Goal: Communication & Community: Answer question/provide support

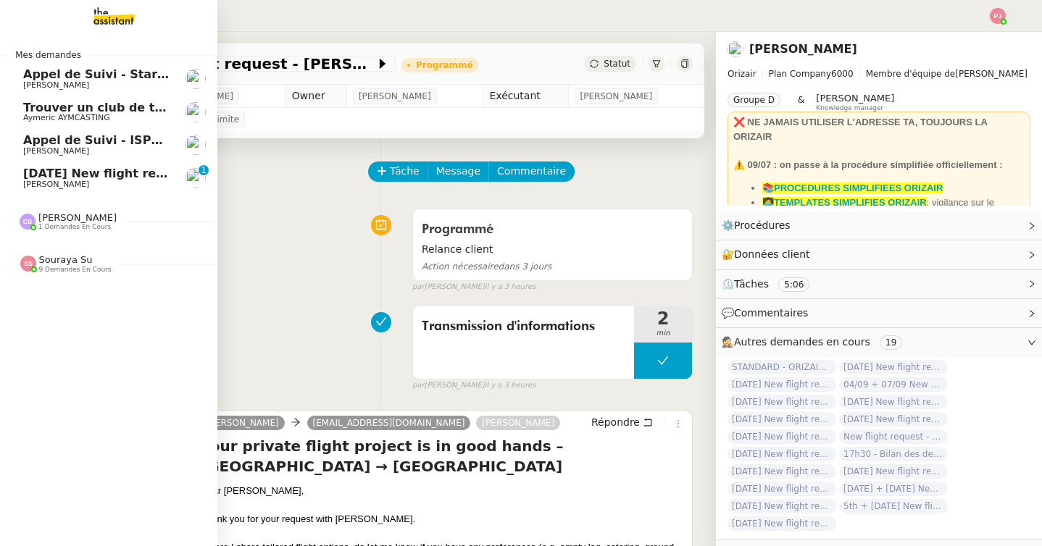
click at [45, 180] on span "[PERSON_NAME]" at bounding box center [56, 184] width 66 height 9
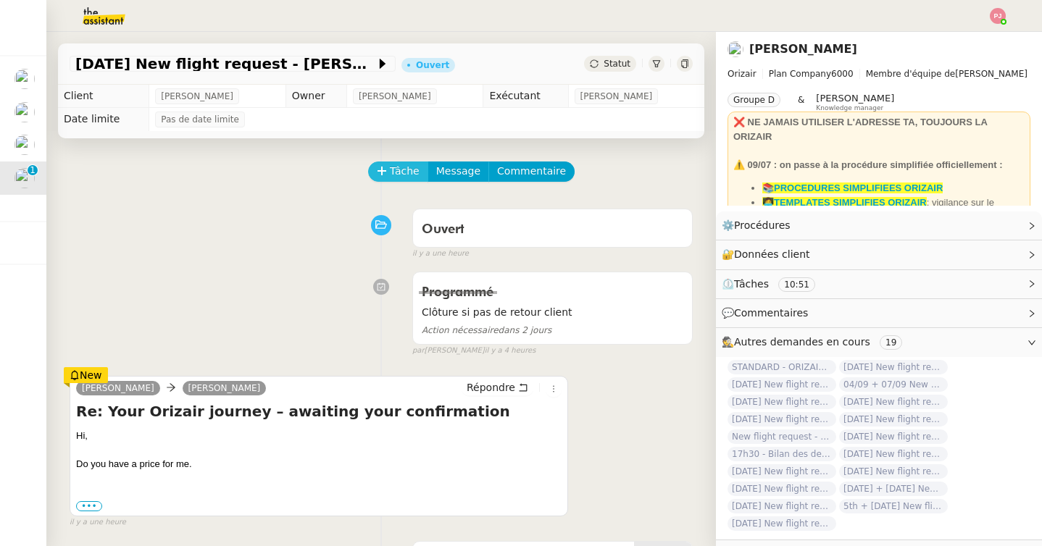
click at [409, 174] on span "Tâche" at bounding box center [405, 171] width 30 height 17
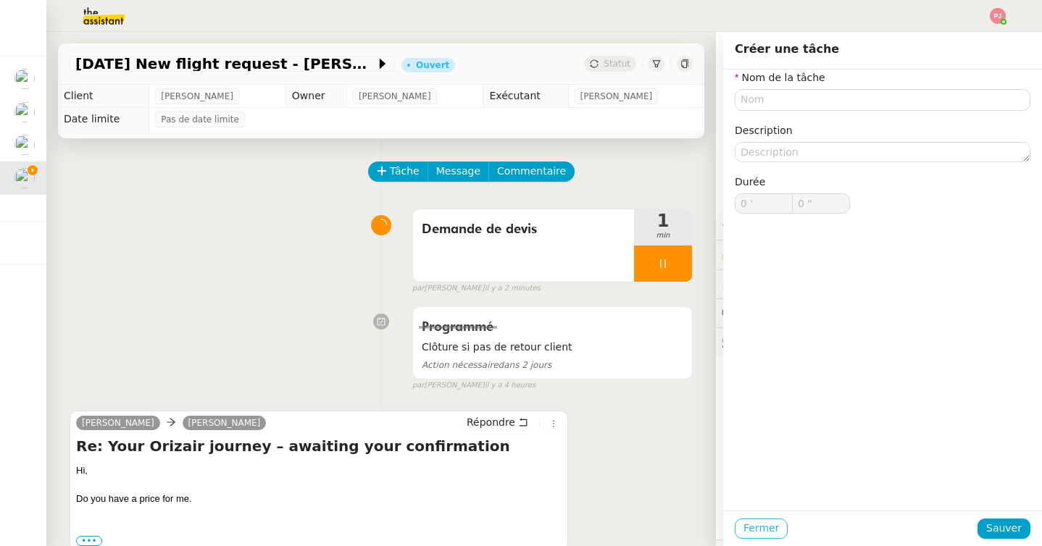
click at [756, 533] on span "Fermer" at bounding box center [761, 528] width 36 height 17
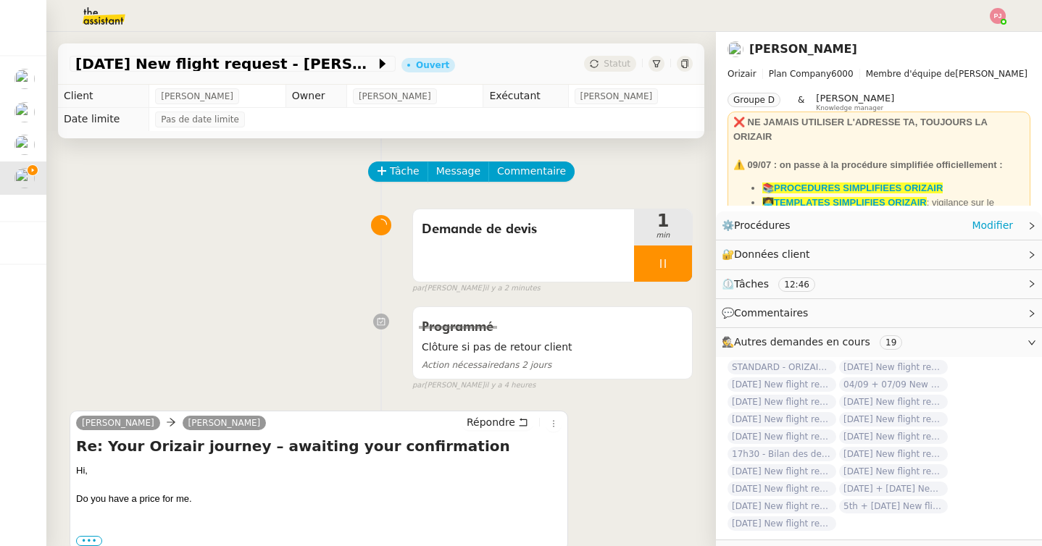
click at [1027, 230] on icon at bounding box center [1031, 226] width 9 height 9
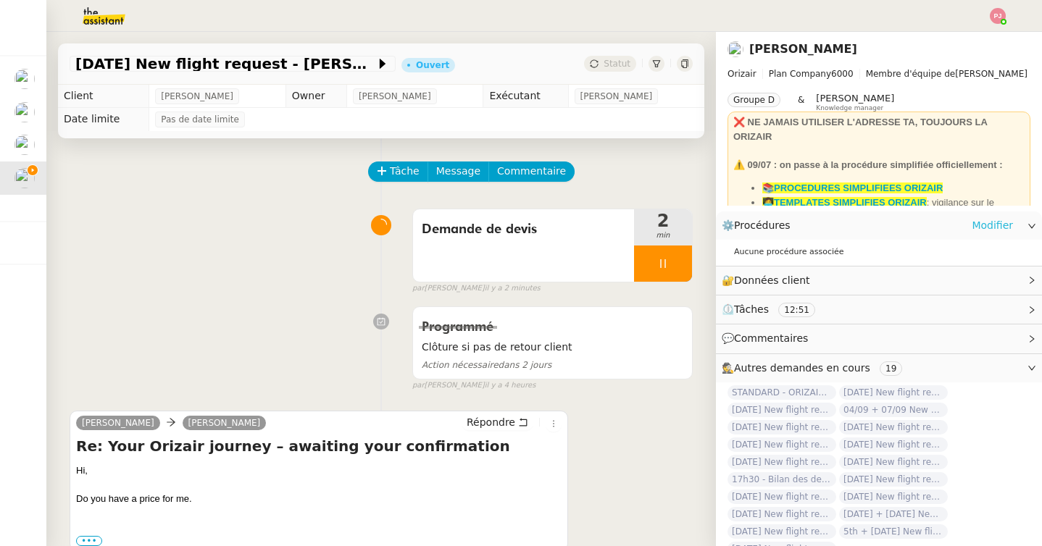
click at [991, 226] on link "Modifier" at bounding box center [992, 225] width 41 height 17
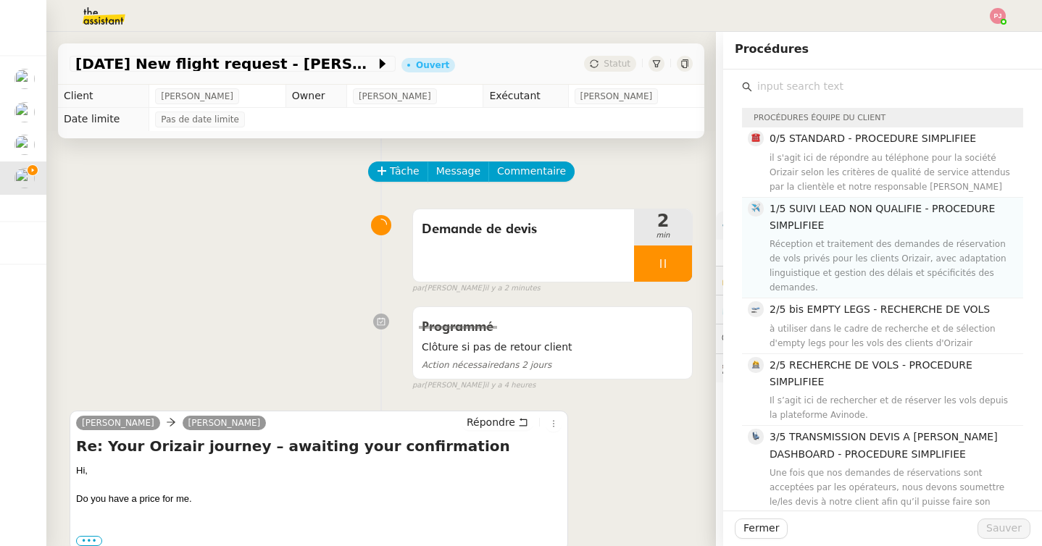
click at [823, 247] on div "Réception et traitement des demandes de réservation de vols privés pour les cli…" at bounding box center [892, 266] width 245 height 58
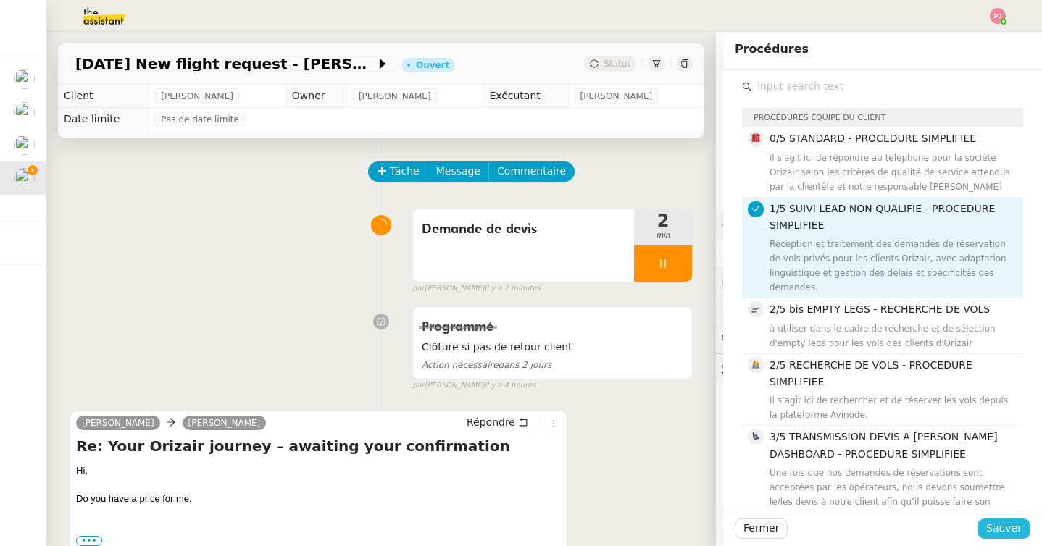
click at [993, 525] on span "Sauver" at bounding box center [1004, 528] width 36 height 17
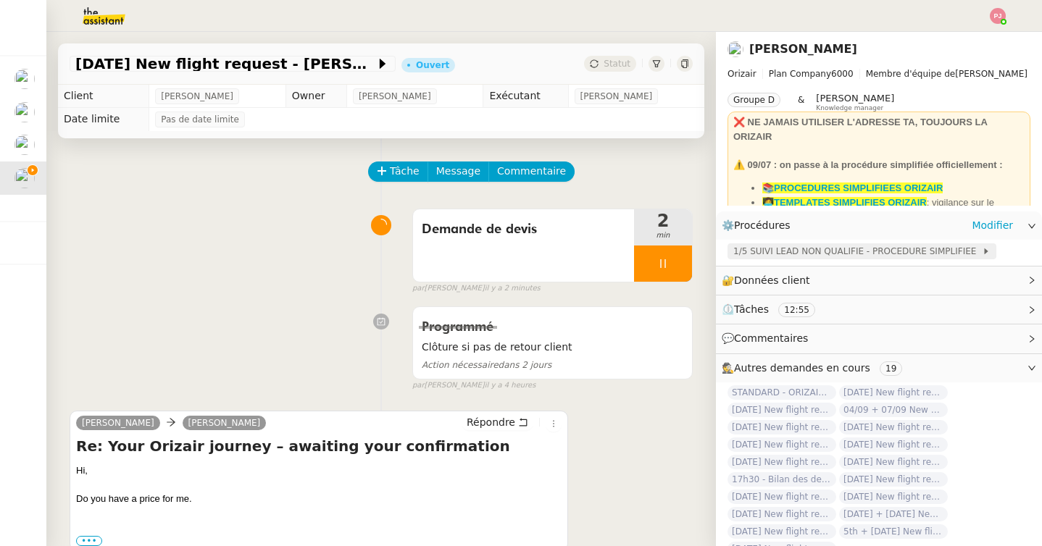
click at [798, 254] on span "1/5 SUIVI LEAD NON QUALIFIE - PROCEDURE SIMPLIFIEE" at bounding box center [857, 251] width 249 height 14
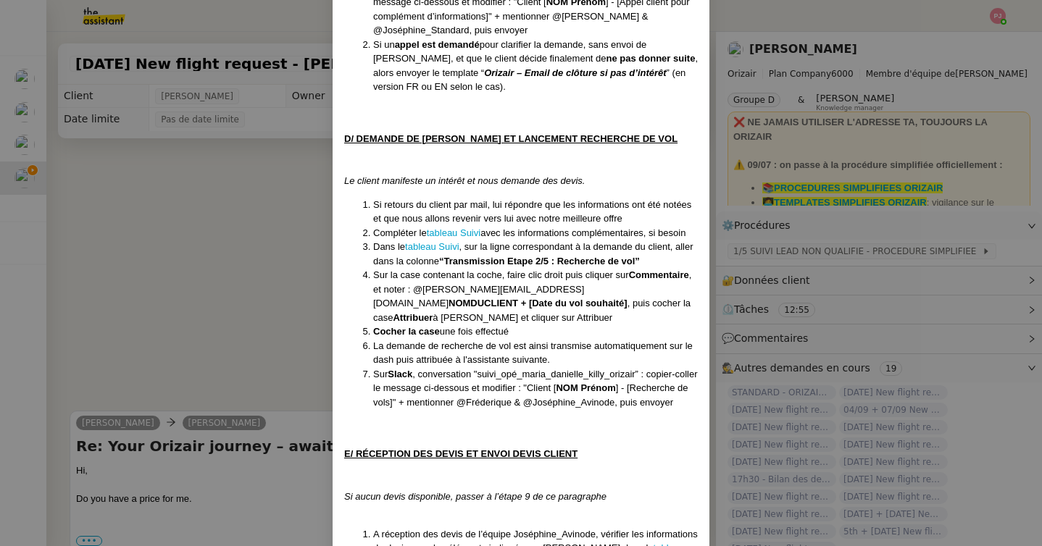
scroll to position [1928, 0]
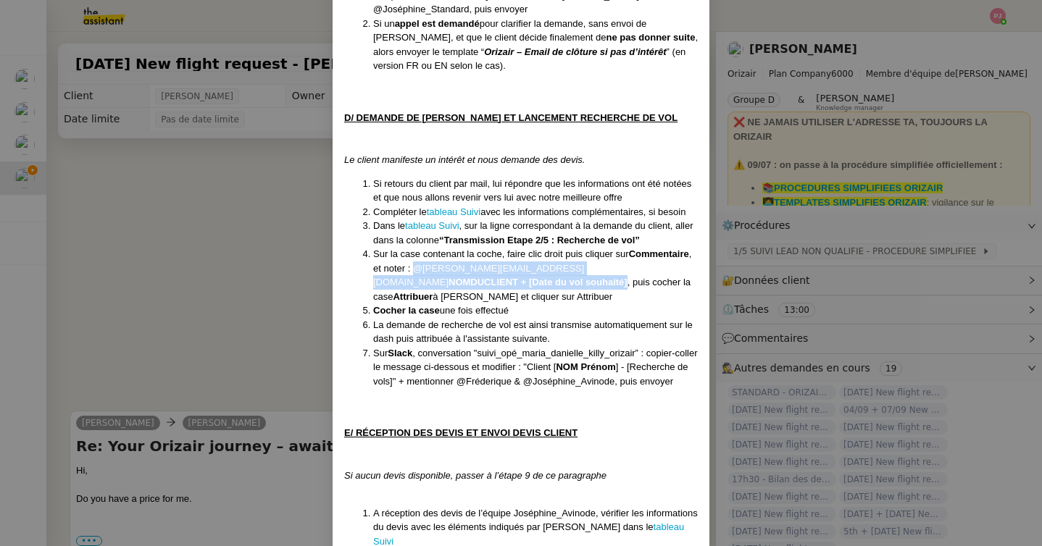
drag, startPoint x: 413, startPoint y: 254, endPoint x: 414, endPoint y: 264, distance: 10.9
click at [414, 264] on li "Sur la case contenant la coche, faire clic droit puis cliquer sur Commentaire ,…" at bounding box center [535, 275] width 325 height 57
copy li "@[PERSON_NAME][EMAIL_ADDRESS][DOMAIN_NAME] NOMDUCLIENT + [Date du vol souhaité]"
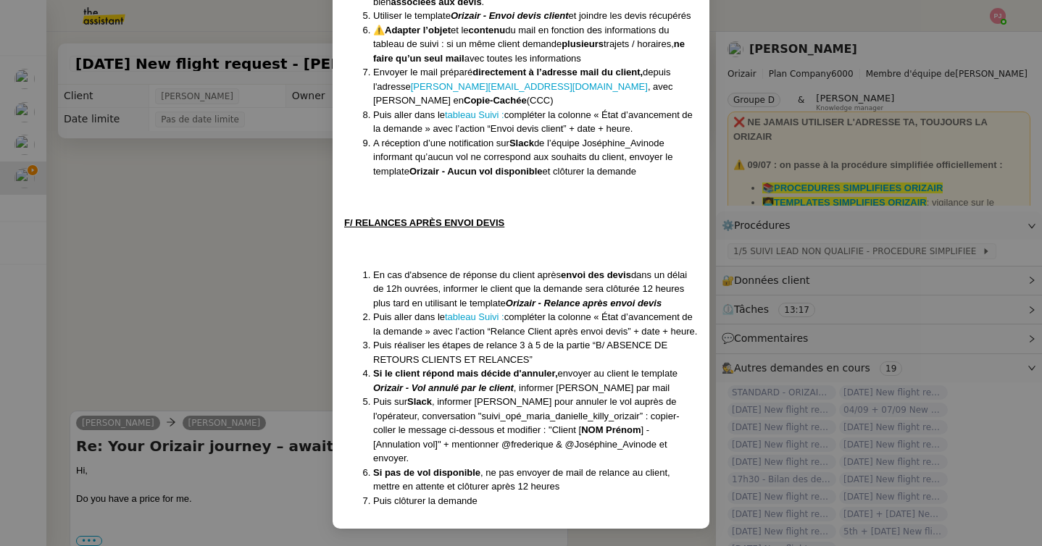
click at [174, 394] on nz-modal-container "Créée le [DATE] MAJ le [DATE] Équipe Orizair qui réalise la procédure : Équipe …" at bounding box center [521, 273] width 1042 height 546
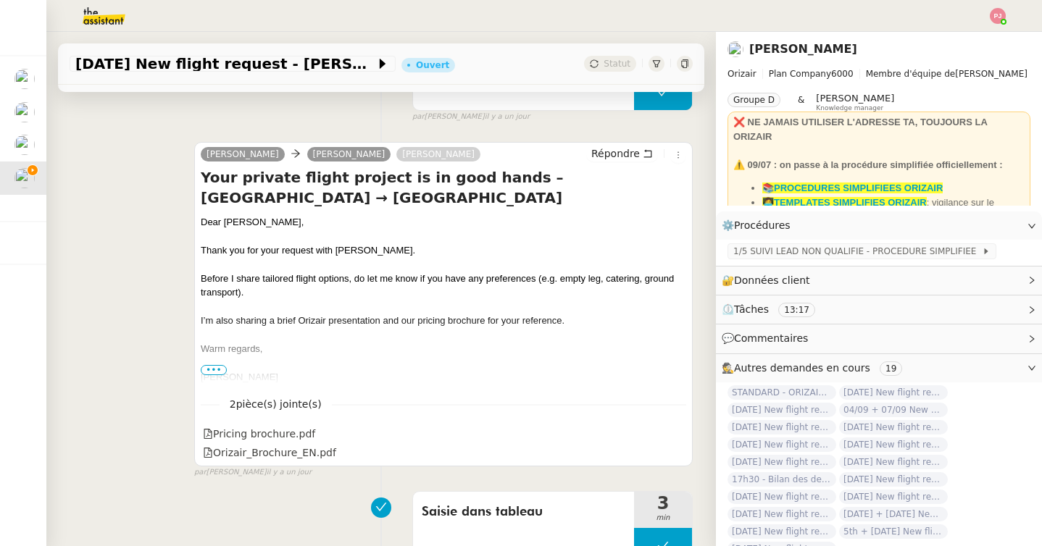
scroll to position [1462, 0]
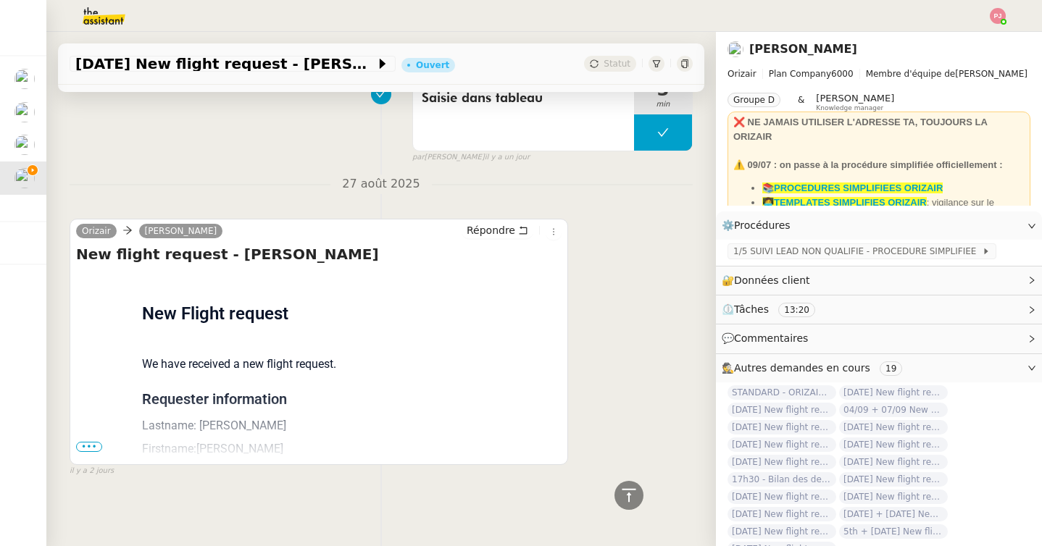
click at [84, 446] on span "•••" at bounding box center [89, 447] width 26 height 10
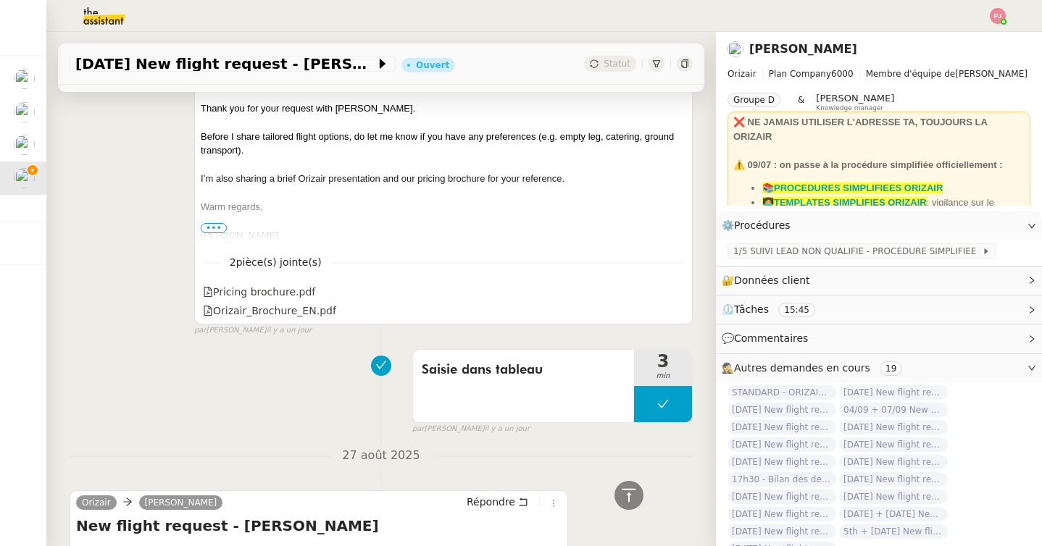
scroll to position [1749, 0]
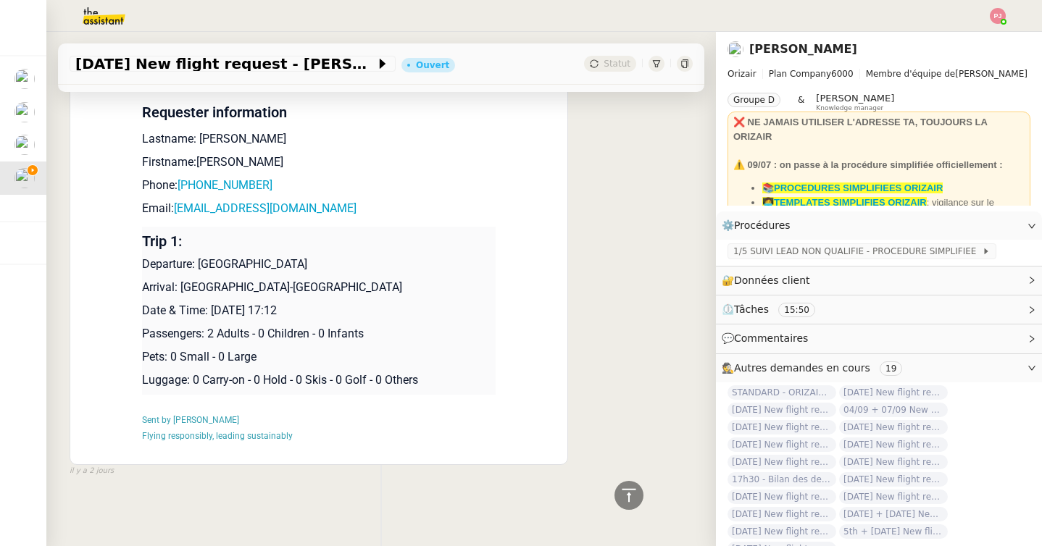
drag, startPoint x: 332, startPoint y: 266, endPoint x: 201, endPoint y: 266, distance: 131.2
click at [201, 266] on p "Departure: [GEOGRAPHIC_DATA]" at bounding box center [319, 264] width 354 height 17
copy p "[GEOGRAPHIC_DATA]"
drag, startPoint x: 319, startPoint y: 285, endPoint x: 182, endPoint y: 283, distance: 137.0
click at [182, 283] on p "Arrival: [GEOGRAPHIC_DATA]-[GEOGRAPHIC_DATA]" at bounding box center [319, 287] width 354 height 17
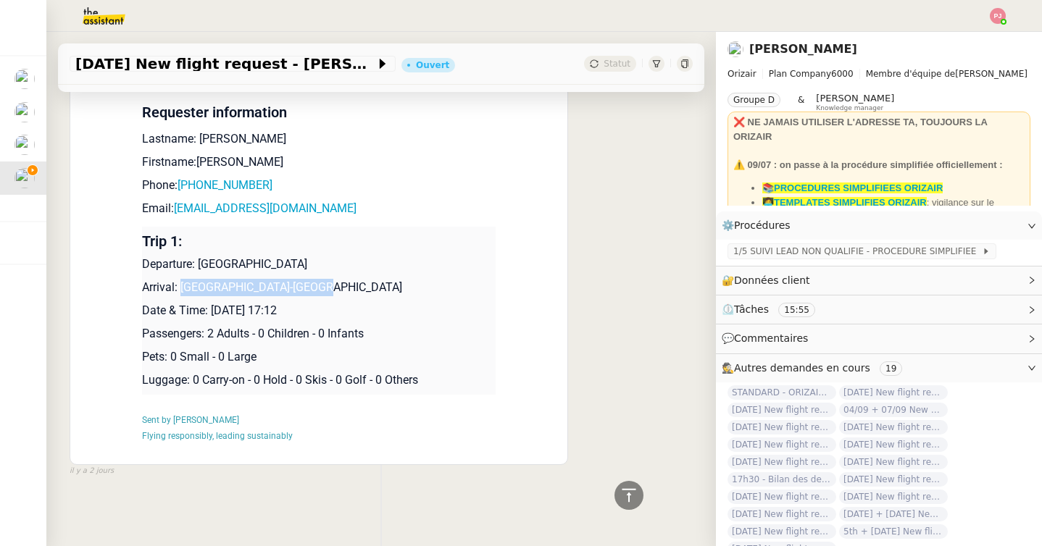
copy p "Nice-[GEOGRAPHIC_DATA]"
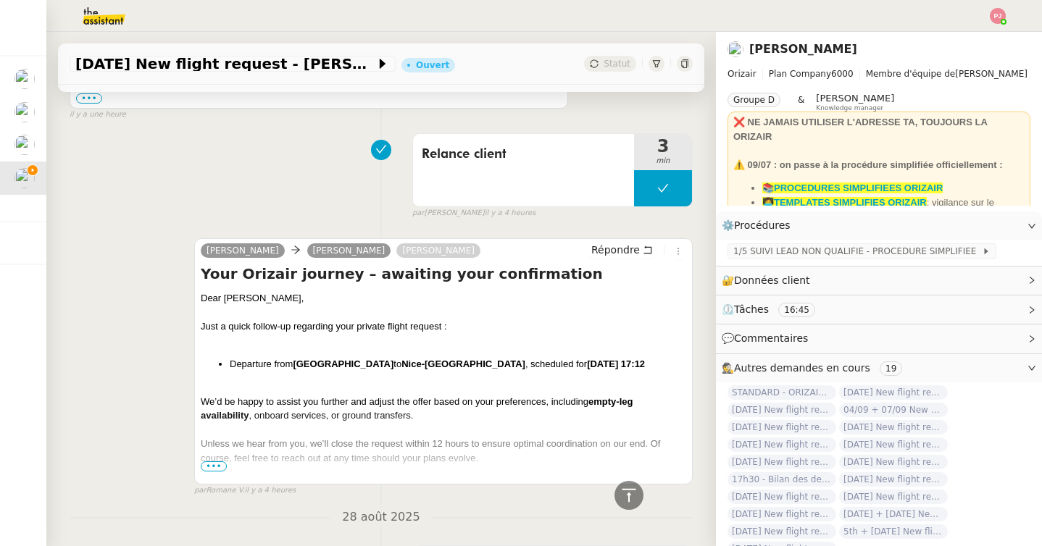
scroll to position [0, 0]
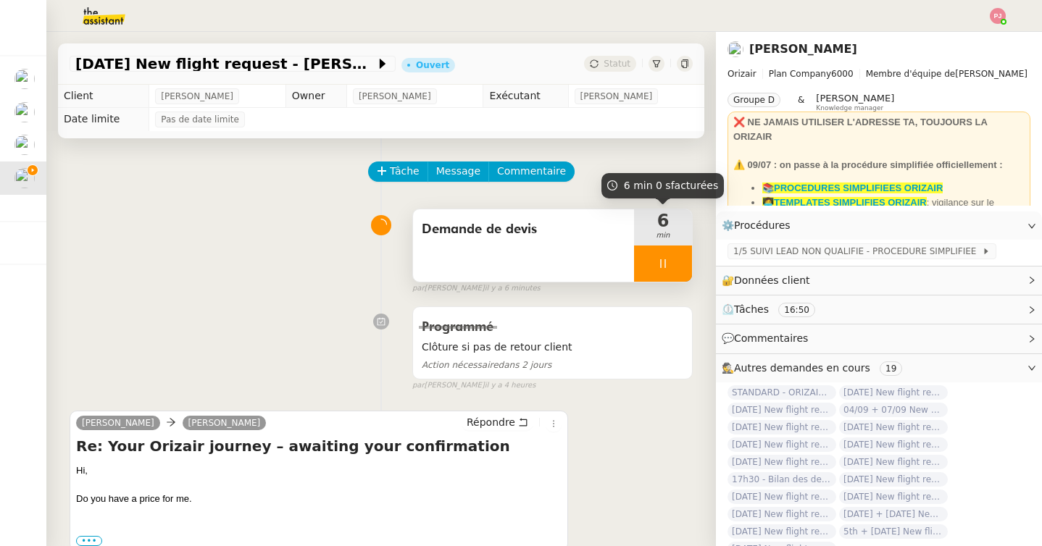
click at [659, 265] on icon at bounding box center [663, 264] width 12 height 12
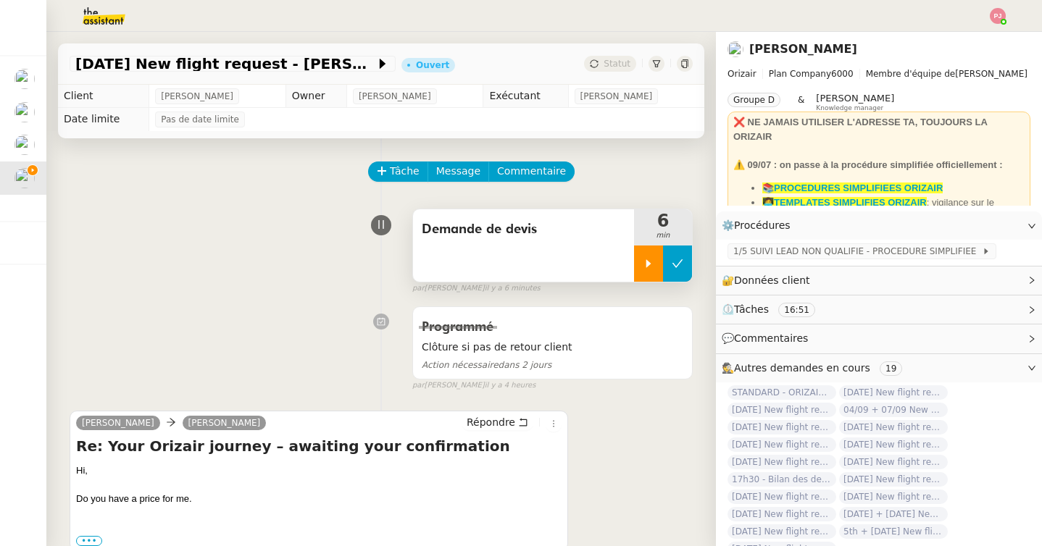
click at [677, 265] on icon at bounding box center [677, 263] width 11 height 8
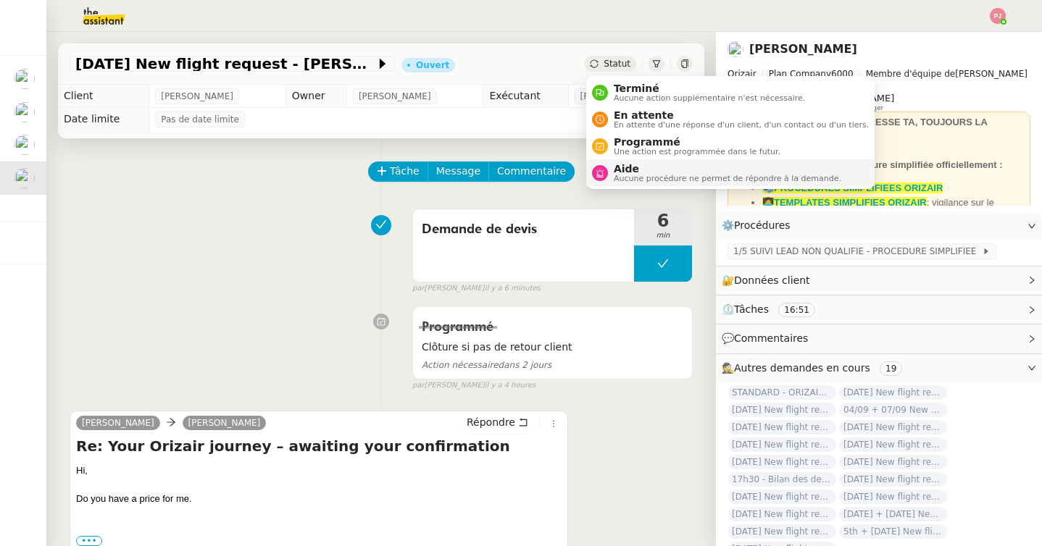
click at [625, 175] on span "Aucune procédure ne permet de répondre à la demande." at bounding box center [728, 179] width 228 height 8
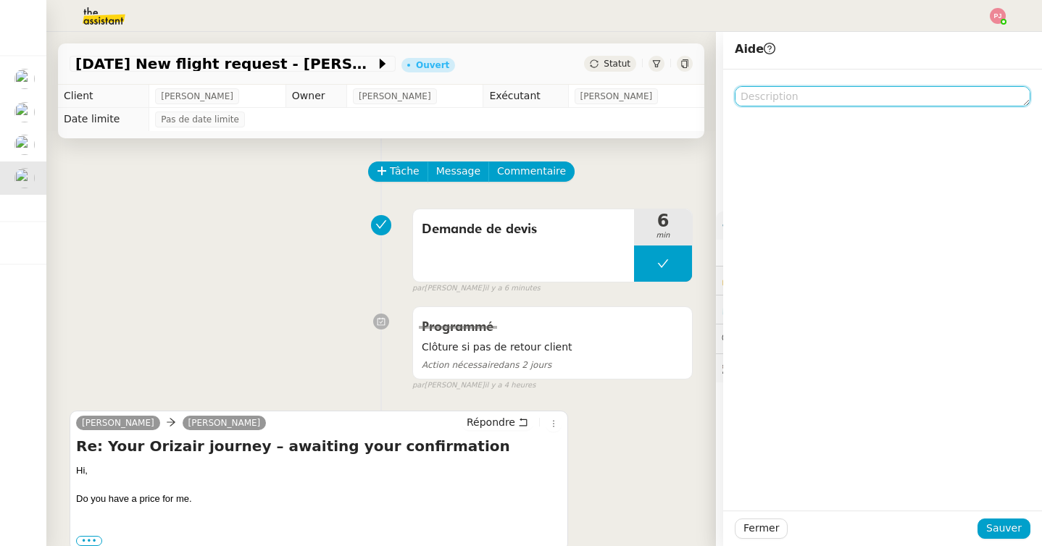
click at [800, 103] on textarea at bounding box center [883, 96] width 296 height 20
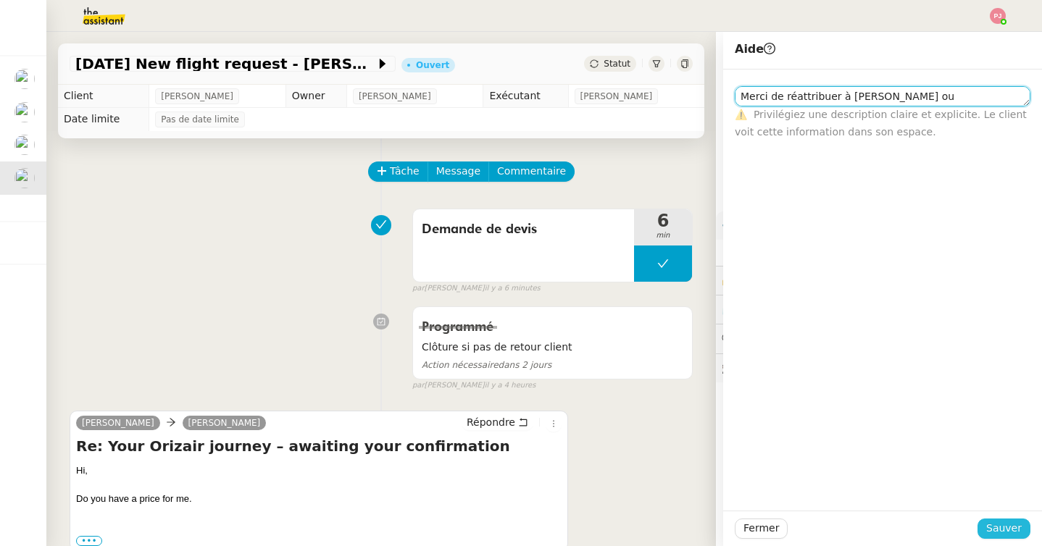
type textarea "Merci de réattribuer à [PERSON_NAME] ou [PERSON_NAME], recherche de vol"
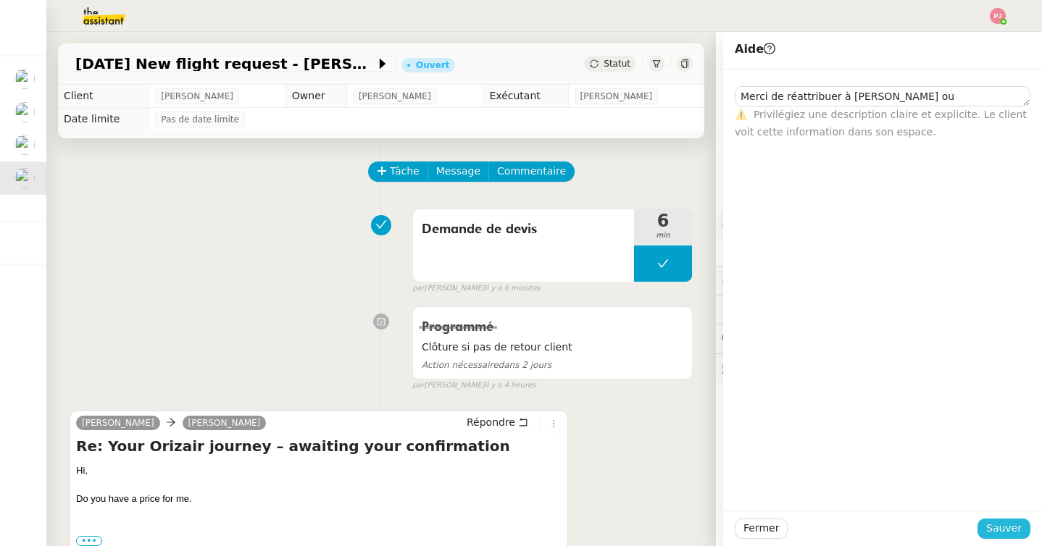
click at [996, 524] on span "Sauver" at bounding box center [1004, 528] width 36 height 17
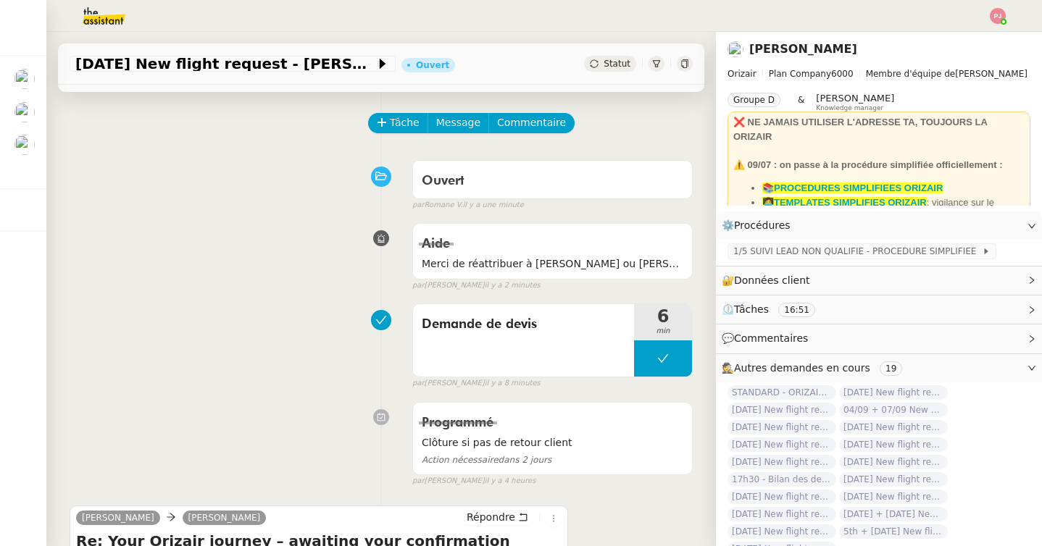
scroll to position [53, 0]
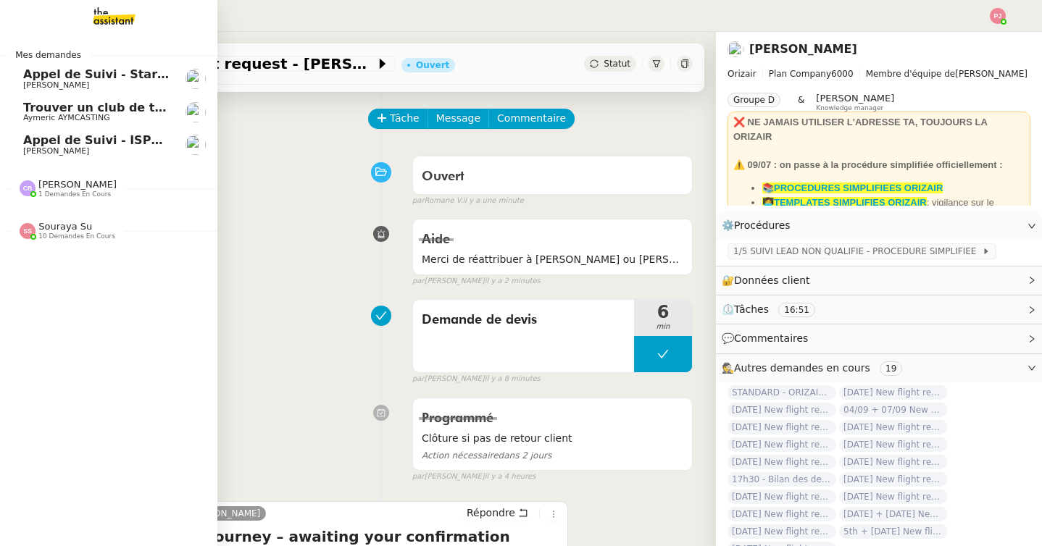
click at [17, 111] on link "Trouver un club de tennis pour septembre [PERSON_NAME]" at bounding box center [108, 112] width 217 height 33
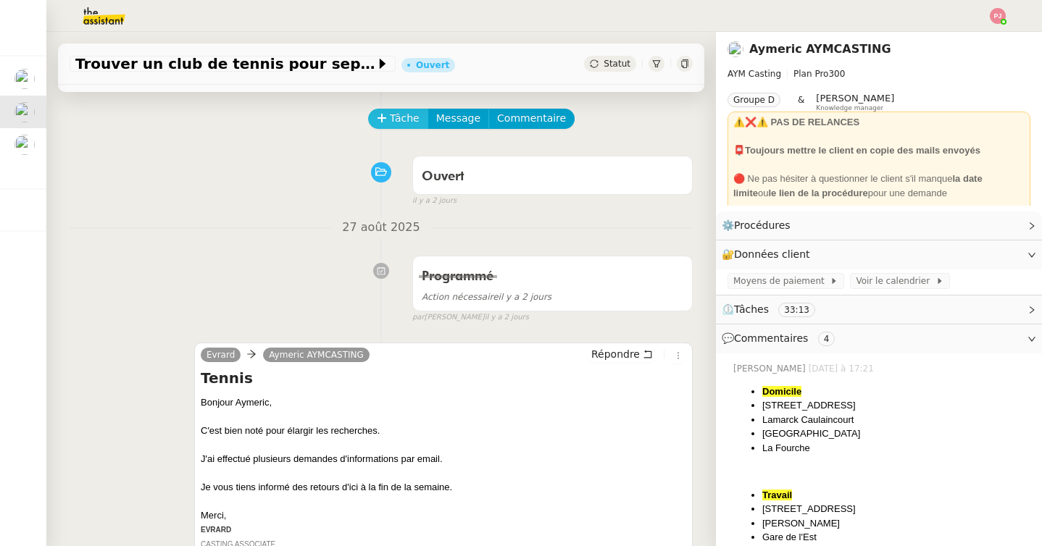
click at [396, 122] on span "Tâche" at bounding box center [405, 118] width 30 height 17
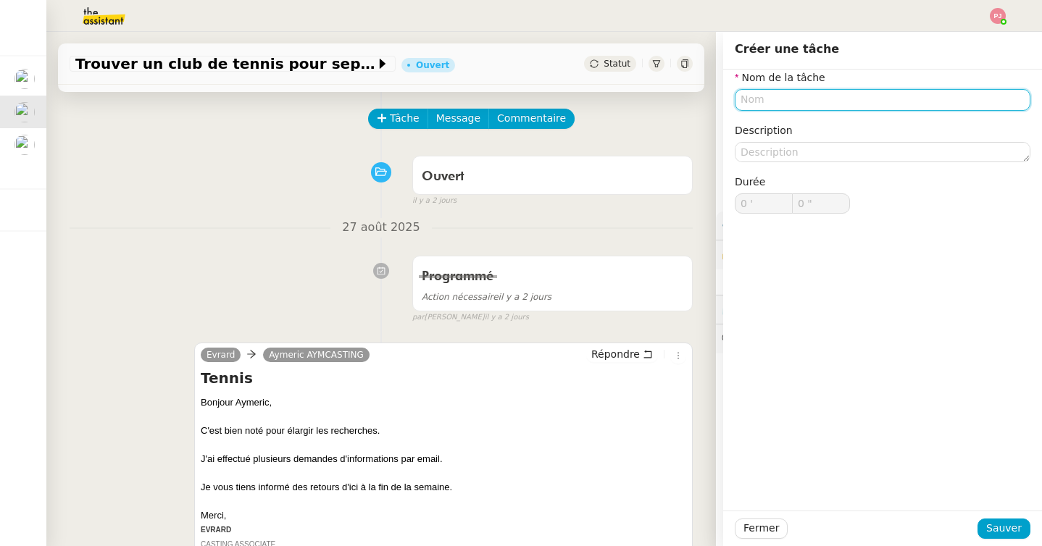
click at [764, 102] on input "text" at bounding box center [883, 99] width 296 height 21
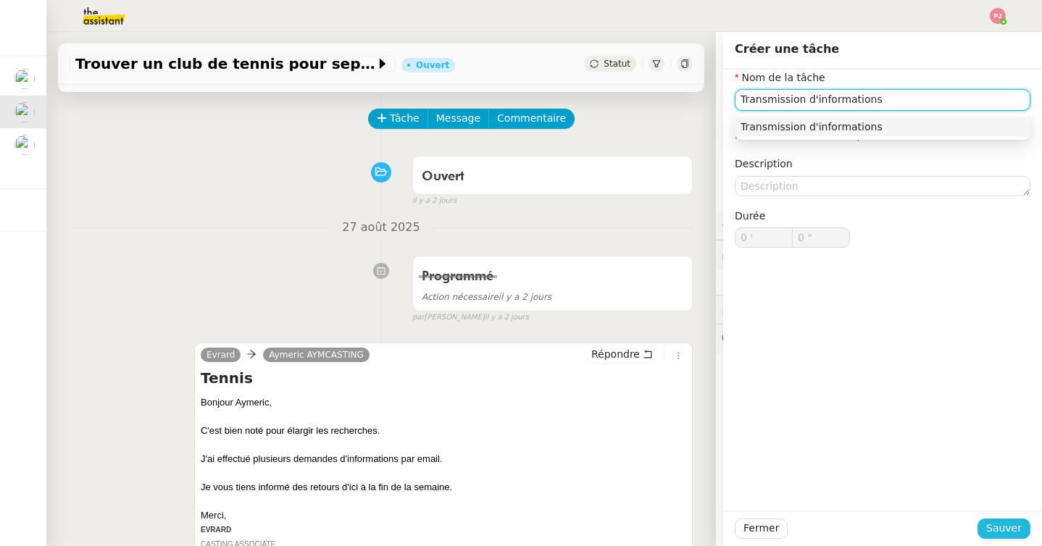
type input "Transmission d'informations"
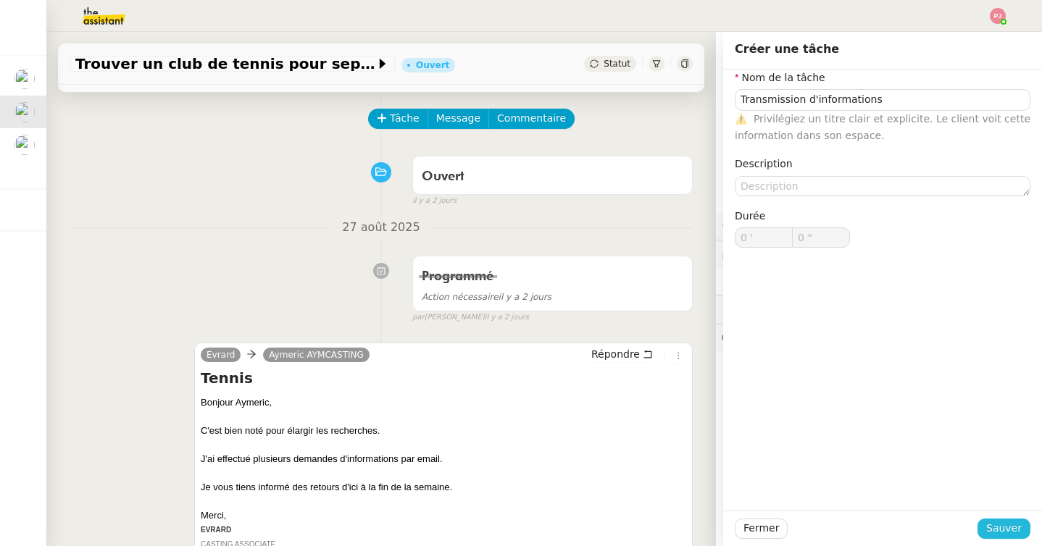
click at [1014, 532] on span "Sauver" at bounding box center [1004, 528] width 36 height 17
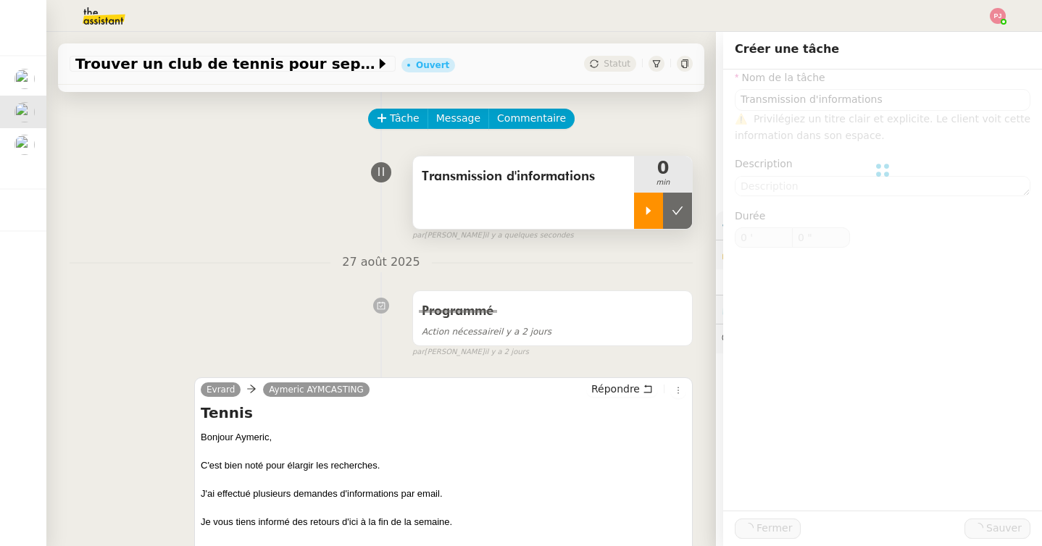
click at [646, 212] on icon at bounding box center [648, 211] width 5 height 8
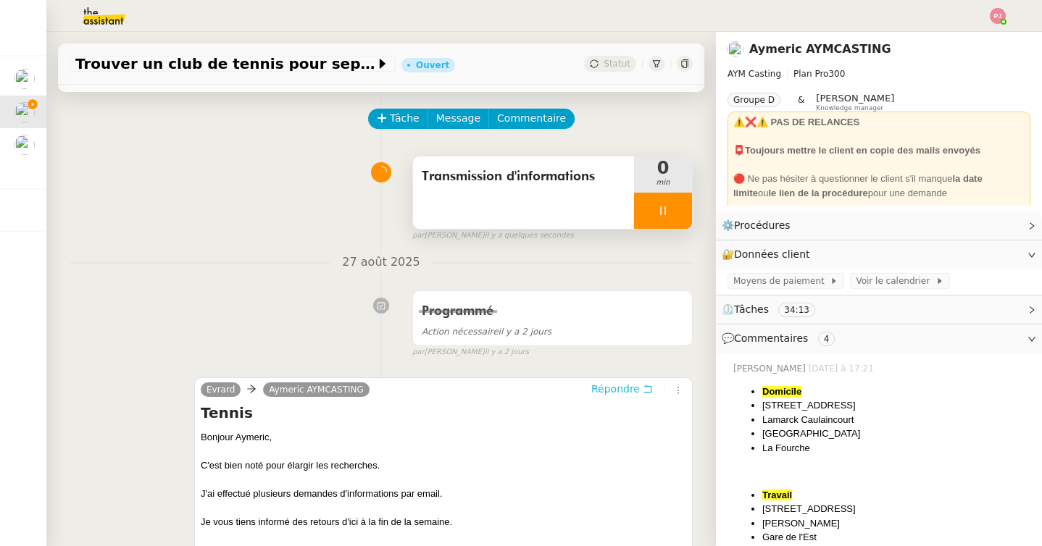
click at [625, 386] on span "Répondre" at bounding box center [615, 389] width 49 height 14
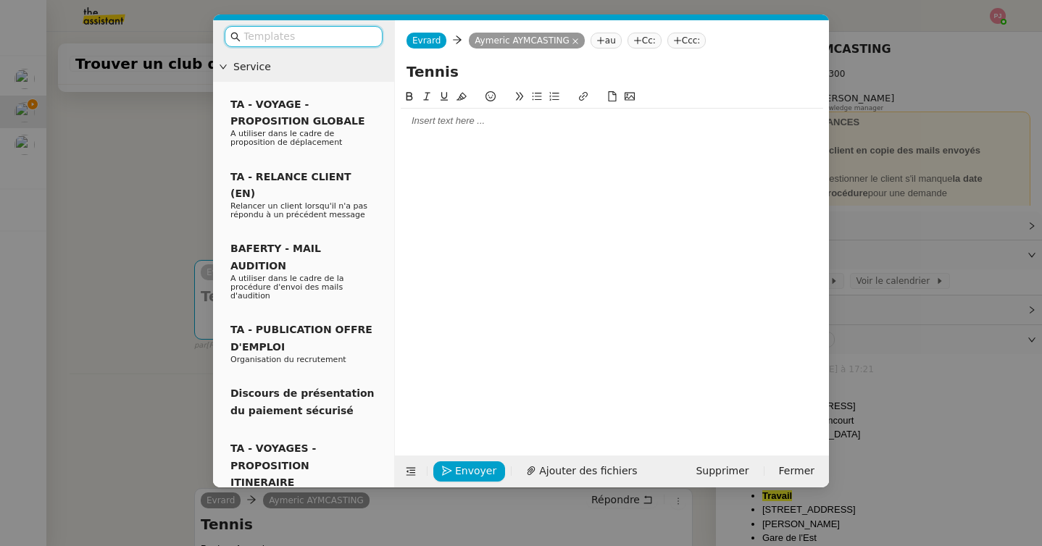
click at [468, 109] on div at bounding box center [612, 121] width 422 height 25
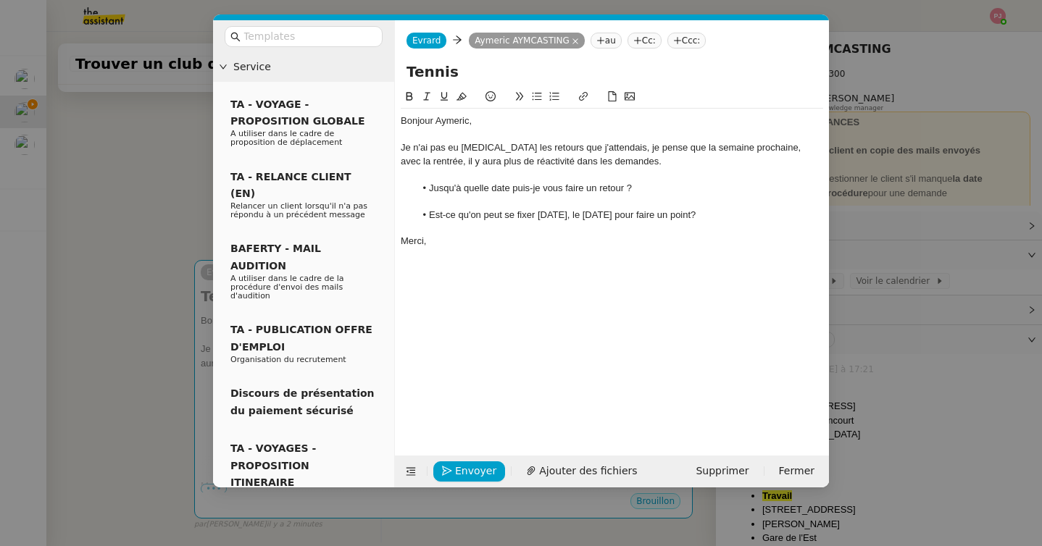
click at [457, 149] on div "Je n'ai pas eu [MEDICAL_DATA] les retours que j'attendais, je pense que la sema…" at bounding box center [612, 154] width 422 height 27
click at [478, 149] on div "Je n'ai pas [MEDICAL_DATA] les retours que j'attendais, je pense que la semaine…" at bounding box center [612, 154] width 422 height 27
click at [685, 217] on li "Est-ce qu'on peut se fixer [DATE], le [DATE] pour faire un point?" at bounding box center [619, 215] width 409 height 13
click at [467, 471] on span "Envoyer" at bounding box center [475, 471] width 41 height 17
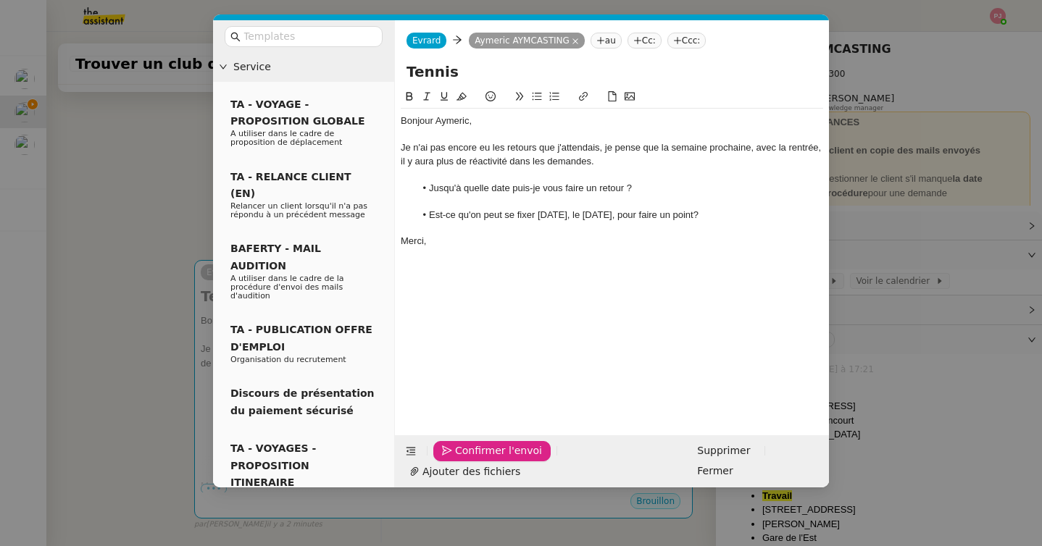
click at [467, 459] on span "Confirmer l'envoi" at bounding box center [498, 451] width 87 height 17
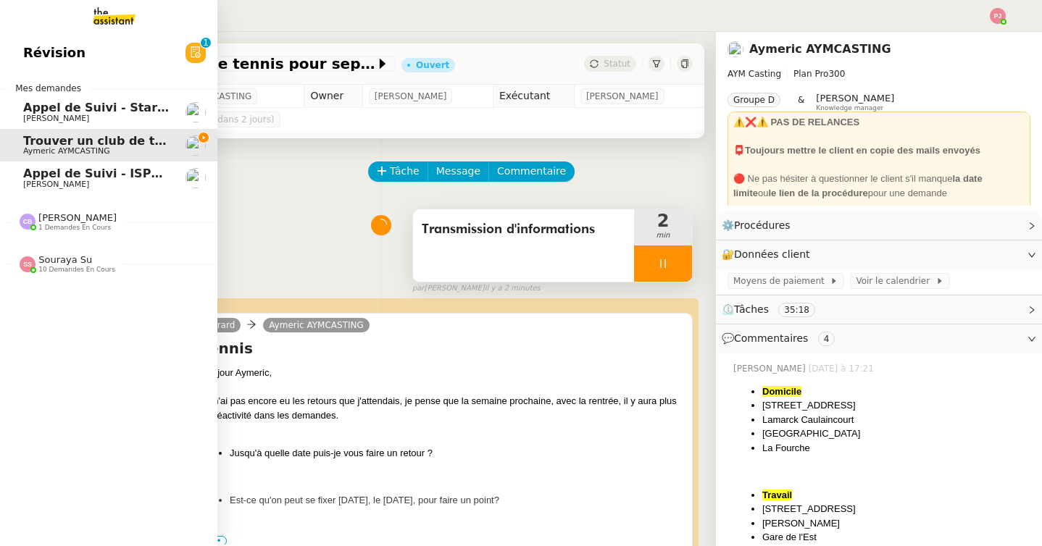
click at [86, 183] on span "[PERSON_NAME]" at bounding box center [96, 184] width 146 height 9
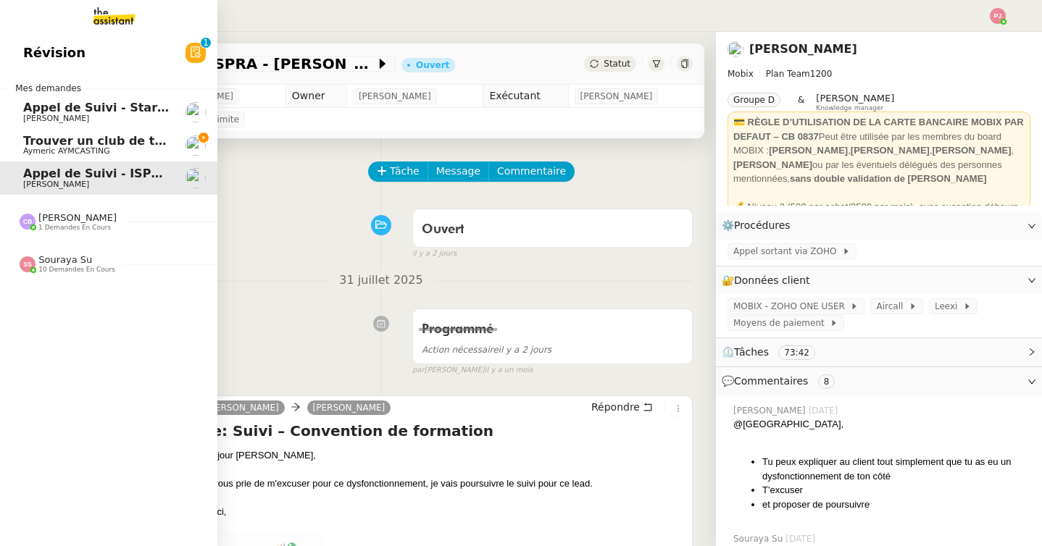
click at [115, 152] on span "Aymeric AYMCASTING" at bounding box center [96, 151] width 146 height 9
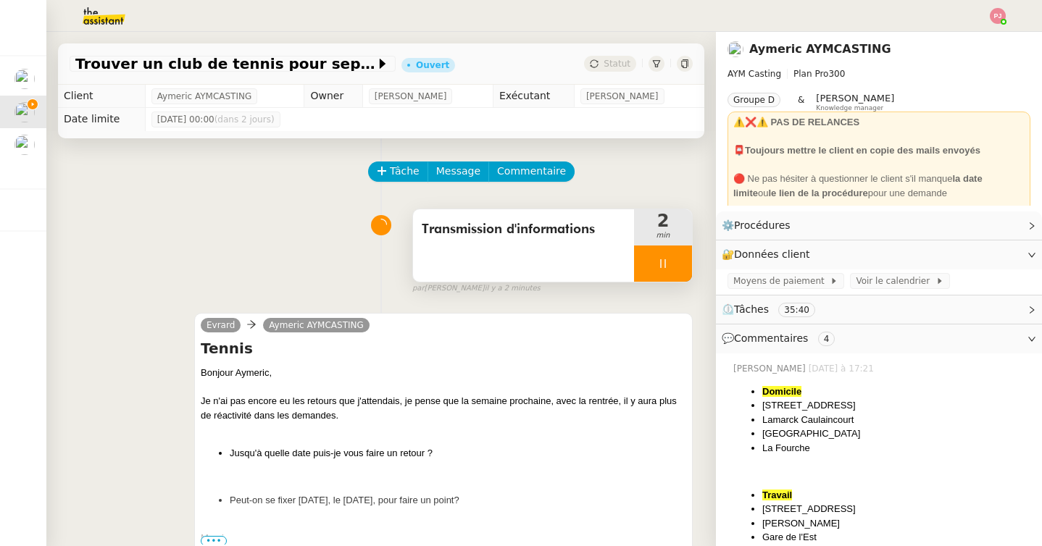
click at [665, 263] on icon at bounding box center [663, 264] width 12 height 12
click at [677, 263] on icon at bounding box center [678, 264] width 12 height 12
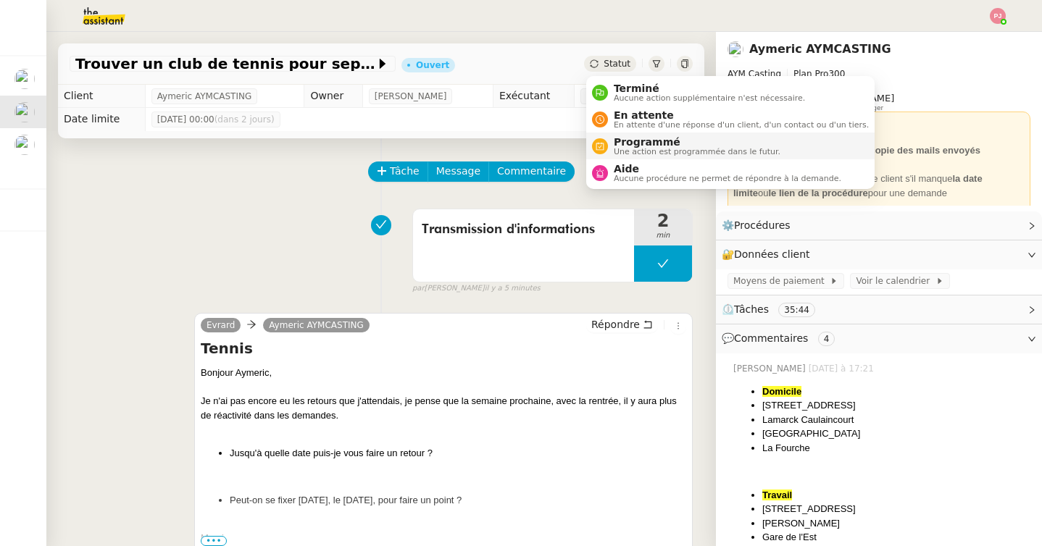
click at [635, 143] on span "Programmé" at bounding box center [697, 142] width 167 height 12
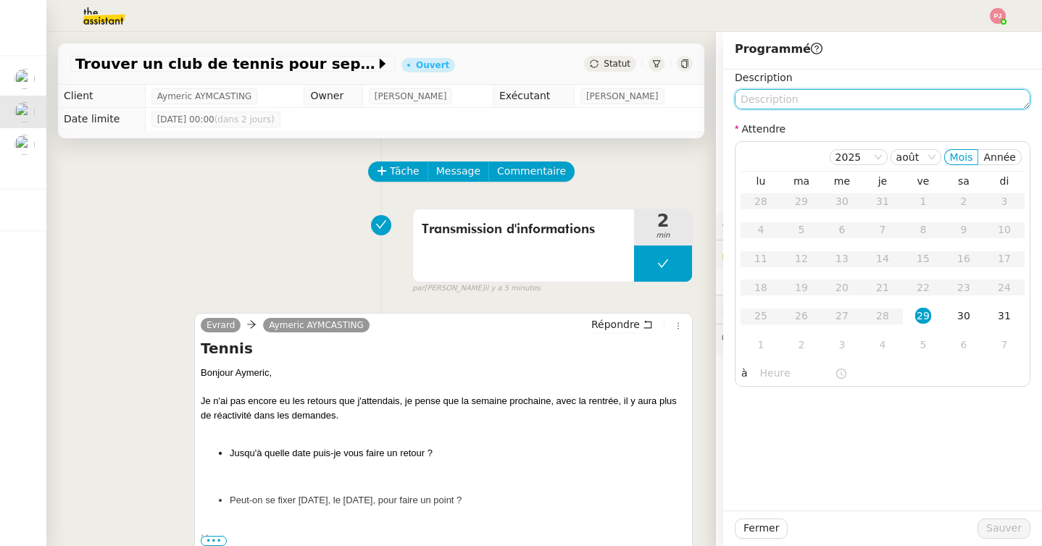
click at [785, 100] on textarea at bounding box center [883, 99] width 296 height 20
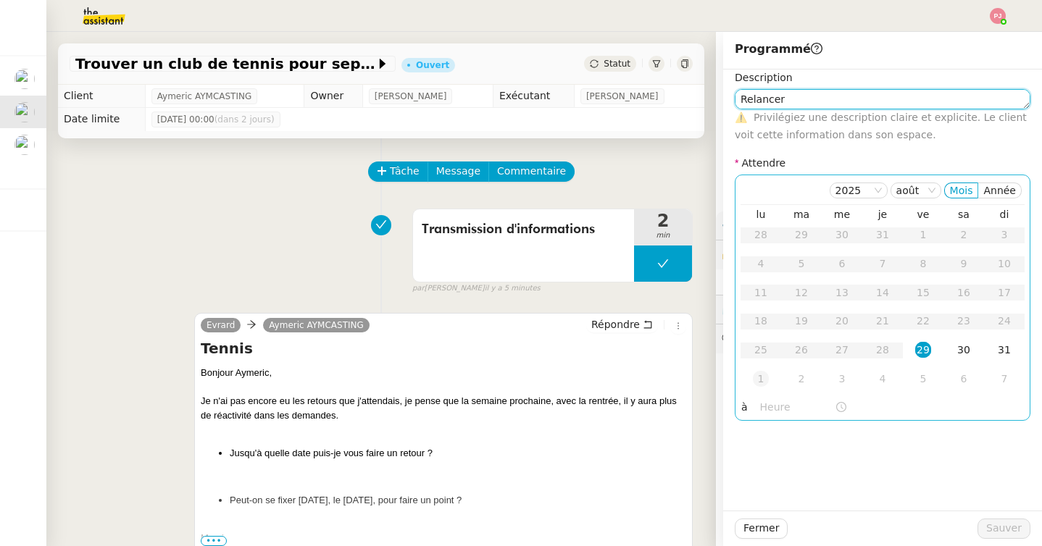
type textarea "Relancer"
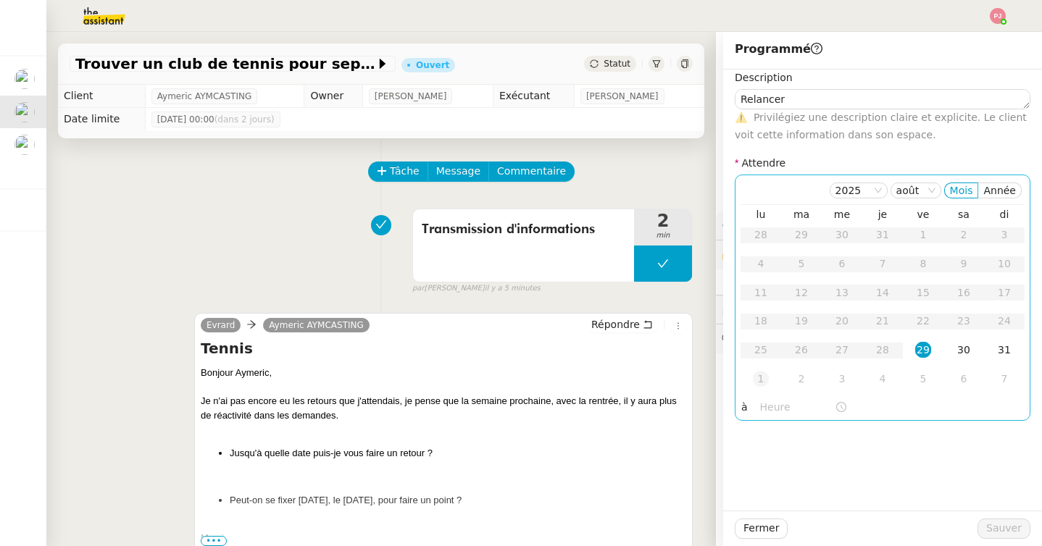
click at [764, 375] on div "1" at bounding box center [761, 379] width 16 height 16
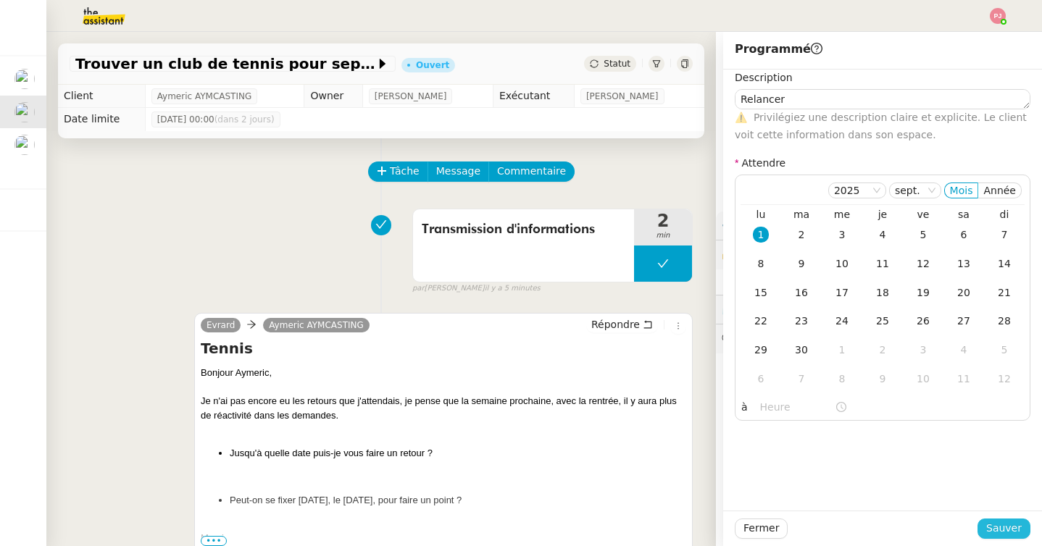
click at [993, 523] on span "Sauver" at bounding box center [1004, 528] width 36 height 17
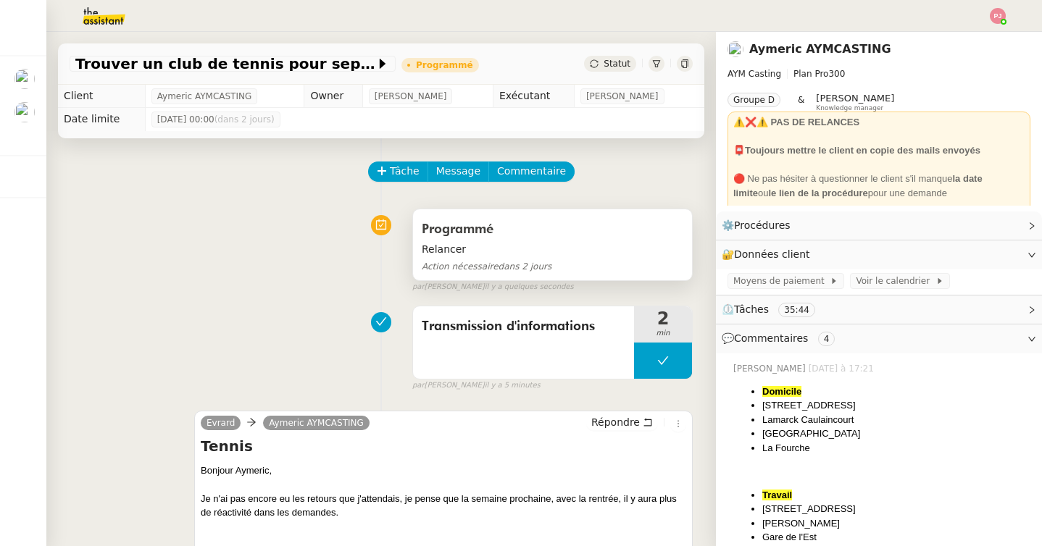
click at [470, 254] on span "Relancer" at bounding box center [553, 249] width 262 height 17
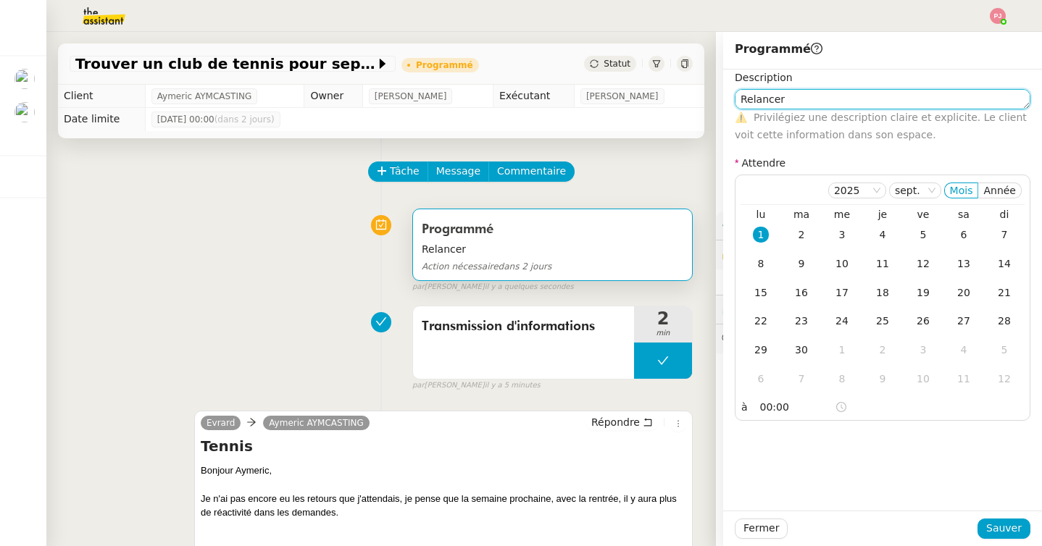
click at [801, 103] on textarea "Relancer" at bounding box center [883, 99] width 296 height 20
type textarea "Relancer les prestataires contactés"
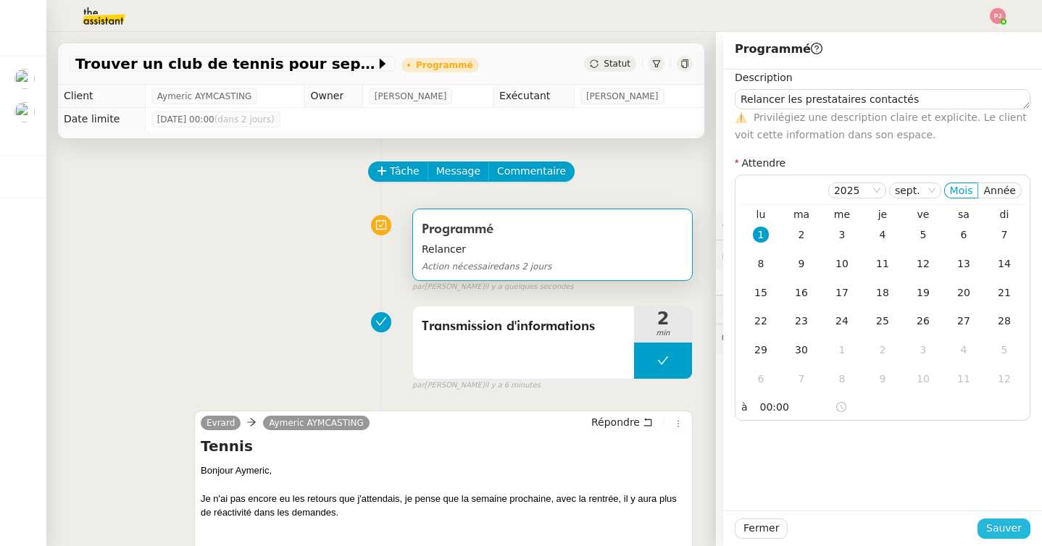
click at [1018, 535] on span "Sauver" at bounding box center [1004, 528] width 36 height 17
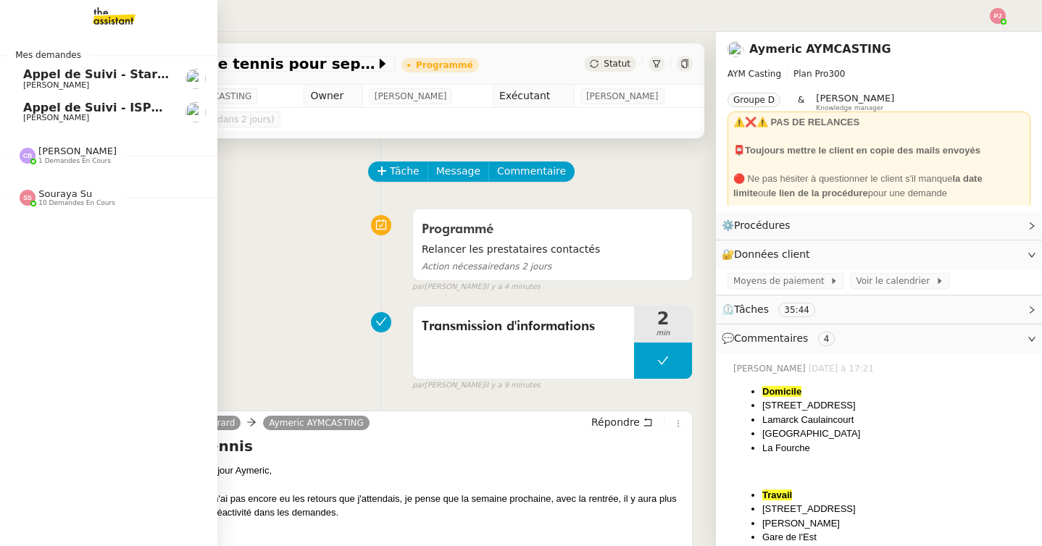
click at [21, 78] on link "Appel de Suivi - StartC - [PERSON_NAME] [PERSON_NAME]" at bounding box center [108, 78] width 217 height 33
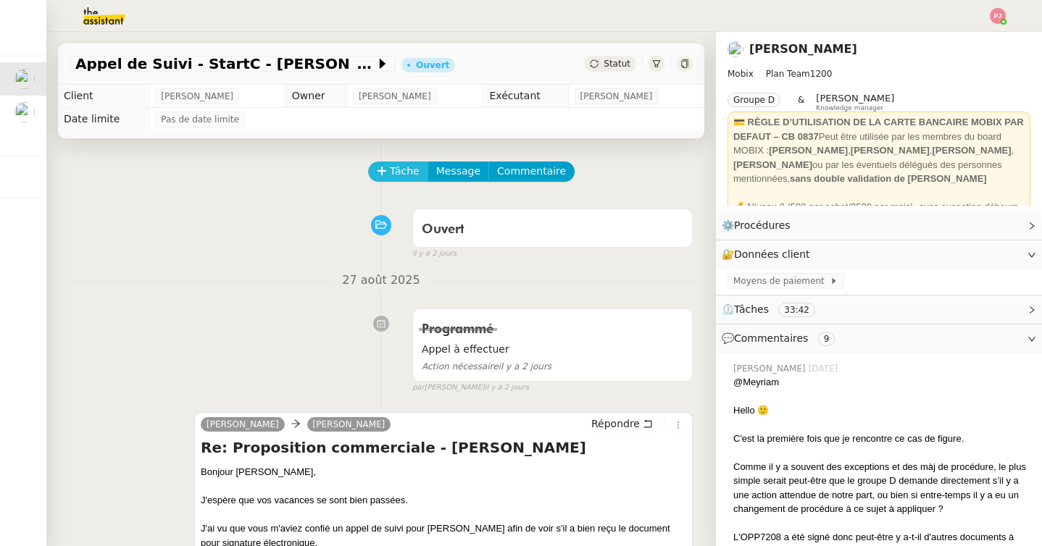
click at [386, 162] on button "Tâche" at bounding box center [398, 172] width 60 height 20
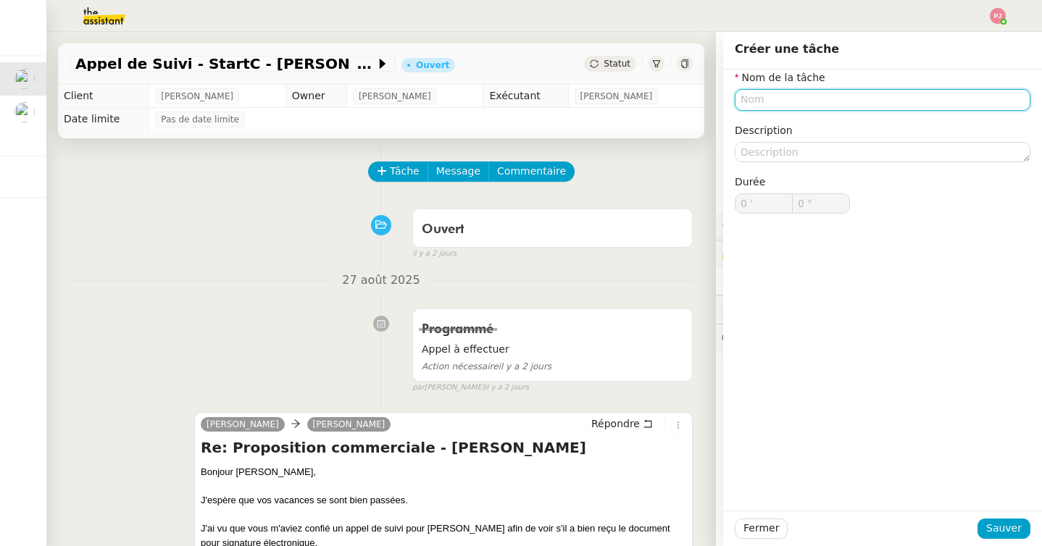
click at [783, 107] on input "text" at bounding box center [883, 99] width 296 height 21
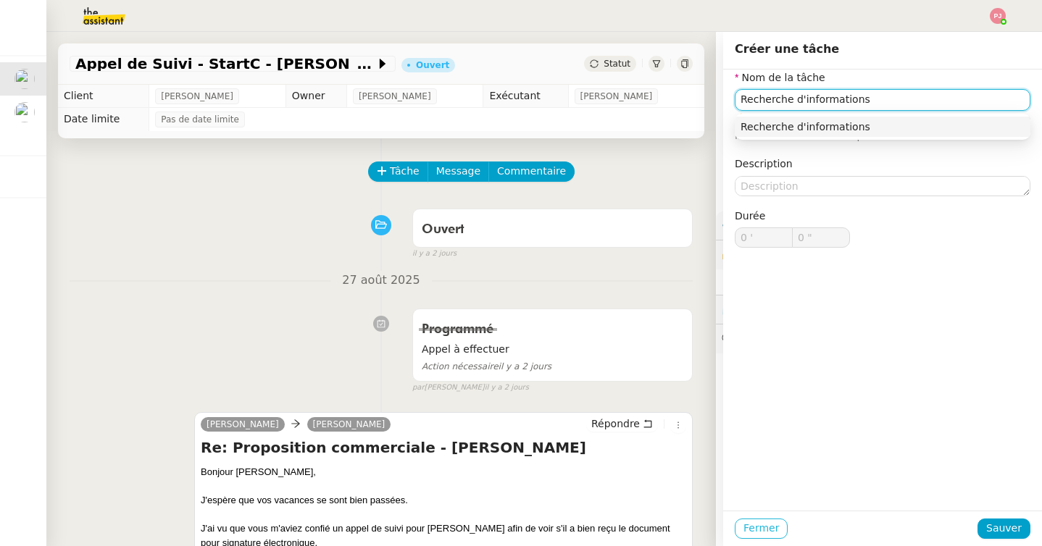
type input "Recherche d'informations"
click at [773, 527] on span "Fermer" at bounding box center [761, 528] width 36 height 17
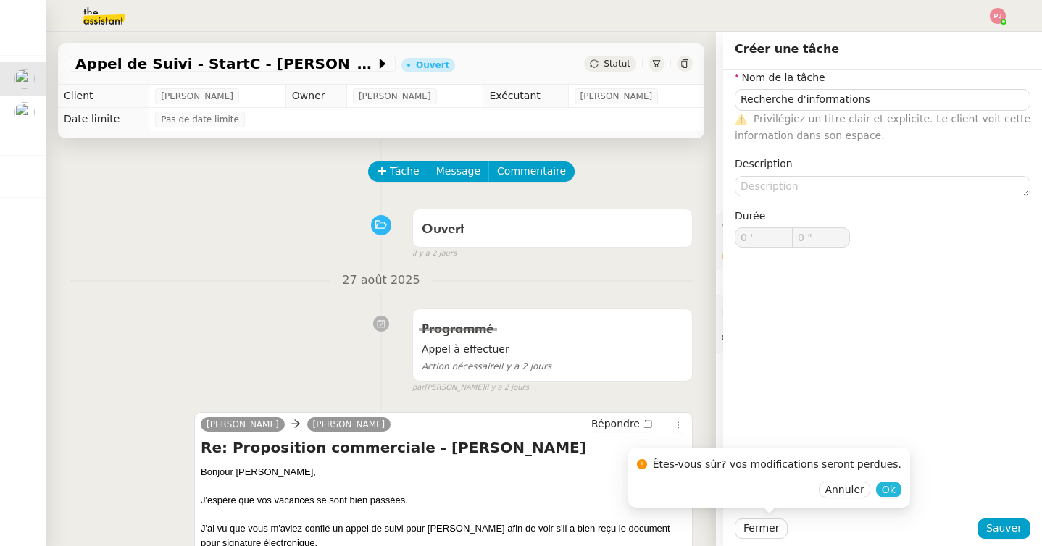
click at [882, 485] on span "Ok" at bounding box center [889, 490] width 14 height 14
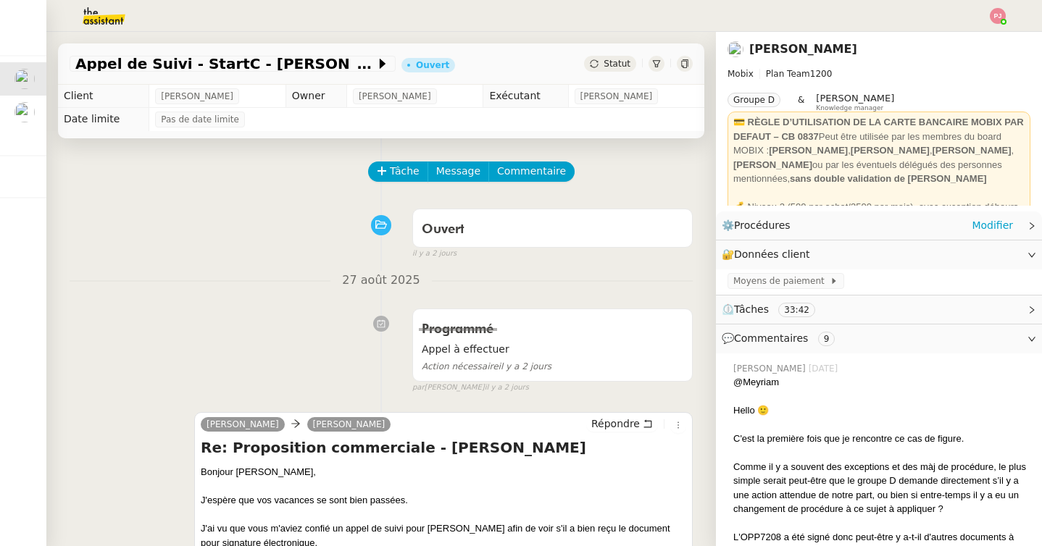
click at [1013, 223] on div "⚙️ Procédures Modifier" at bounding box center [879, 226] width 326 height 28
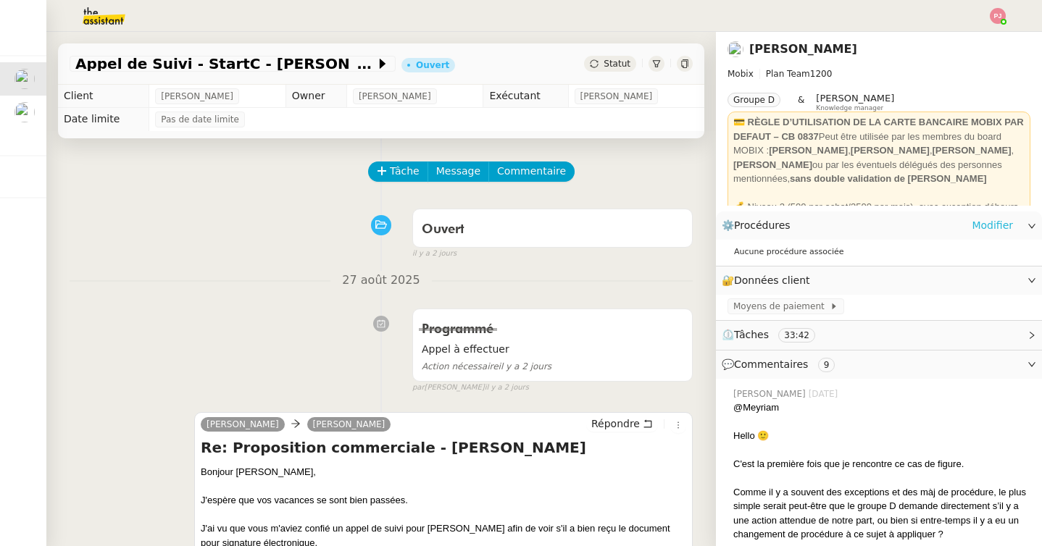
click at [998, 224] on link "Modifier" at bounding box center [992, 225] width 41 height 17
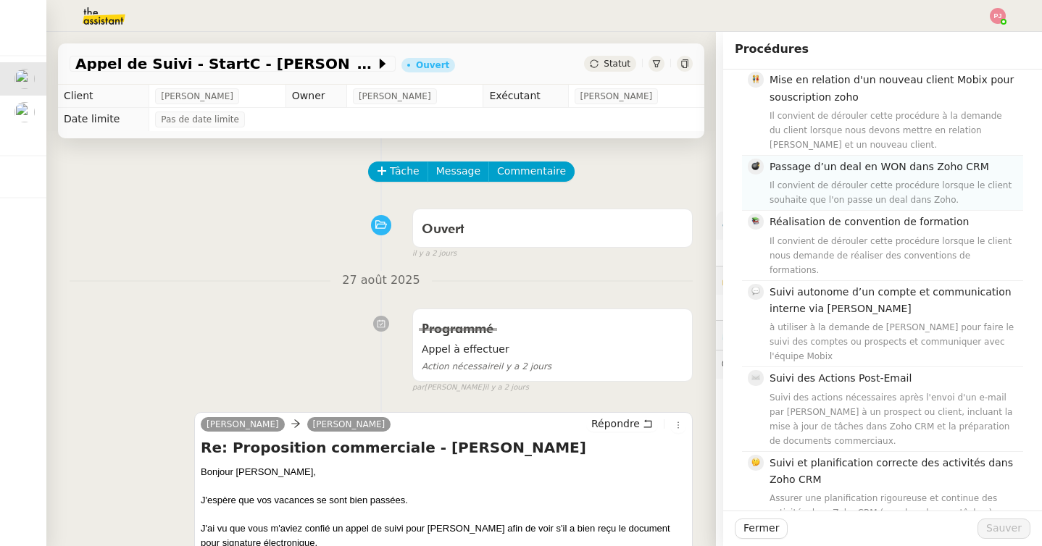
scroll to position [547, 0]
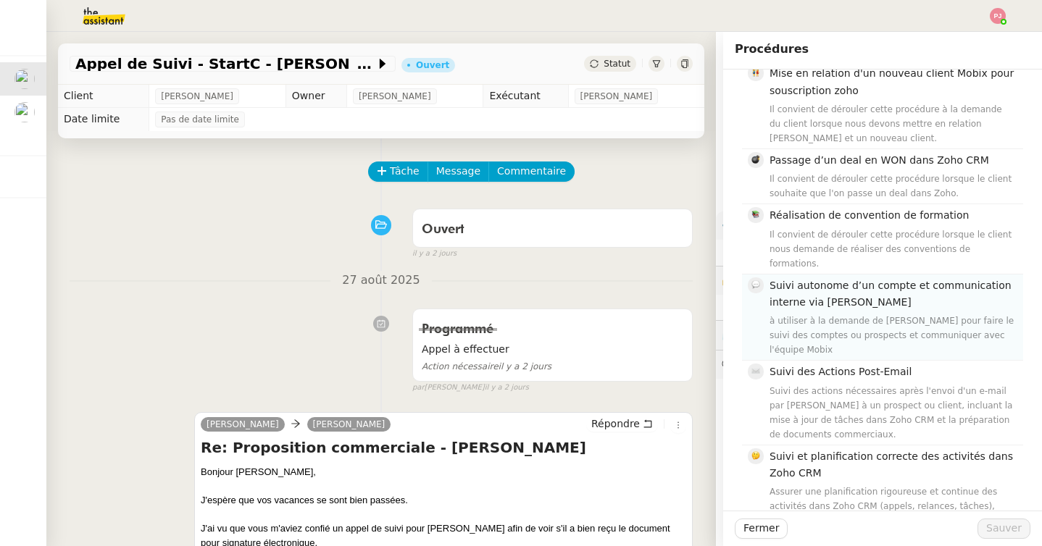
click at [825, 278] on h4 "Suivi autonome d’un compte et communication interne via [PERSON_NAME]" at bounding box center [892, 295] width 245 height 34
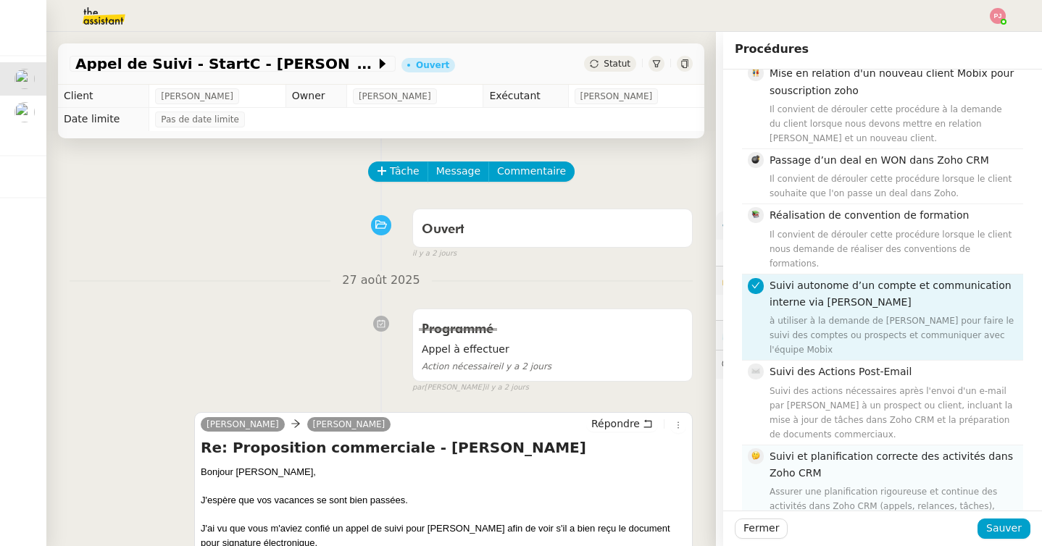
click at [830, 485] on div "Assurer une planification rigoureuse et continue des activités dans Zoho CRM (a…" at bounding box center [892, 514] width 245 height 58
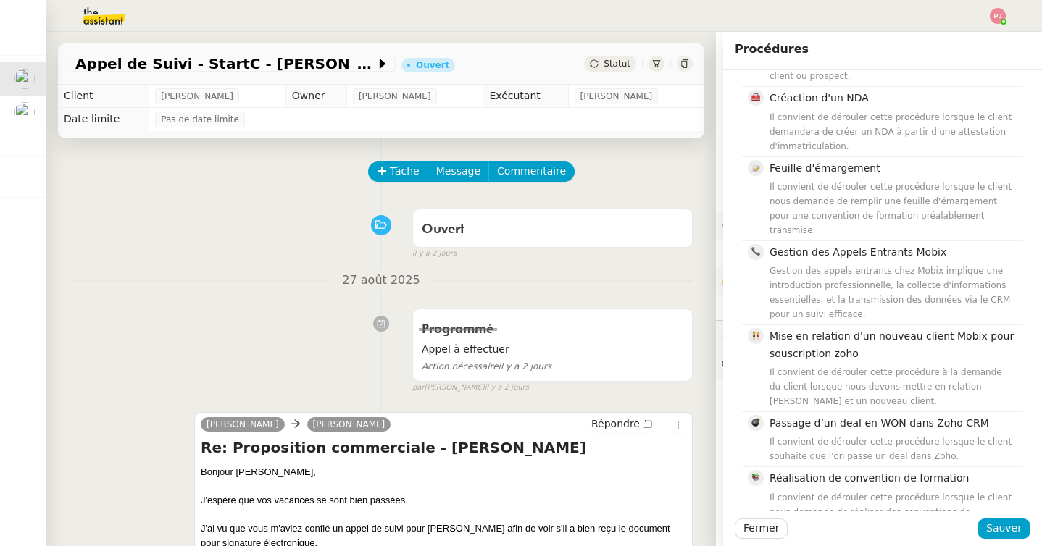
scroll to position [155, 0]
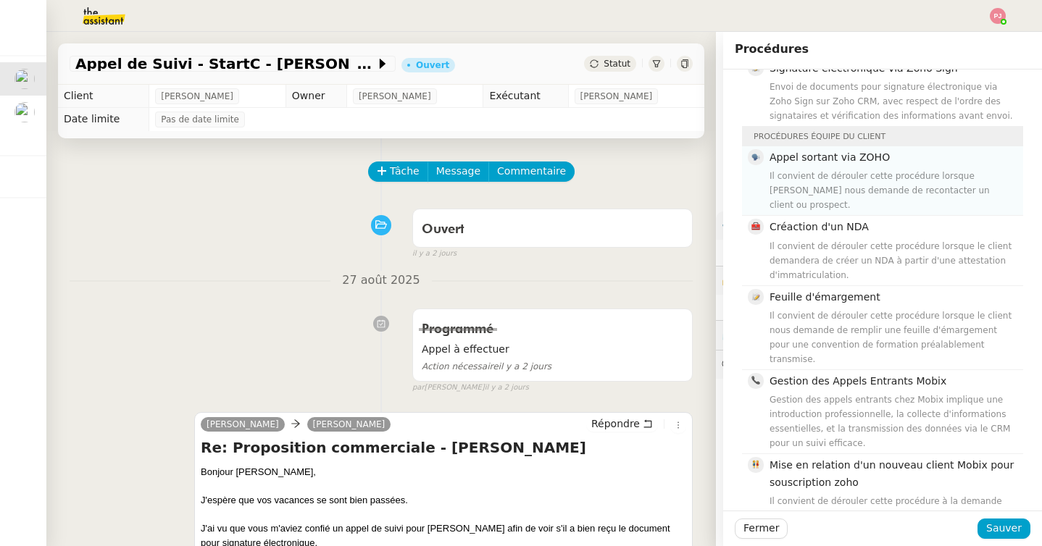
click at [873, 169] on div "Il convient de dérouler cette procédure lorsque [PERSON_NAME] nous demande de r…" at bounding box center [892, 190] width 245 height 43
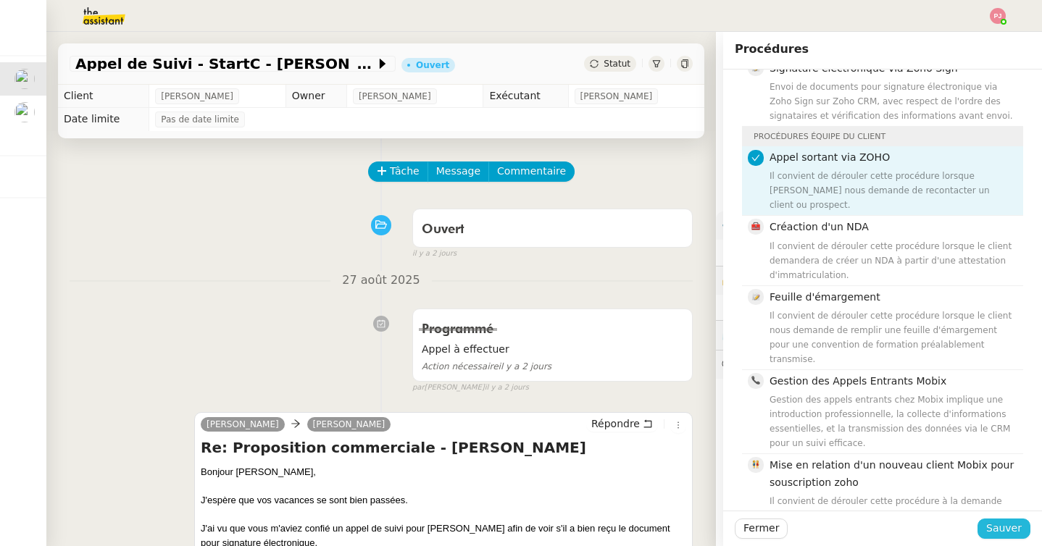
click at [996, 531] on span "Sauver" at bounding box center [1004, 528] width 36 height 17
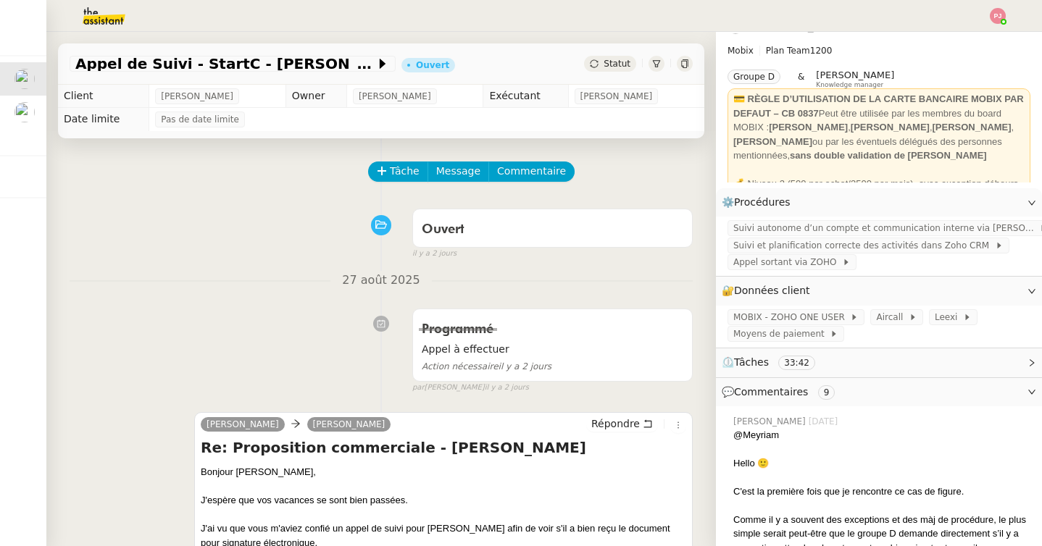
scroll to position [24, 0]
click at [806, 264] on span "Appel sortant via ZOHO" at bounding box center [787, 261] width 109 height 14
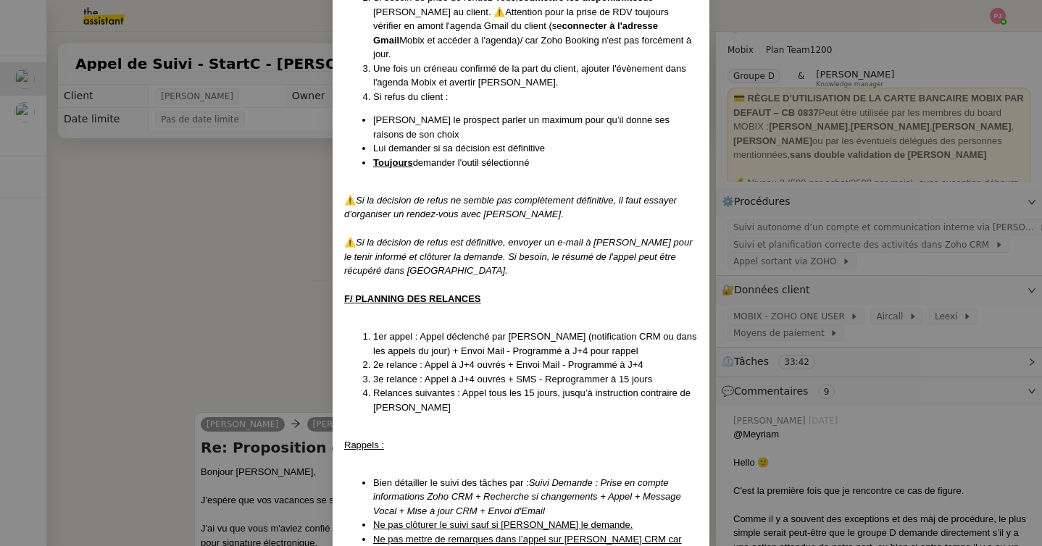
scroll to position [1290, 0]
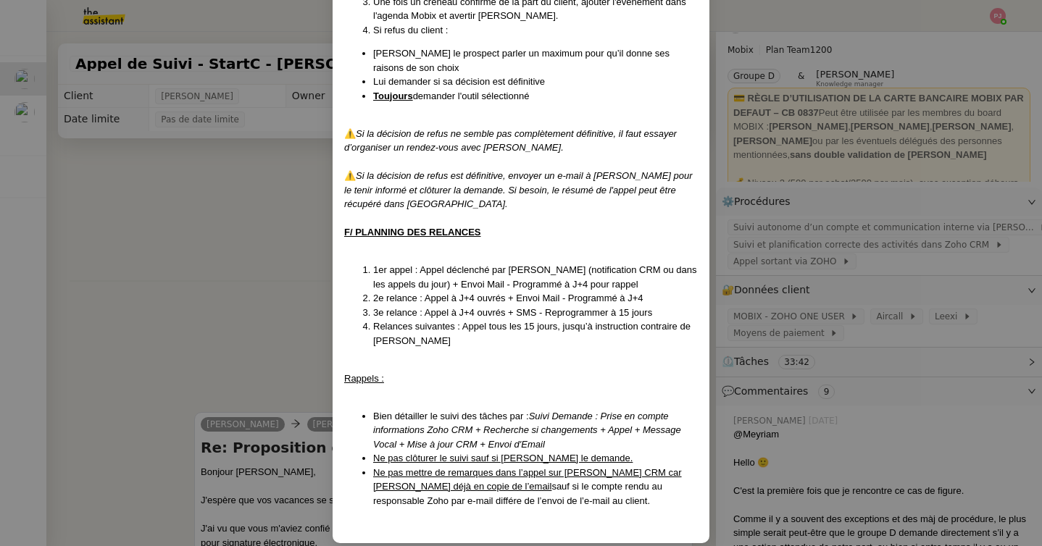
drag, startPoint x: 532, startPoint y: 405, endPoint x: 546, endPoint y: 429, distance: 27.6
click at [546, 429] on li "Bien détailler le suivi des tâches par : [PERSON_NAME] : Prise en compte inform…" at bounding box center [535, 430] width 325 height 43
copy em "Suivi Demande : Prise en compte informations Zoho CRM + Recherche si changement…"
click at [154, 312] on nz-modal-container "Créé le [DATE] MAJ le [DATE] Contexte : Cette procédure s’applique lors du trai…" at bounding box center [521, 273] width 1042 height 546
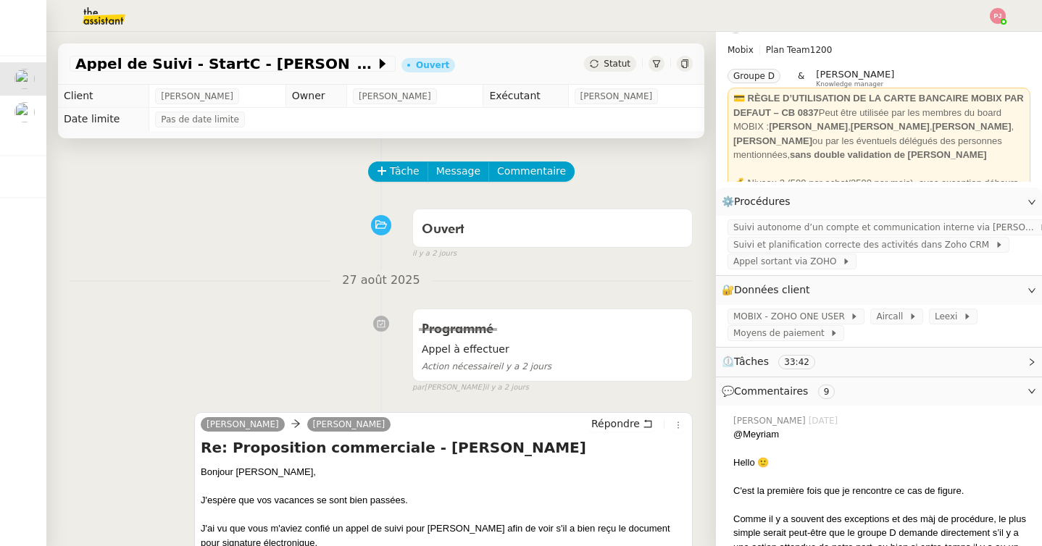
scroll to position [1218, 0]
click at [399, 180] on button "Tâche" at bounding box center [398, 172] width 60 height 20
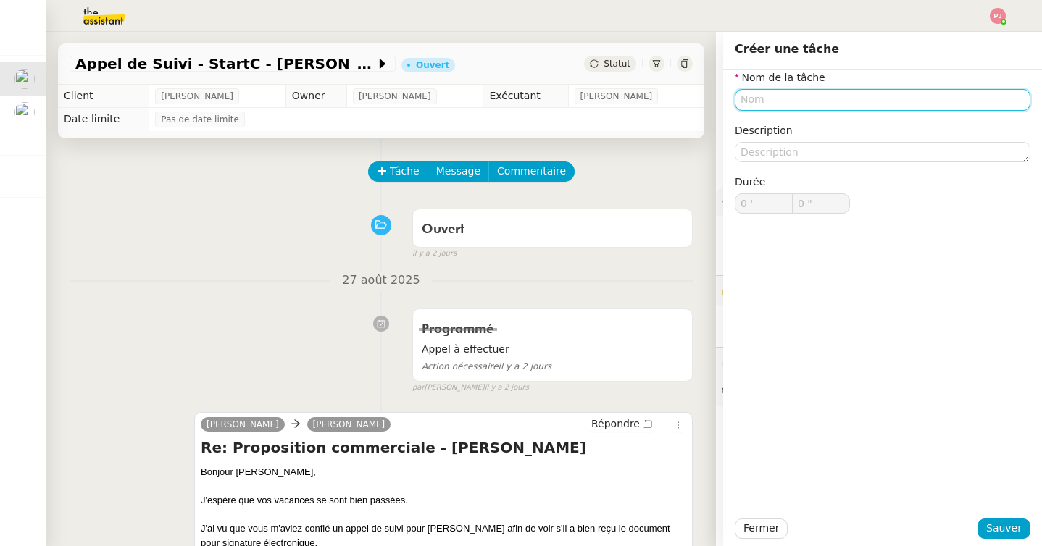
click at [809, 100] on input "text" at bounding box center [883, 99] width 296 height 21
paste input "Suivi Demande : Prise en compte informations Zoho CRM + Recherche si changement…"
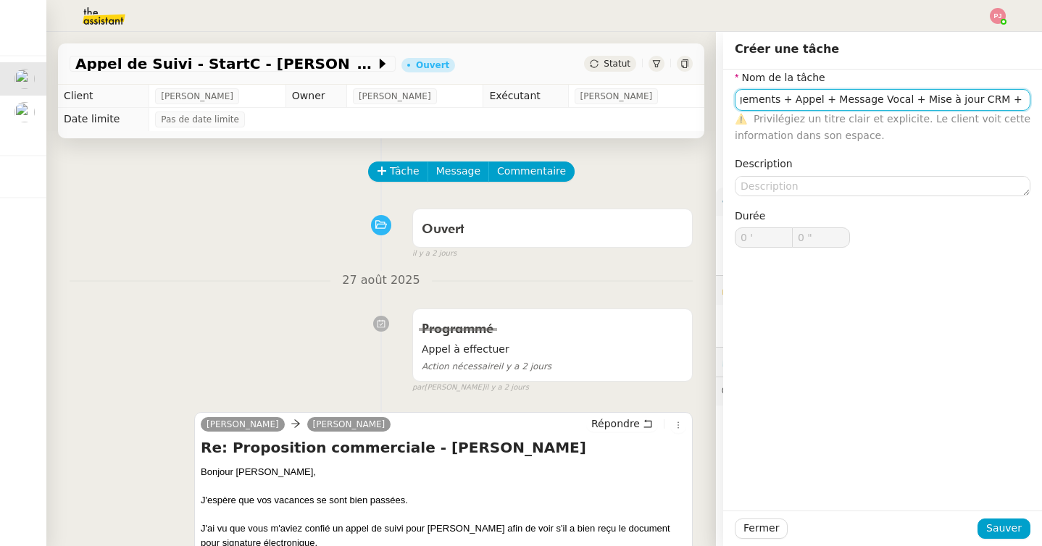
scroll to position [0, 404]
drag, startPoint x: 783, startPoint y: 97, endPoint x: 1043, endPoint y: 108, distance: 259.6
click at [1041, 108] on html "Mes demandes Appel de Suivi - StartC - [PERSON_NAME] [PERSON_NAME] Appel de Sui…" at bounding box center [521, 273] width 1042 height 546
click at [936, 104] on input "Suivi Demande : Prise en compte informations Zoho CRM + Recherche si changement…" at bounding box center [883, 99] width 296 height 21
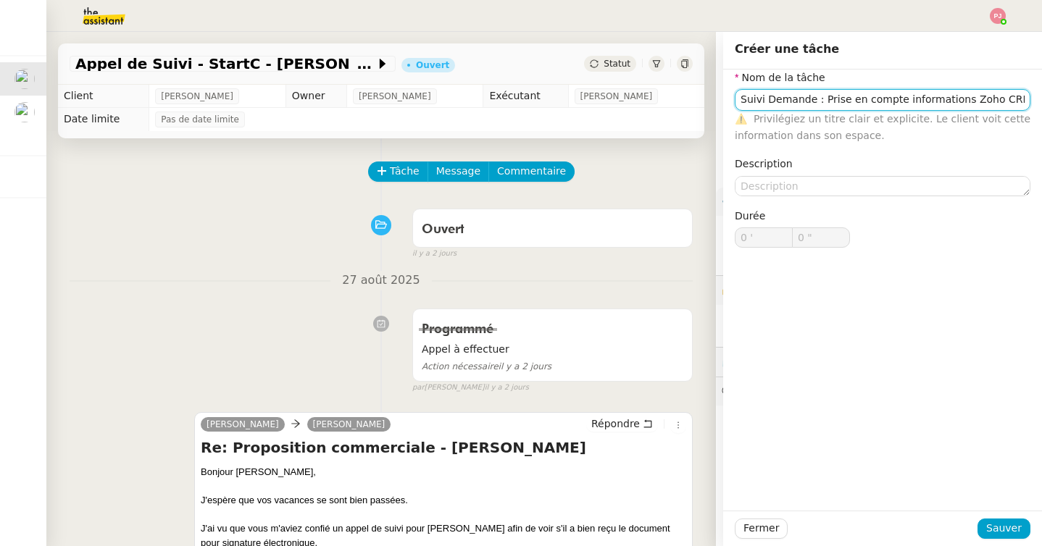
drag, startPoint x: 936, startPoint y: 104, endPoint x: 667, endPoint y: 83, distance: 269.6
click at [667, 83] on app-ticket "Appel de Suivi - StartC - [PERSON_NAME] Ouvert Statut Client [PERSON_NAME] Owne…" at bounding box center [544, 289] width 996 height 514
type input "Suivi Demande : Prise en compte informations Zoho CRM + Recherche si changement…"
click at [991, 88] on nz-form-item "Nom de la tâche Suivi Demande : Prise en compte informations Zoho CRM + Recherc…" at bounding box center [883, 107] width 296 height 75
click at [988, 101] on input "Suivi Demande : Prise en compte informations Zoho CRM + Recherche si changement…" at bounding box center [883, 99] width 296 height 21
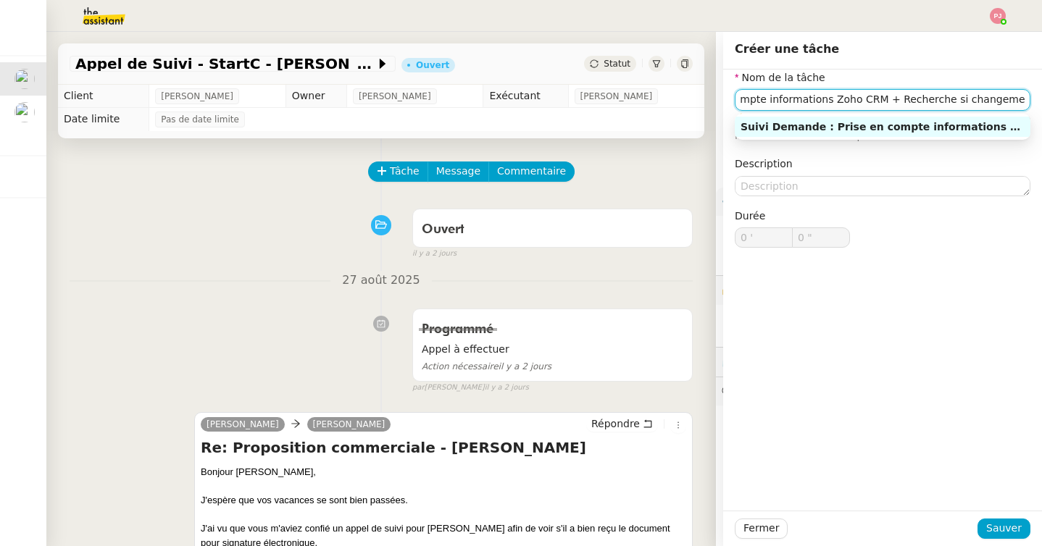
scroll to position [0, 288]
click at [1006, 539] on div "Fermer Sauver" at bounding box center [882, 529] width 319 height 36
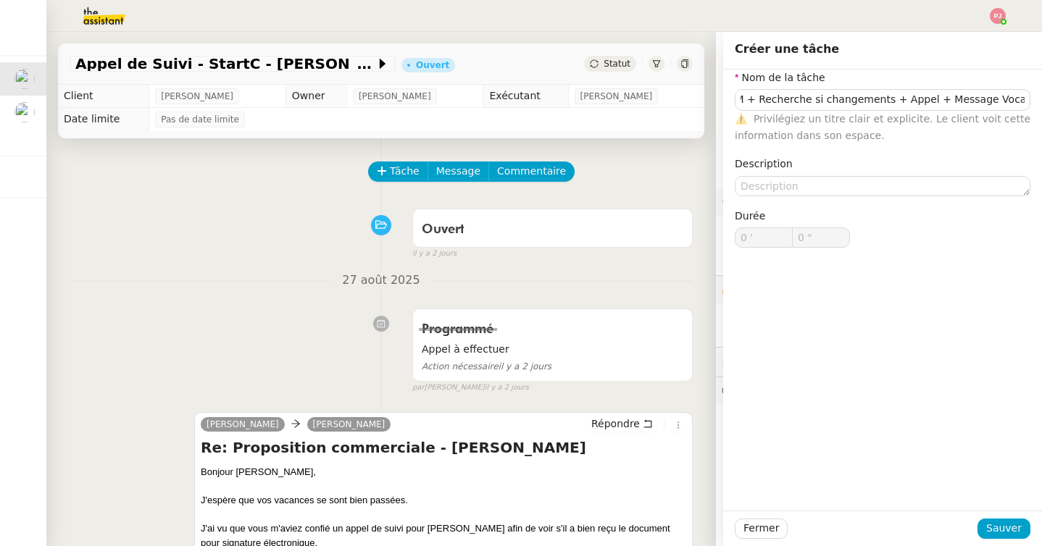
scroll to position [0, 0]
click at [1006, 532] on span "Sauver" at bounding box center [1004, 528] width 36 height 17
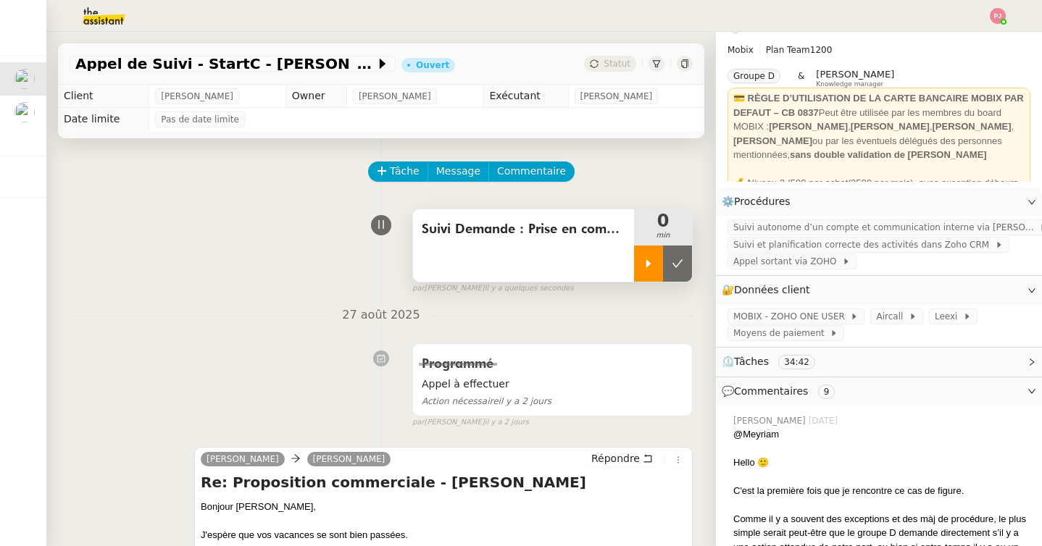
click at [651, 269] on icon at bounding box center [649, 264] width 12 height 12
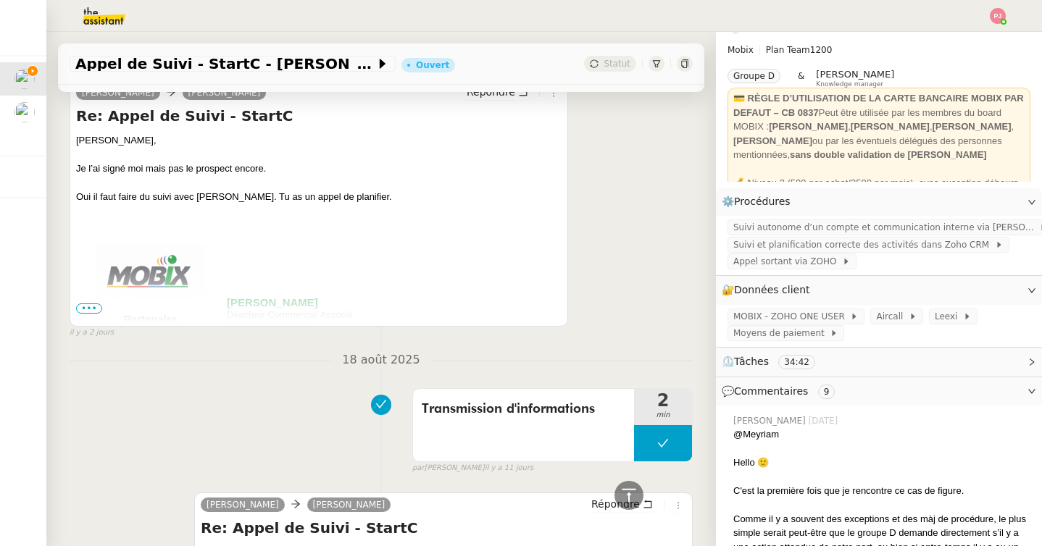
scroll to position [1330, 0]
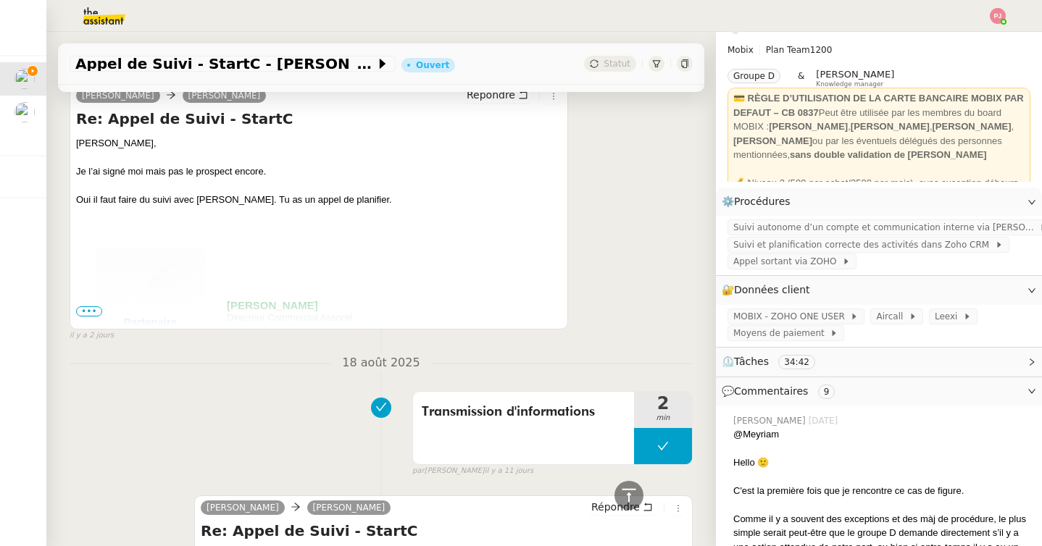
click at [590, 184] on div "[PERSON_NAME] [PERSON_NAME] Répondre Re: Appel de Suivi - StartC [PERSON_NAME],…" at bounding box center [381, 206] width 623 height 272
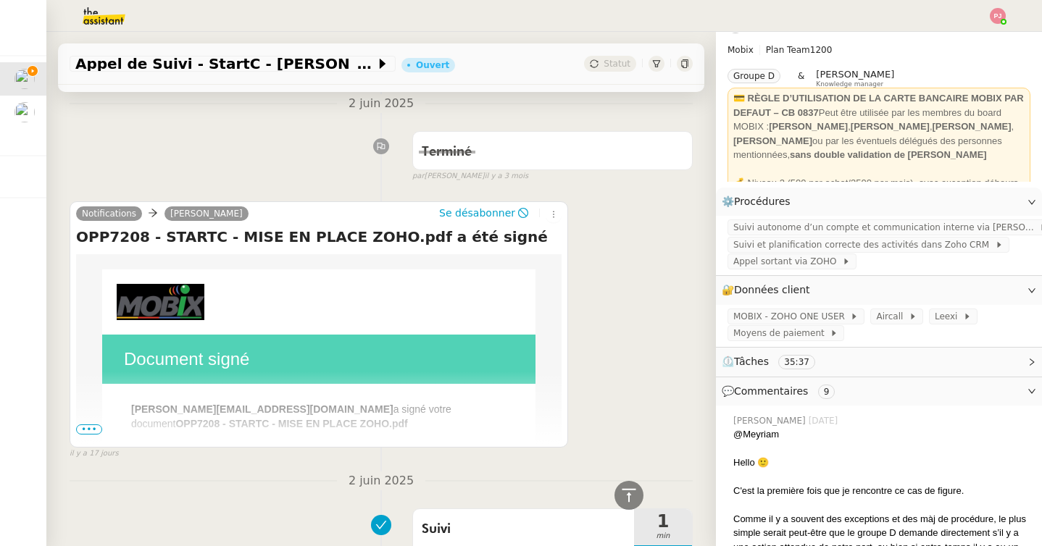
scroll to position [3126, 0]
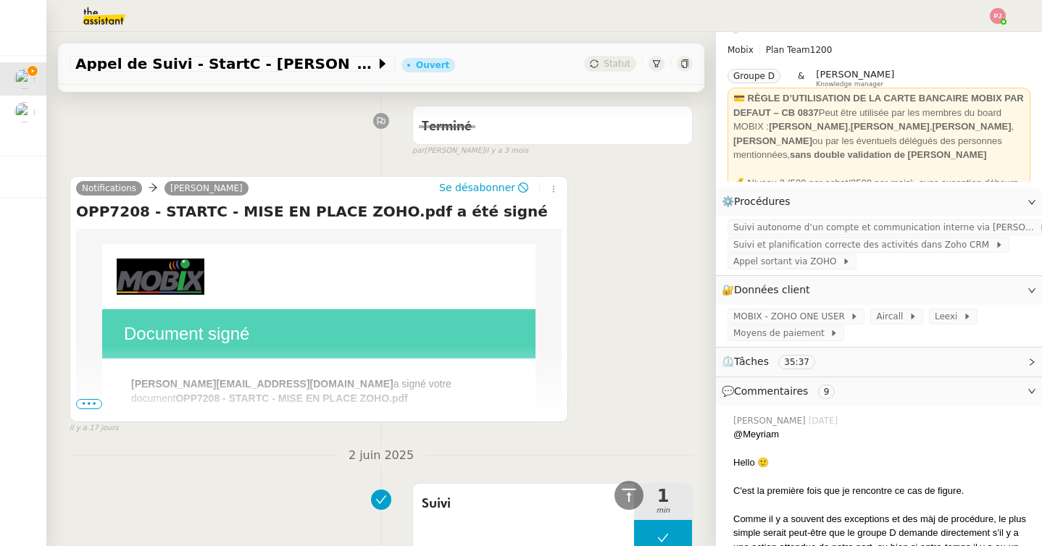
click at [92, 399] on span "•••" at bounding box center [89, 404] width 26 height 10
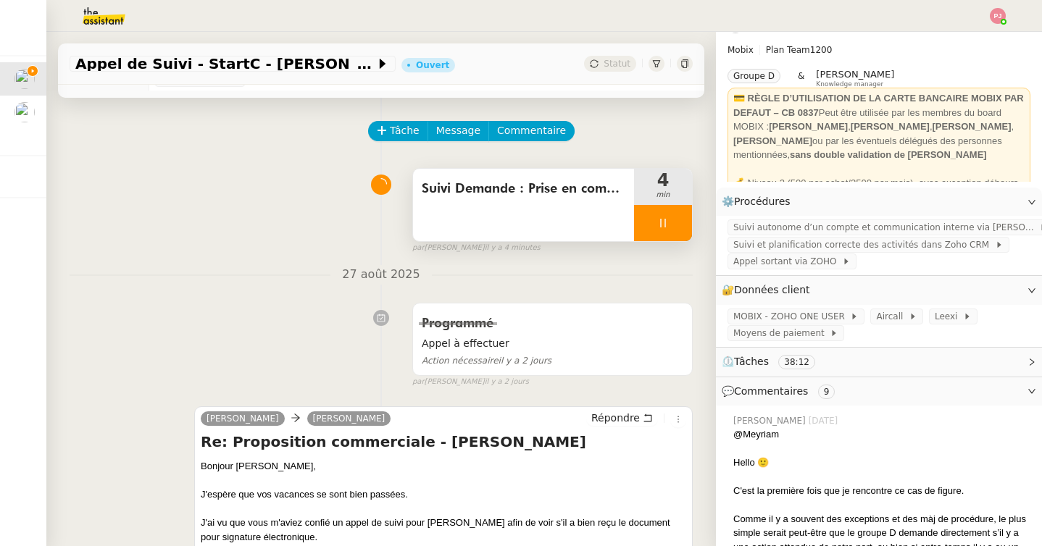
scroll to position [0, 0]
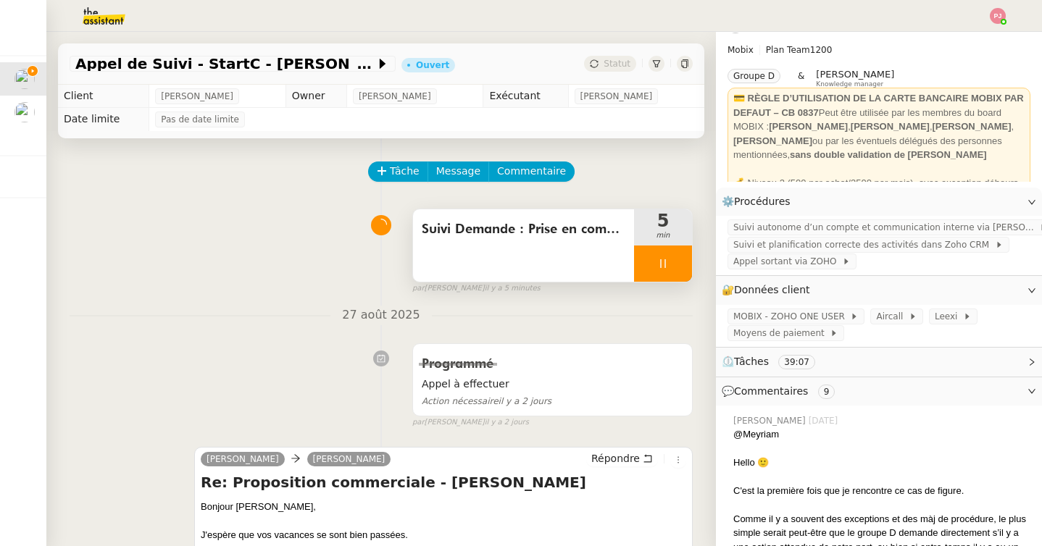
click at [496, 234] on span "Suivi Demande : Prise en compte informations Zoho CRM + Recherche si changement…" at bounding box center [524, 230] width 204 height 22
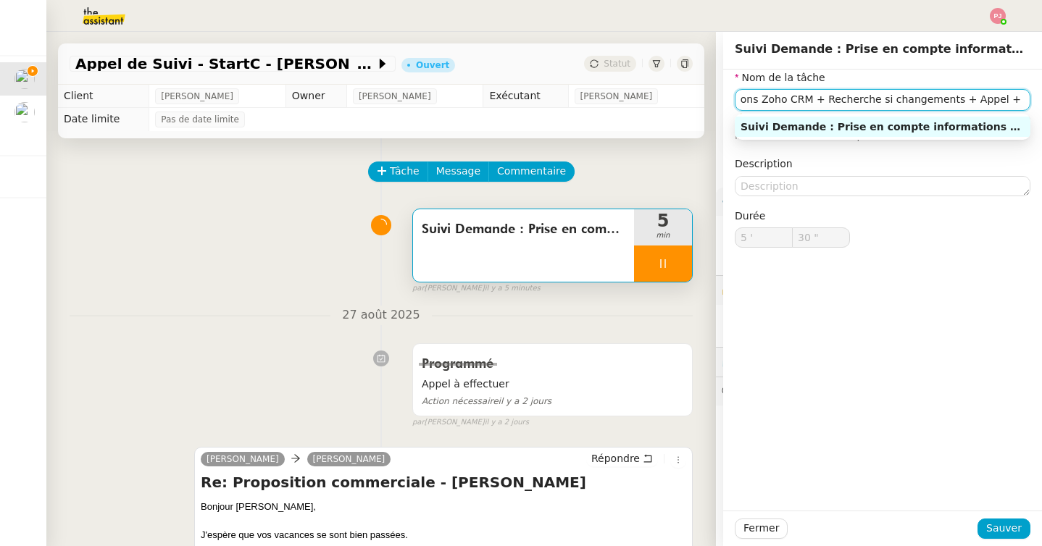
scroll to position [0, 404]
drag, startPoint x: 897, startPoint y: 107, endPoint x: 1043, endPoint y: 105, distance: 145.7
click at [1041, 105] on html "Mes demandes Appel de Suivi - StartC - [PERSON_NAME] [PERSON_NAME] Appel de Sui…" at bounding box center [521, 273] width 1042 height 546
click at [963, 93] on input "Suivi Demande : Prise en compte informations Zoho CRM + Recherche si changement…" at bounding box center [883, 99] width 296 height 21
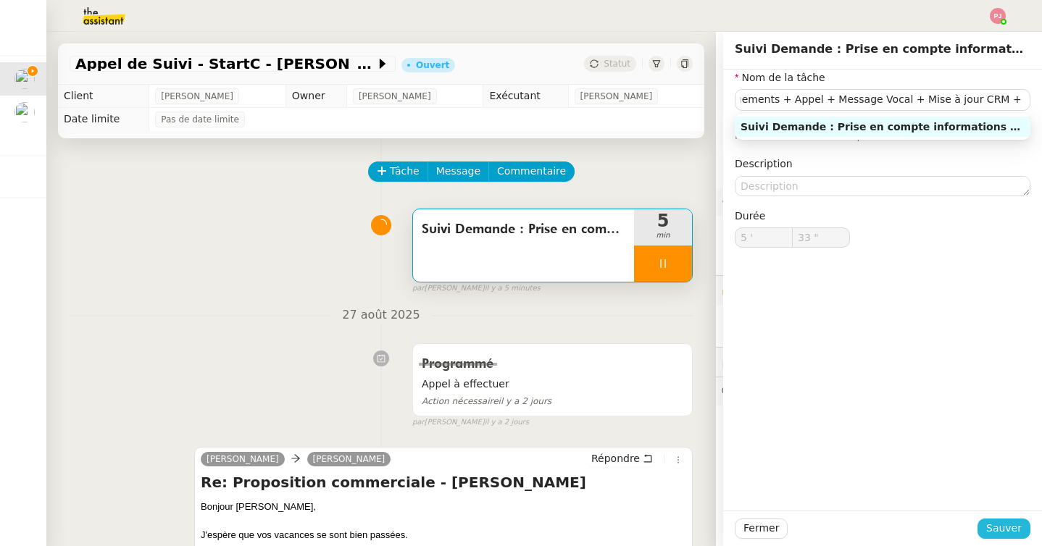
click at [1021, 521] on span "Sauver" at bounding box center [1004, 528] width 36 height 17
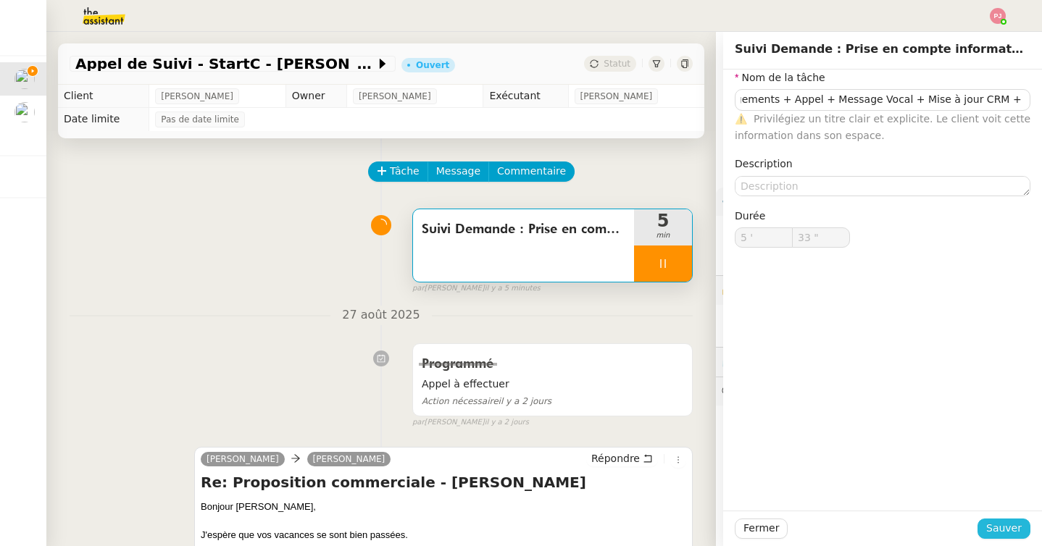
type input "35 ""
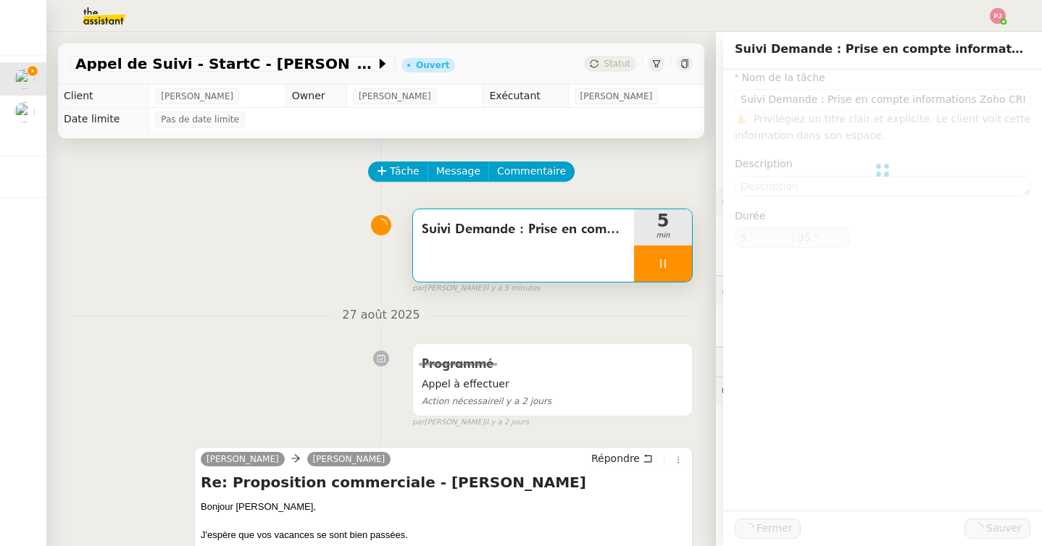
type input "Suivi Demande : Prise en compte informations Zoho CRM + Recherche si changement…"
type input "5 '"
type input "36 ""
click at [463, 172] on span "Message" at bounding box center [458, 171] width 44 height 17
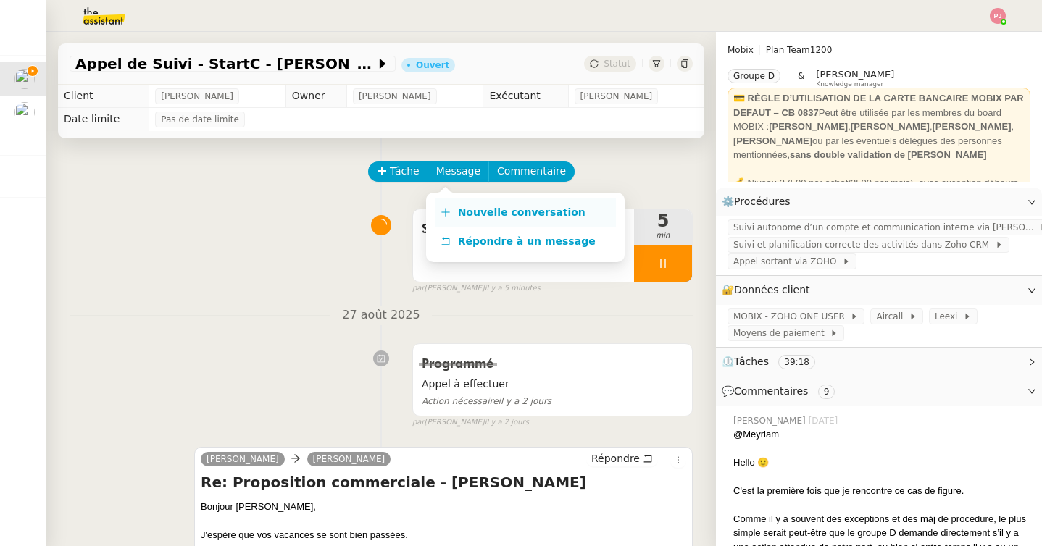
click at [451, 206] on link "Nouvelle conversation" at bounding box center [525, 213] width 181 height 29
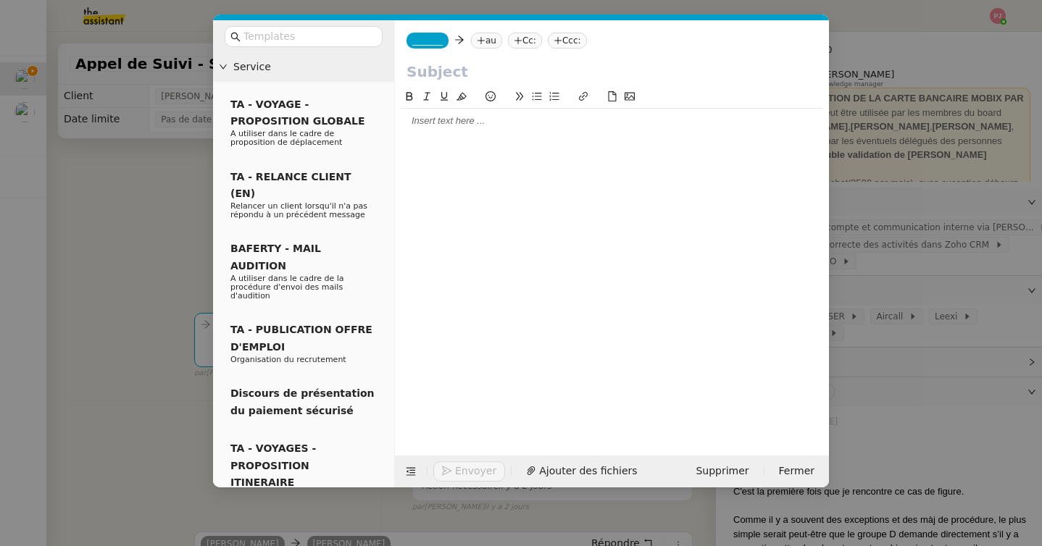
click at [426, 45] on span "_______" at bounding box center [427, 41] width 30 height 10
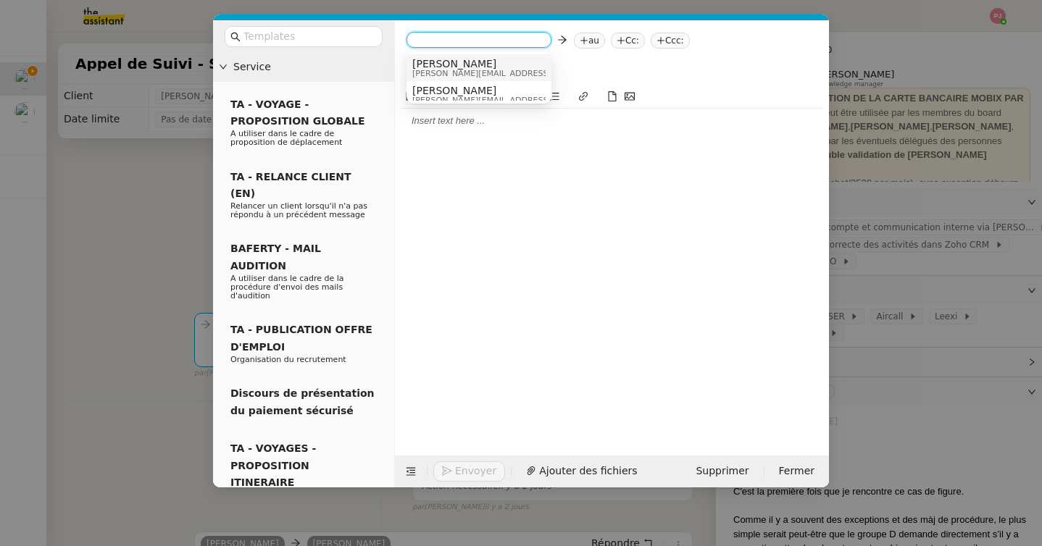
click at [462, 63] on span "[PERSON_NAME]" at bounding box center [515, 64] width 206 height 12
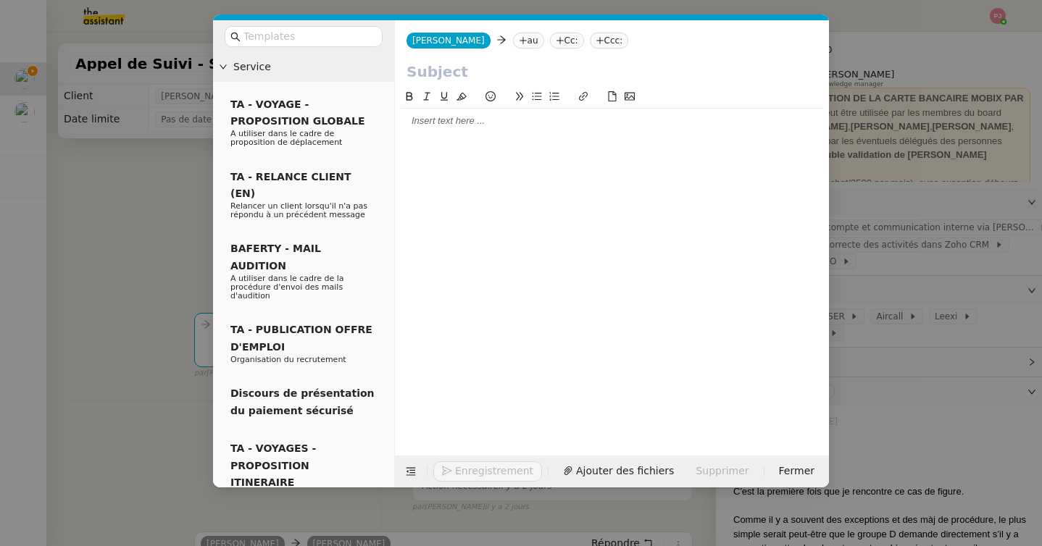
click at [513, 41] on nz-tag "au" at bounding box center [528, 41] width 31 height 16
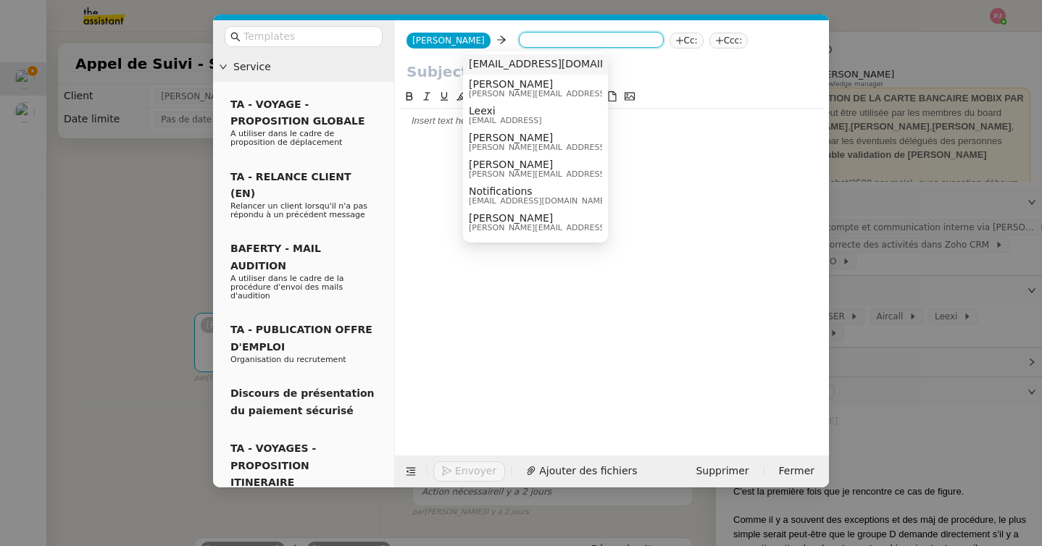
paste input "[EMAIL_ADDRESS][DOMAIN_NAME]"
type input "[EMAIL_ADDRESS][DOMAIN_NAME]"
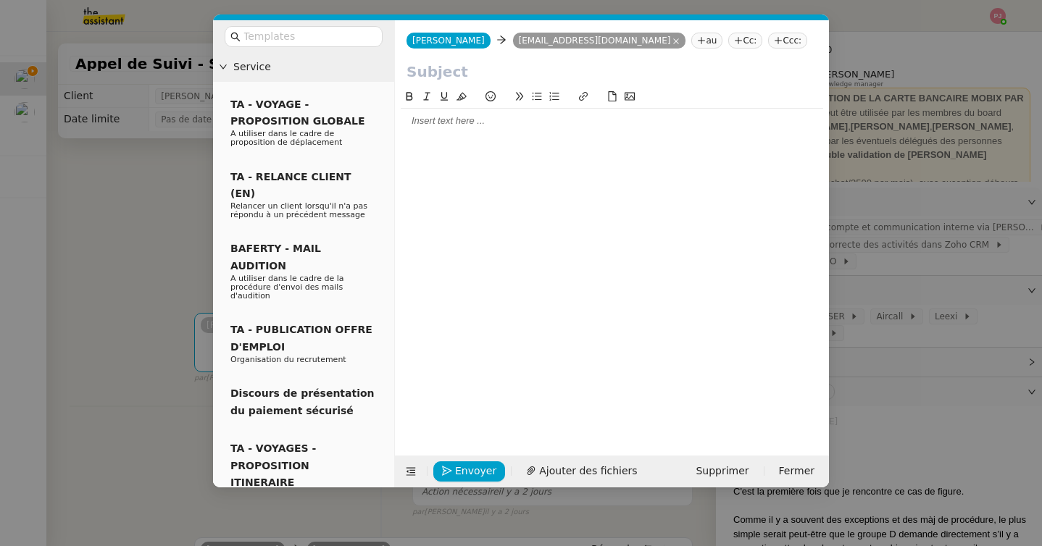
click at [428, 70] on input "text" at bounding box center [611, 72] width 411 height 22
paste input "Suivi – Document Zoho pour signature électronique"
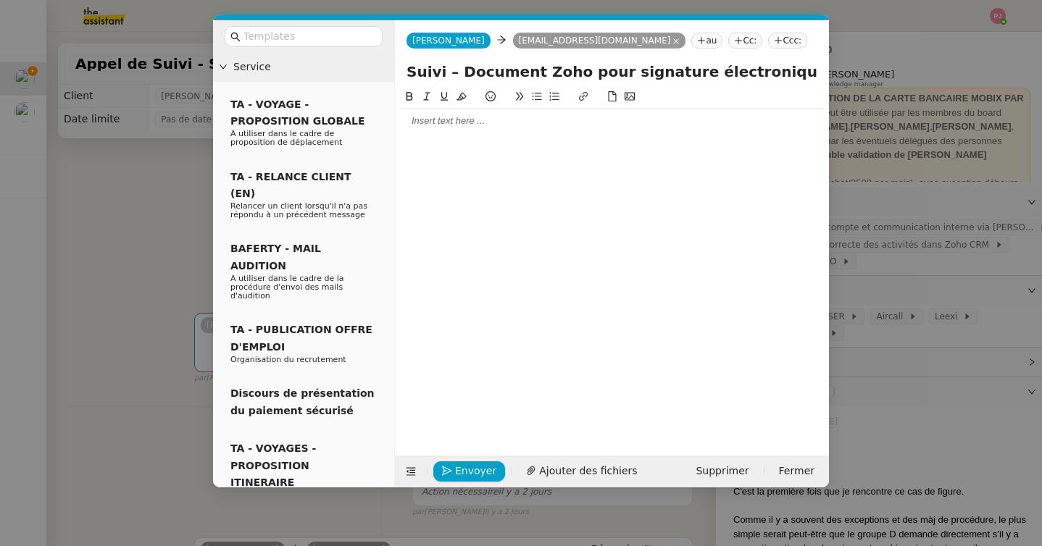
type input "Suivi – Document Zoho pour signature électronique"
click at [438, 118] on div at bounding box center [612, 120] width 422 height 13
click at [419, 125] on div at bounding box center [612, 120] width 422 height 13
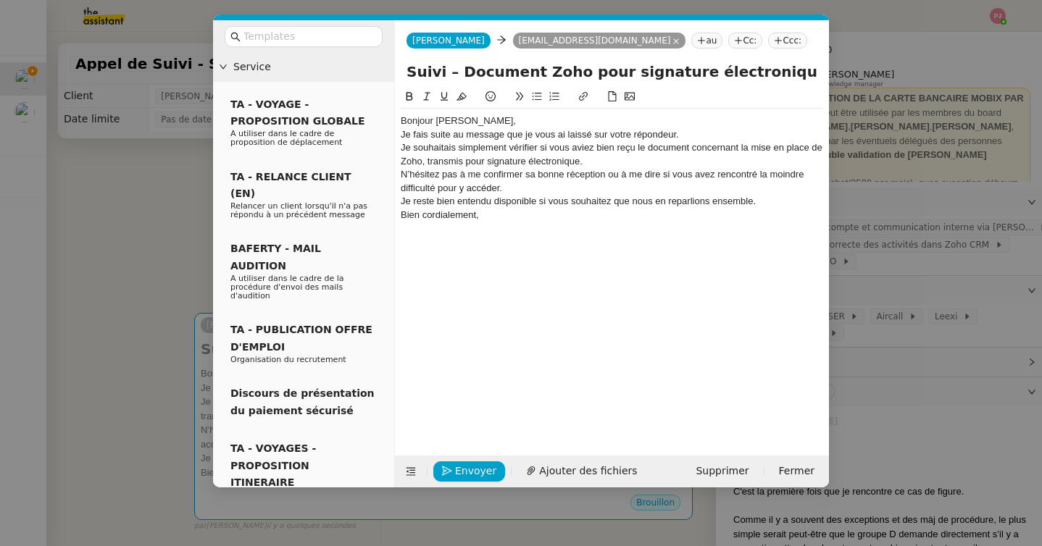
click at [483, 119] on div "Bonjour [PERSON_NAME]," at bounding box center [612, 120] width 422 height 13
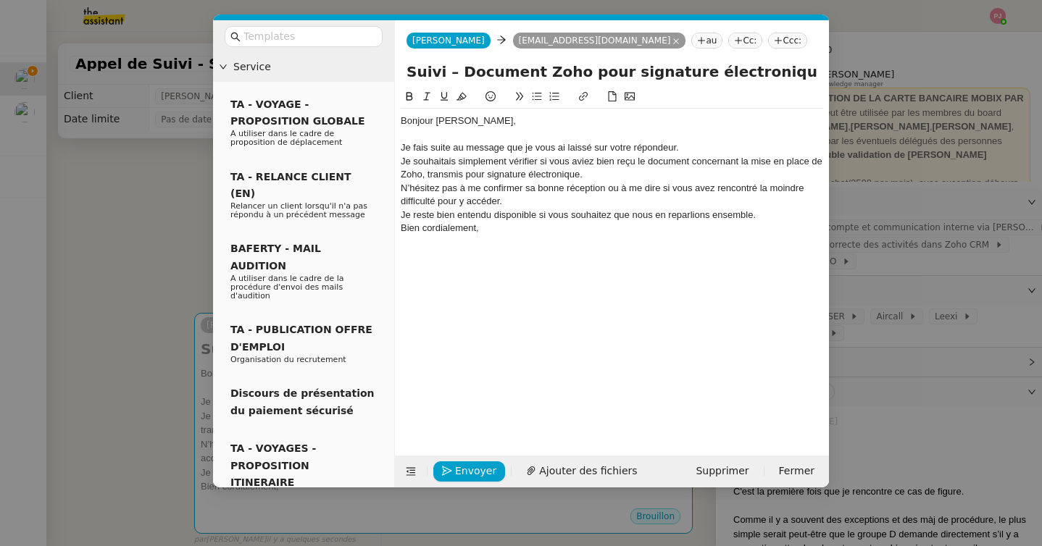
click at [446, 118] on div "Bonjour [PERSON_NAME]," at bounding box center [612, 120] width 422 height 13
click at [492, 143] on div "Je fais suite au message que je vous ai laissé sur votre répondeur." at bounding box center [612, 147] width 422 height 13
click at [408, 144] on div "Je fais suite au message que je vous ai laissé sur votre répondeur." at bounding box center [612, 147] width 422 height 13
click at [168, 223] on nz-modal-container "Service TA - VOYAGE - PROPOSITION GLOBALE A utiliser dans le cadre de propositi…" at bounding box center [521, 273] width 1042 height 546
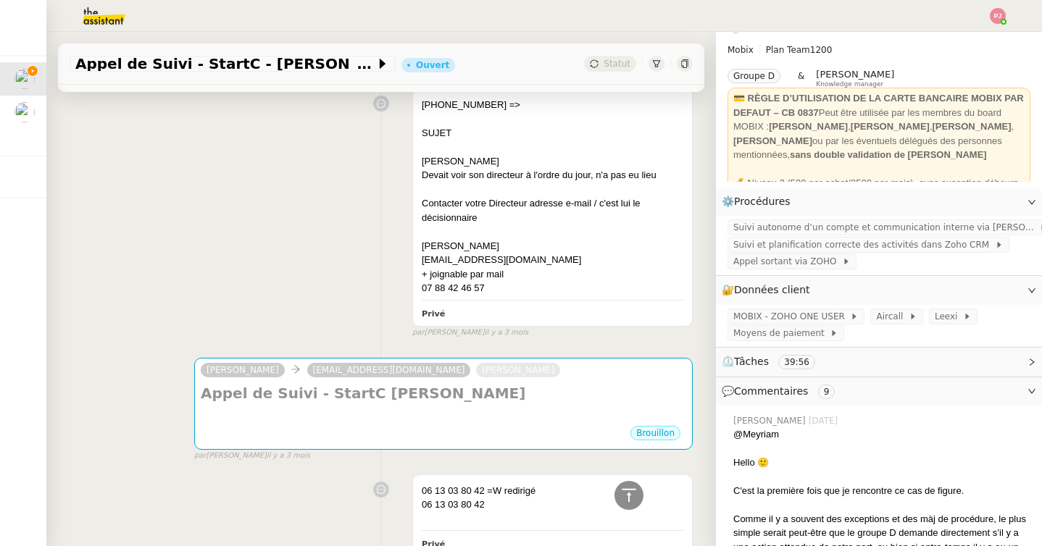
scroll to position [6152, 0]
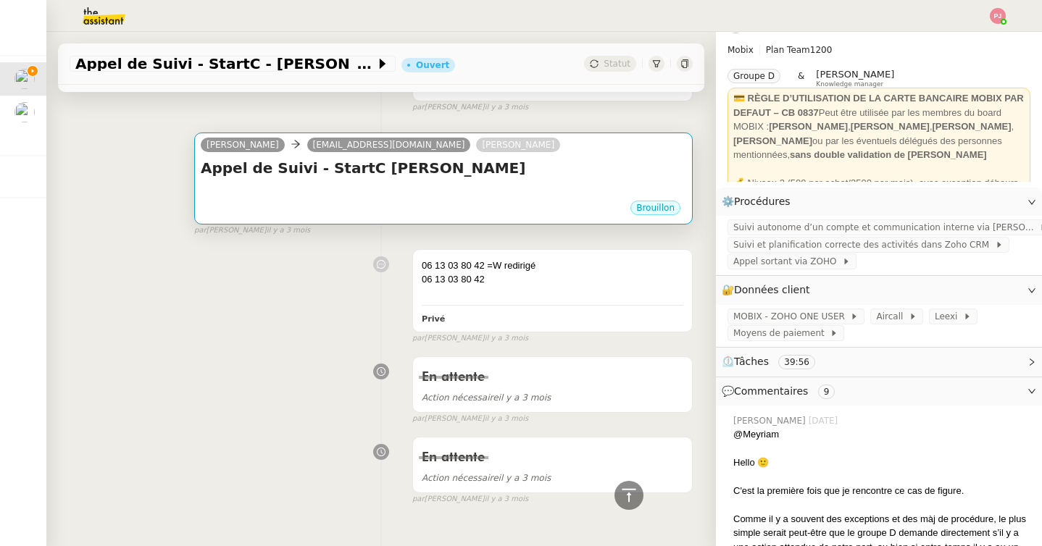
click at [315, 185] on div at bounding box center [443, 192] width 485 height 14
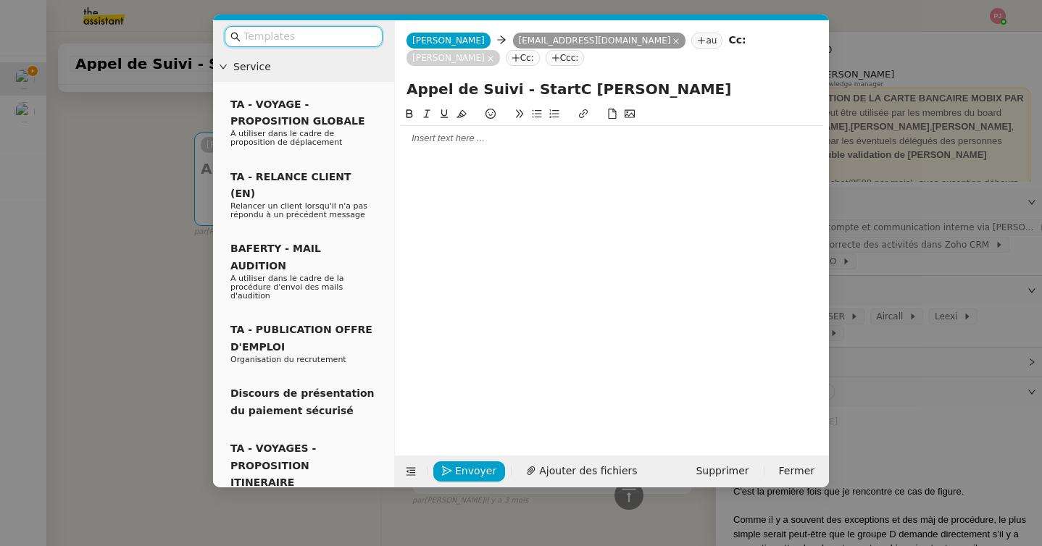
scroll to position [6160, 0]
click at [712, 462] on button "Supprimer" at bounding box center [722, 472] width 70 height 20
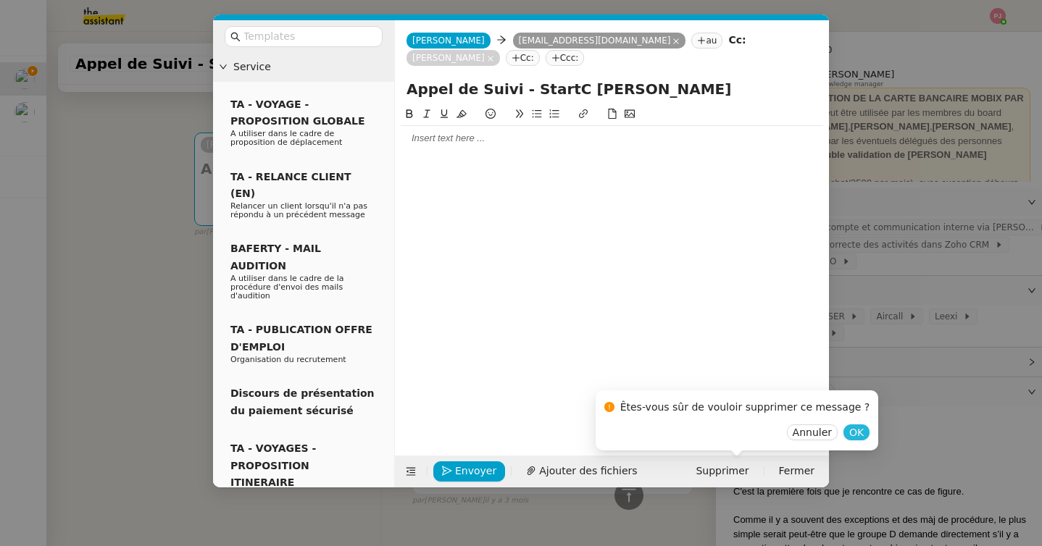
click at [849, 433] on span "OK" at bounding box center [856, 432] width 14 height 14
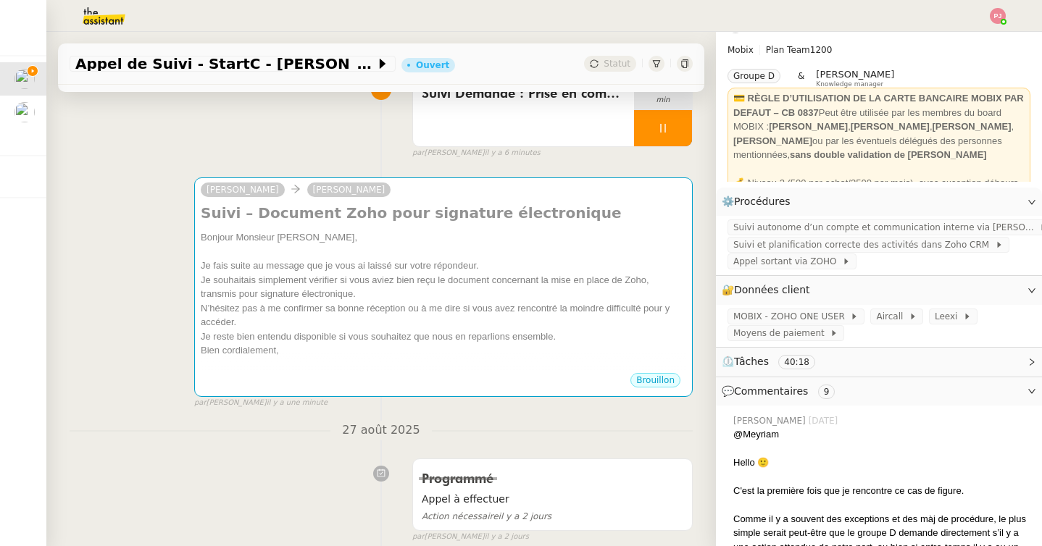
scroll to position [0, 0]
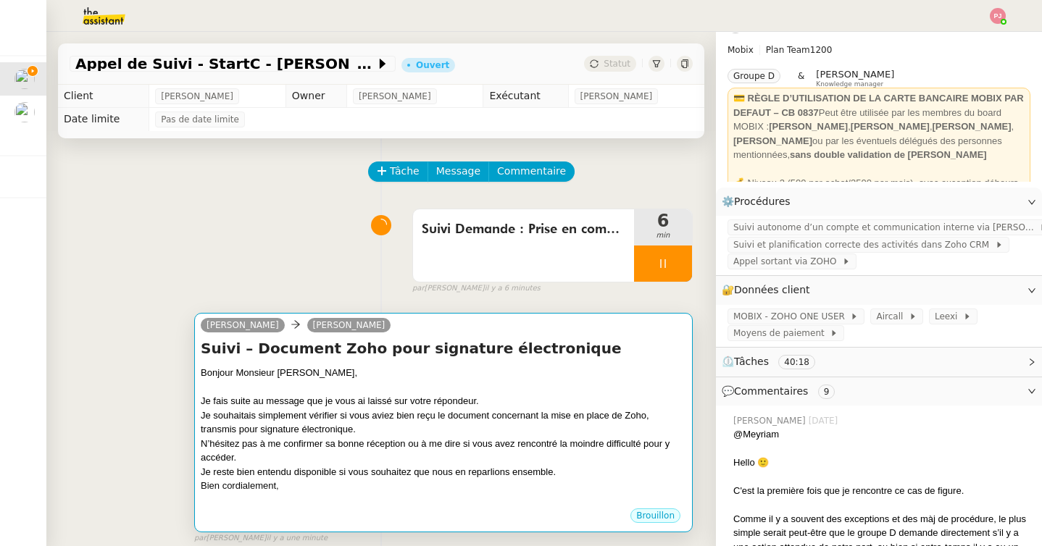
click at [327, 415] on div "Je souhaitais simplement vérifier si vous aviez bien reçu le document concernan…" at bounding box center [443, 423] width 485 height 28
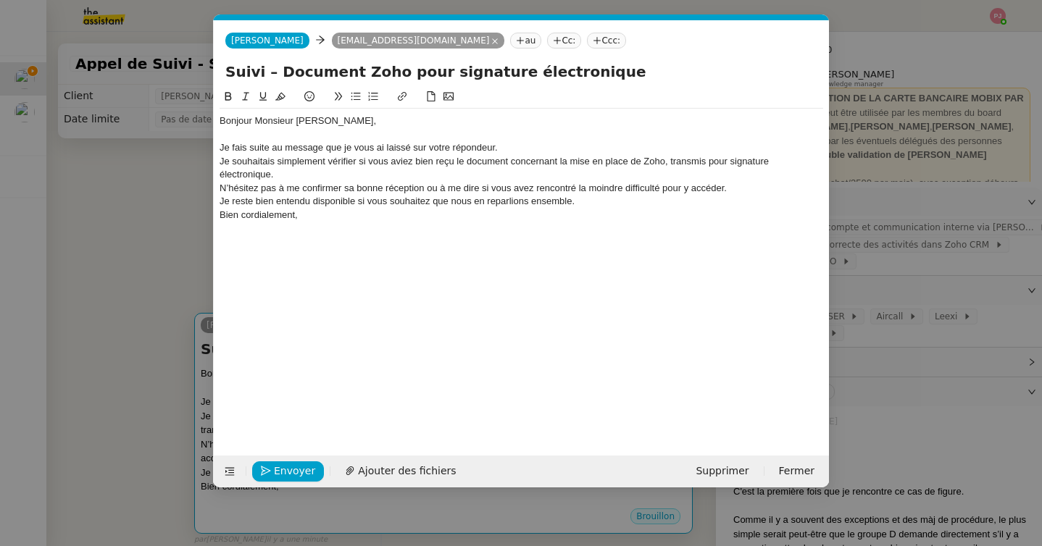
scroll to position [0, 30]
click at [390, 216] on div "Bien cordialement," at bounding box center [522, 215] width 604 height 13
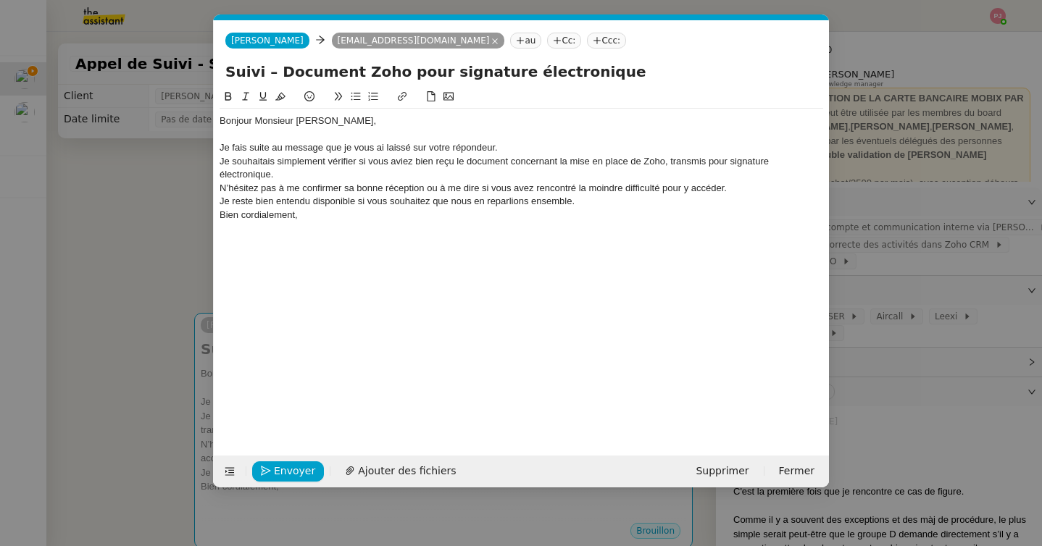
click at [504, 149] on div "Je fais suite au message que je vous ai laissé sur votre répondeur." at bounding box center [522, 147] width 604 height 13
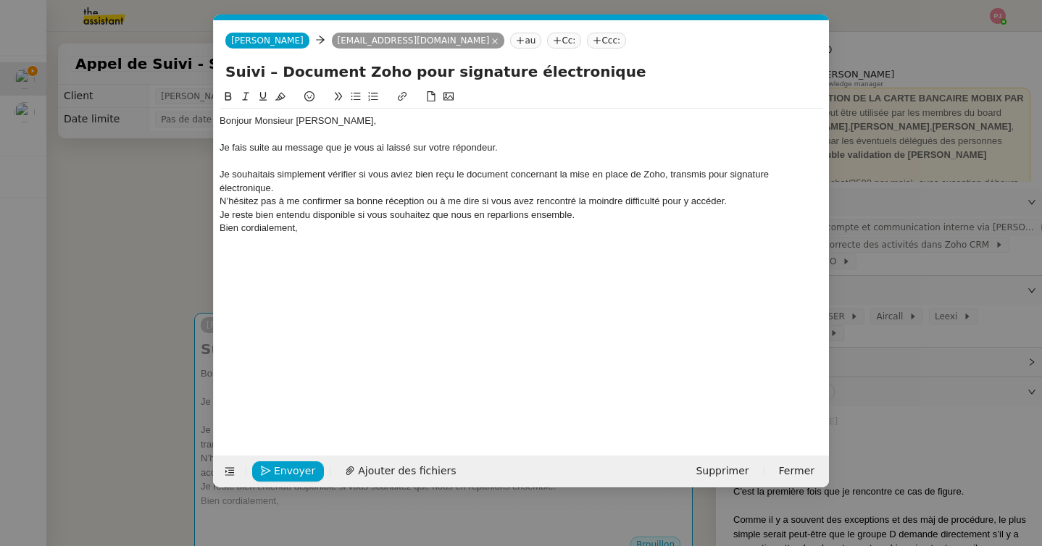
click at [301, 136] on div at bounding box center [522, 134] width 604 height 13
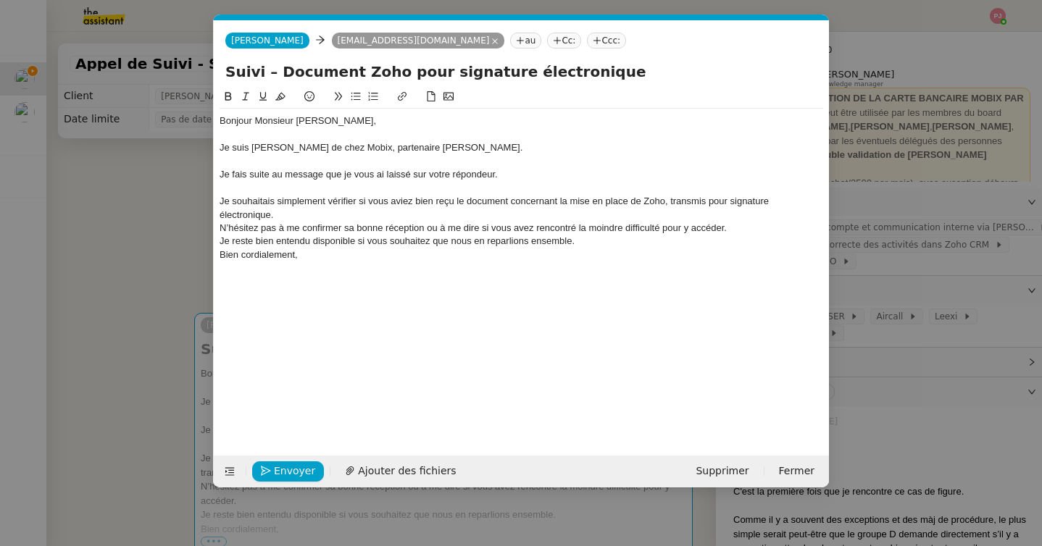
click at [286, 195] on div "Je souhaitais simplement vérifier si vous aviez bien reçu le document concernan…" at bounding box center [522, 208] width 604 height 27
click at [299, 215] on div "Je souhaitais simplement vérifier si vous aviez bien reçu le document concernan…" at bounding box center [522, 208] width 604 height 27
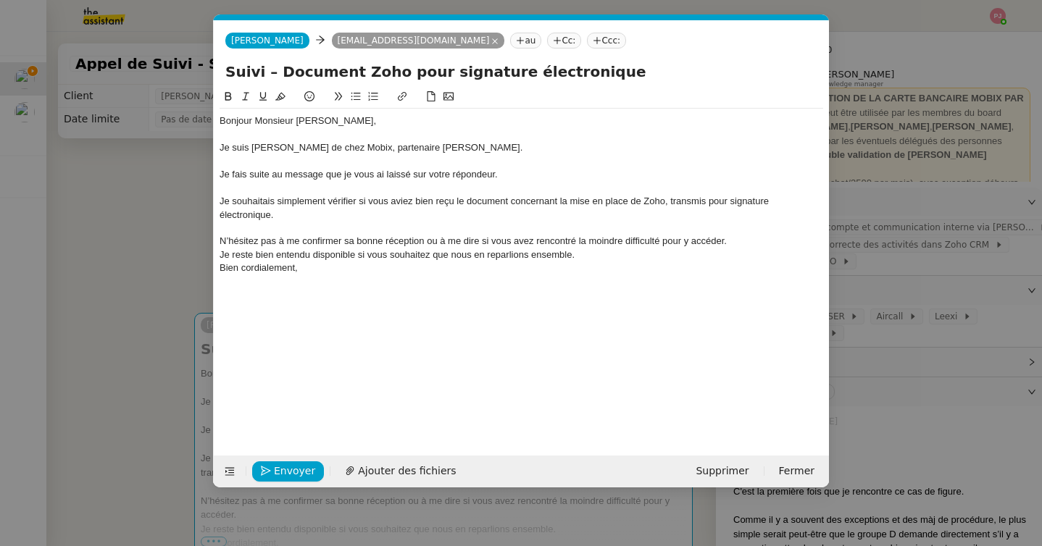
click at [330, 262] on div "Bien cordialement," at bounding box center [522, 268] width 604 height 13
click at [734, 239] on div "N’hésitez pas à me confirmer sa bonne réception ou à me dire si vous avez renco…" at bounding box center [522, 241] width 604 height 13
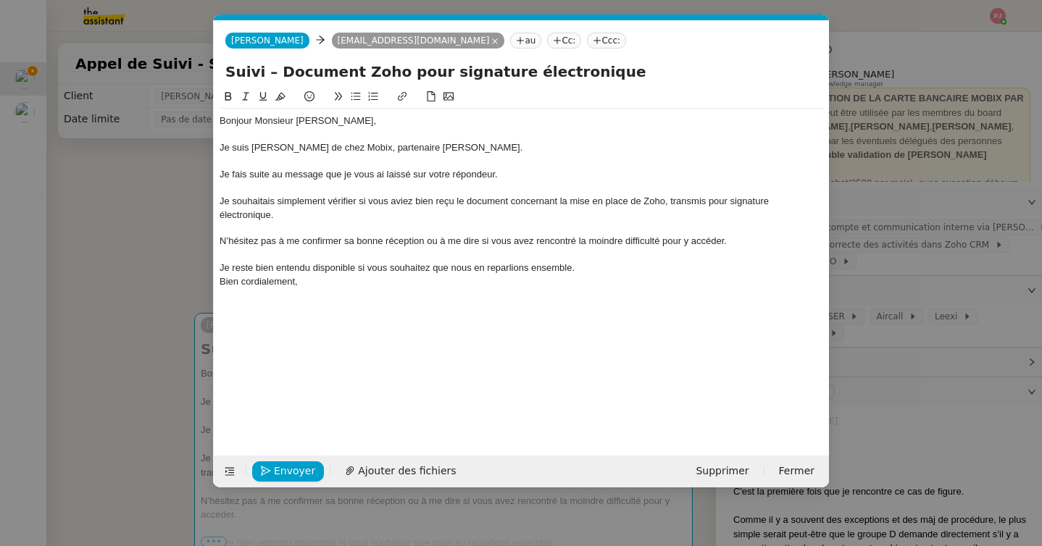
click at [625, 273] on div "Je reste bien entendu disponible si vous souhaitez que nous en reparlions ensem…" at bounding box center [522, 268] width 604 height 13
click at [421, 307] on div at bounding box center [522, 308] width 604 height 13
click at [418, 302] on div at bounding box center [522, 308] width 604 height 13
click at [123, 279] on nz-modal-container "Service TA - VOYAGE - PROPOSITION GLOBALE A utiliser dans le cadre de propositi…" at bounding box center [521, 273] width 1042 height 546
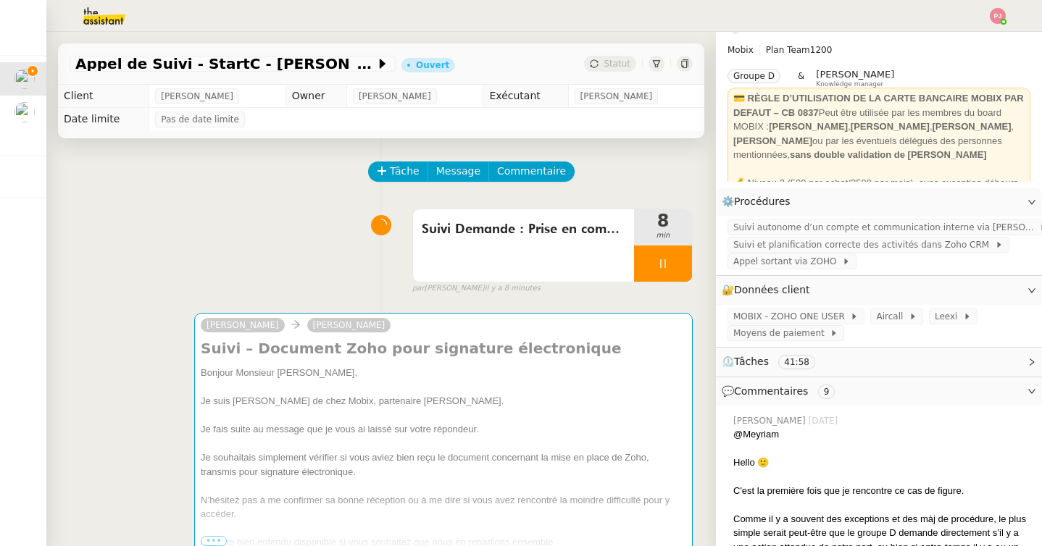
click at [116, 7] on img at bounding box center [92, 16] width 112 height 32
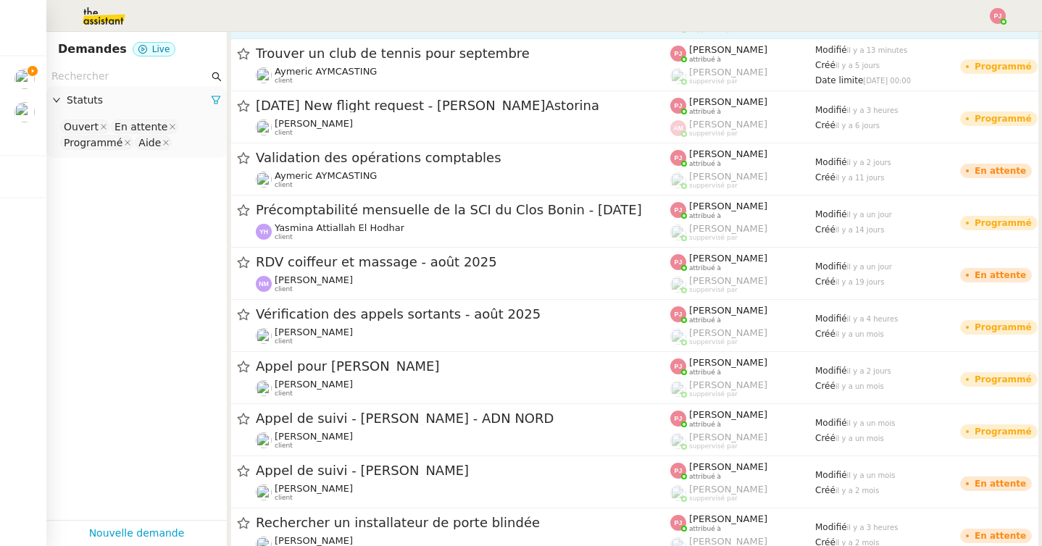
scroll to position [365, 0]
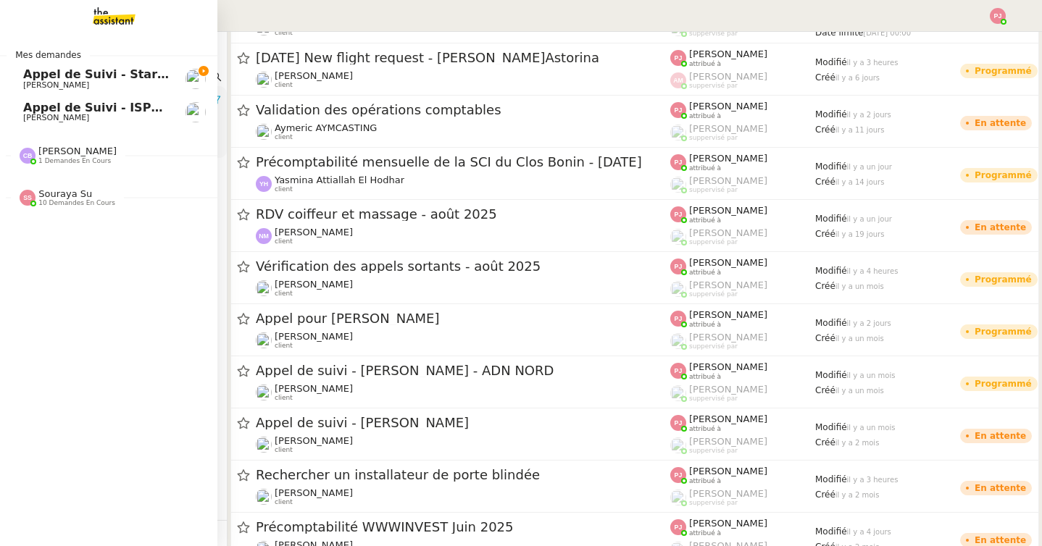
click at [33, 115] on span "[PERSON_NAME]" at bounding box center [56, 117] width 66 height 9
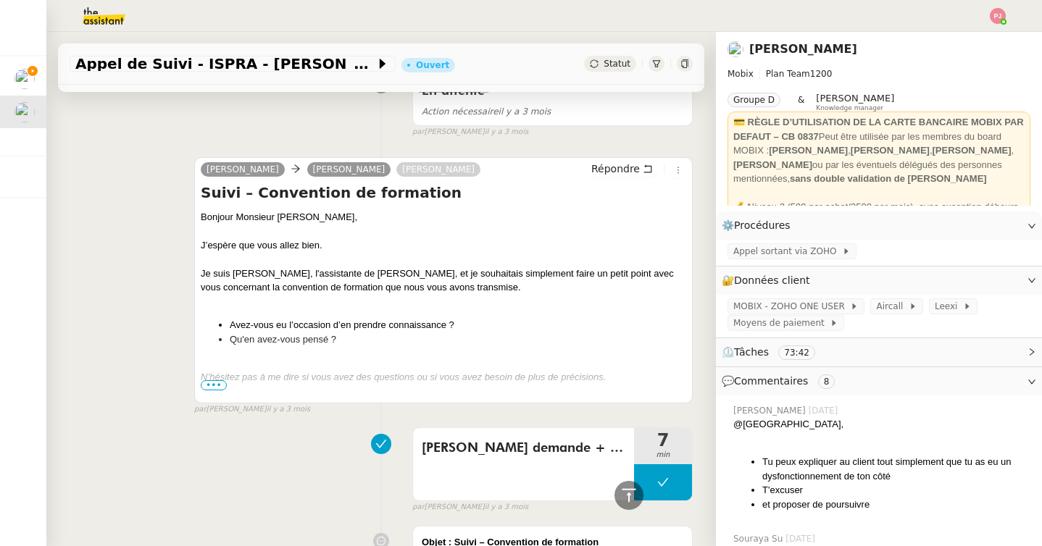
scroll to position [5608, 0]
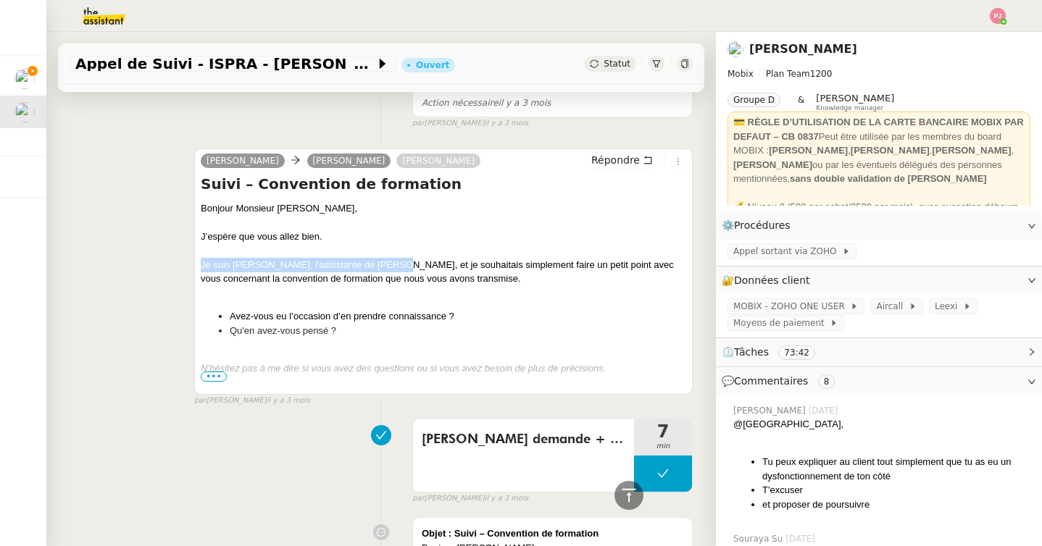
copy div "Je suis [PERSON_NAME], l'assistante de [PERSON_NAME],"
drag, startPoint x: 201, startPoint y: 251, endPoint x: 380, endPoint y: 249, distance: 179.0
click at [380, 258] on div "Je suis [PERSON_NAME], l'assistante de [PERSON_NAME], et je souhaitais simpleme…" at bounding box center [443, 272] width 485 height 28
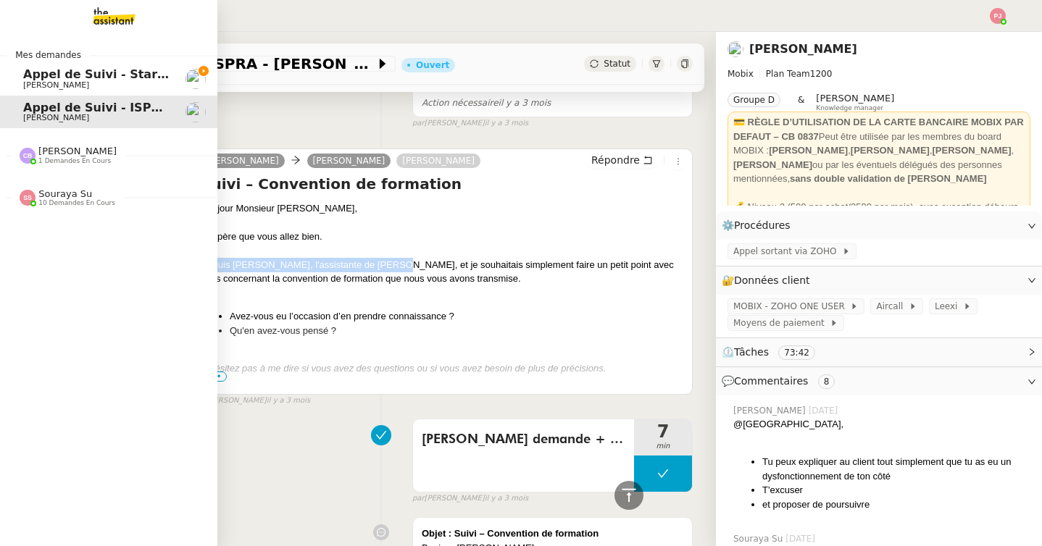
click at [31, 78] on span "Appel de Suivi - StartC - [PERSON_NAME]" at bounding box center [157, 74] width 269 height 14
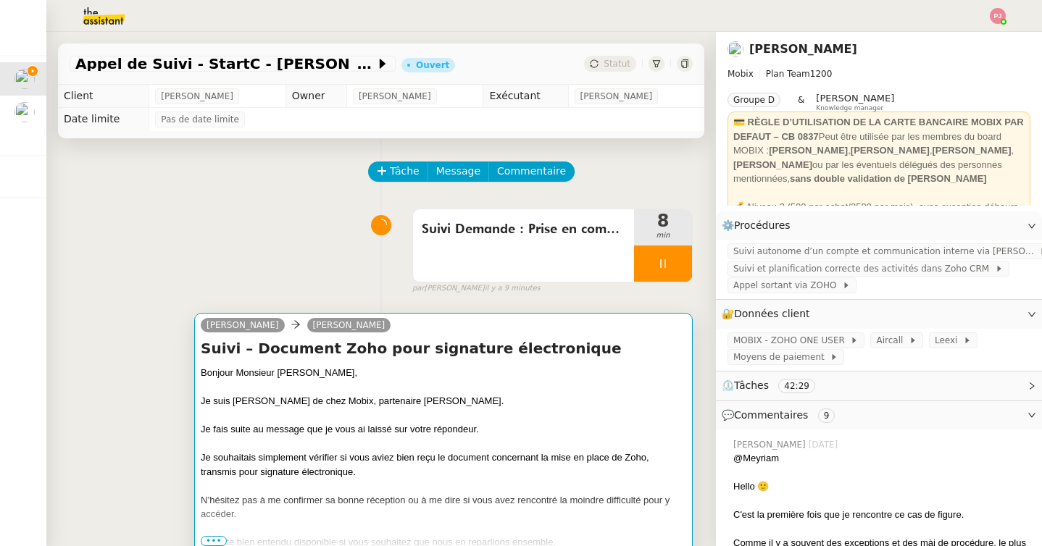
click at [322, 397] on div "Je suis [PERSON_NAME] de chez Mobix, partenaire [PERSON_NAME]." at bounding box center [443, 401] width 485 height 14
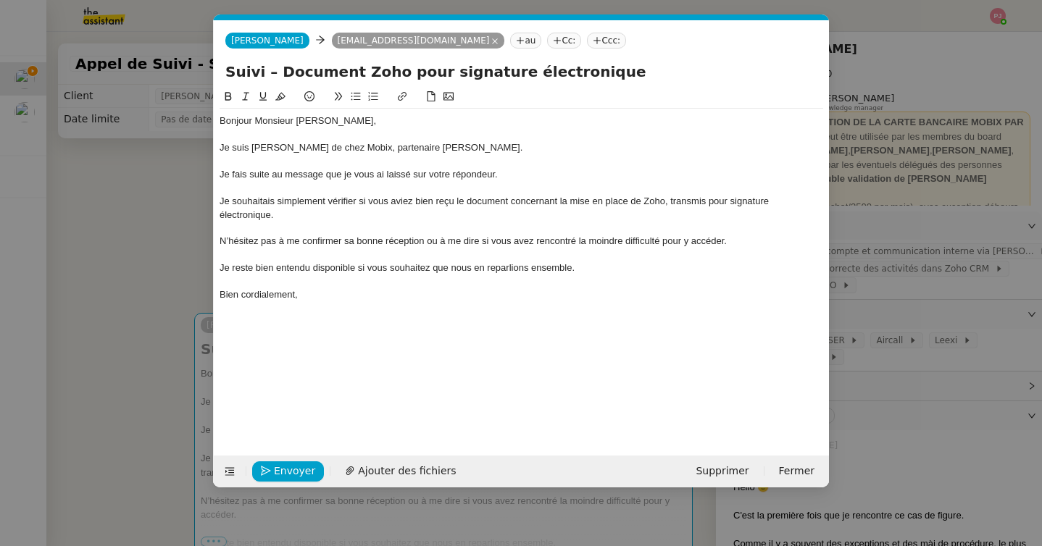
scroll to position [0, 30]
drag, startPoint x: 268, startPoint y: 148, endPoint x: 253, endPoint y: 147, distance: 15.2
click at [253, 147] on div "Je suis [PERSON_NAME] de chez Mobix, partenaire [PERSON_NAME]." at bounding box center [522, 147] width 604 height 13
drag, startPoint x: 252, startPoint y: 144, endPoint x: 205, endPoint y: 151, distance: 47.7
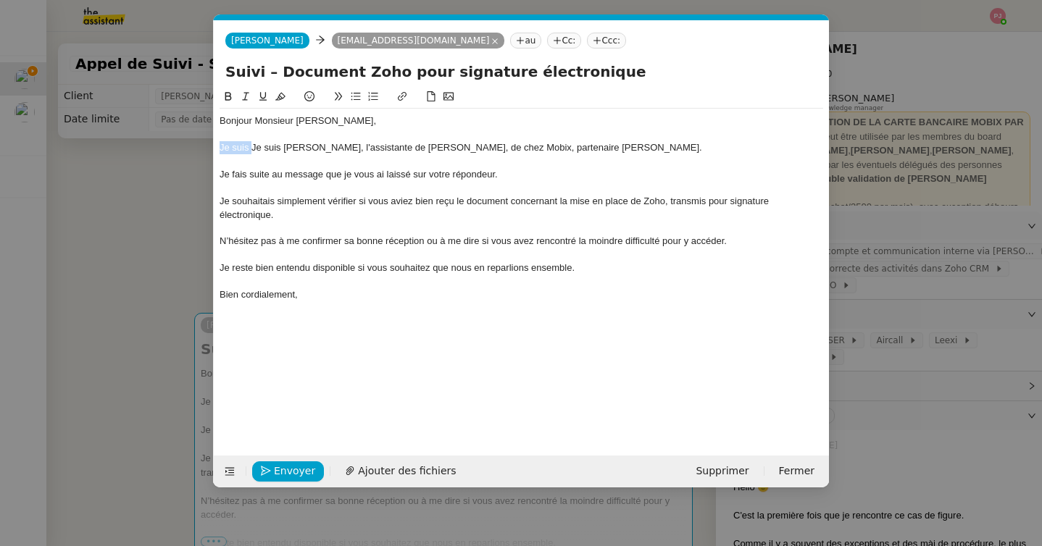
click at [205, 151] on nz-modal-container "Service TA - VOYAGE - PROPOSITION GLOBALE A utiliser dans le cadre de propositi…" at bounding box center [521, 273] width 1042 height 546
drag, startPoint x: 399, startPoint y: 150, endPoint x: 534, endPoint y: 149, distance: 134.8
click at [534, 149] on div "Je suis [PERSON_NAME], l'assistante de [PERSON_NAME], de chez Mobix, partenaire…" at bounding box center [522, 147] width 604 height 13
drag, startPoint x: 543, startPoint y: 148, endPoint x: 396, endPoint y: 153, distance: 147.2
click at [396, 153] on div "Je suis [PERSON_NAME], l'assistante de [PERSON_NAME], de chez Mobix, partenaire…" at bounding box center [522, 147] width 604 height 13
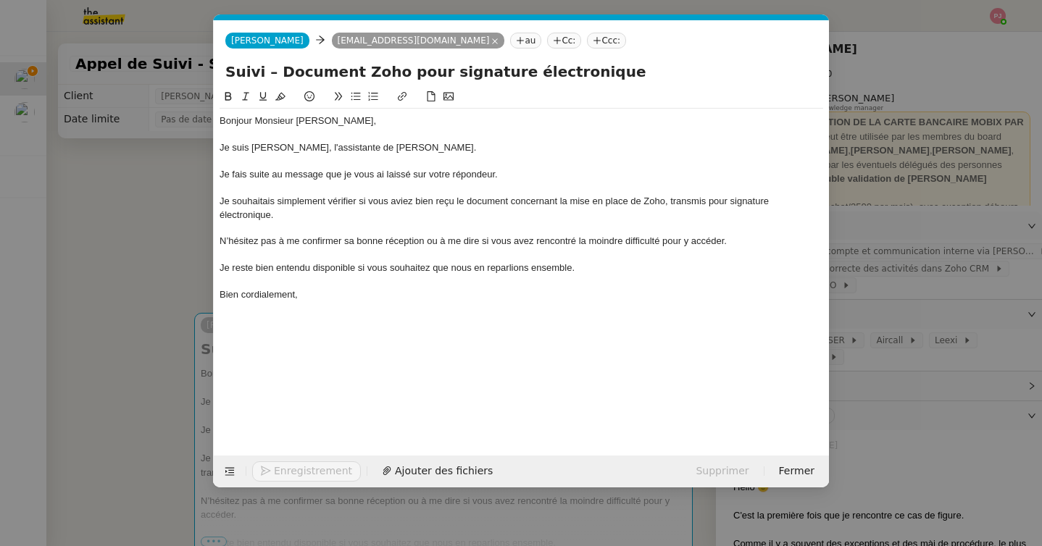
click at [427, 222] on div at bounding box center [522, 228] width 604 height 13
click at [293, 469] on span "Envoyer" at bounding box center [294, 471] width 41 height 17
click at [293, 469] on span "Confirmer l'envoi" at bounding box center [317, 471] width 87 height 17
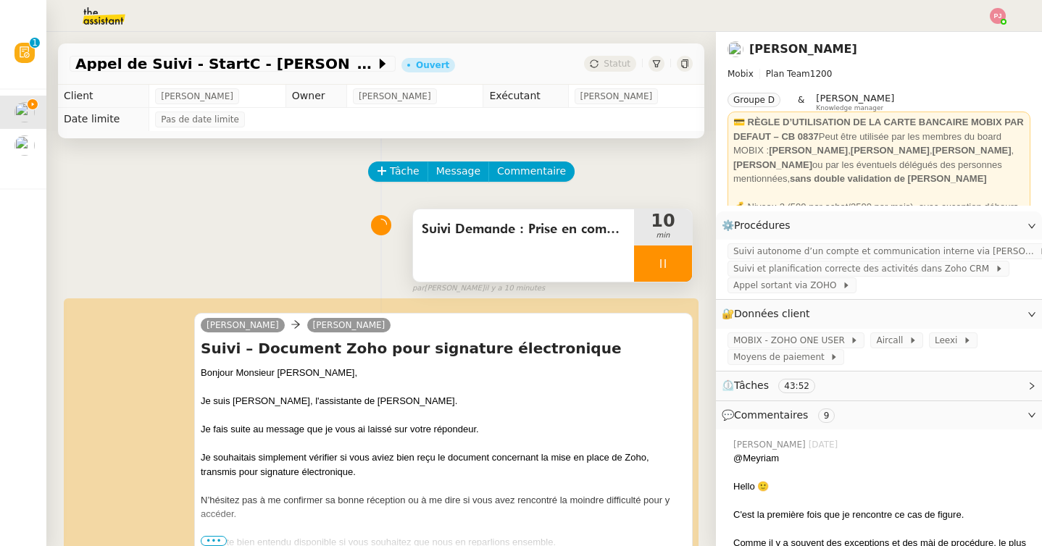
click at [667, 259] on icon at bounding box center [663, 264] width 12 height 12
click at [672, 259] on icon at bounding box center [678, 264] width 12 height 12
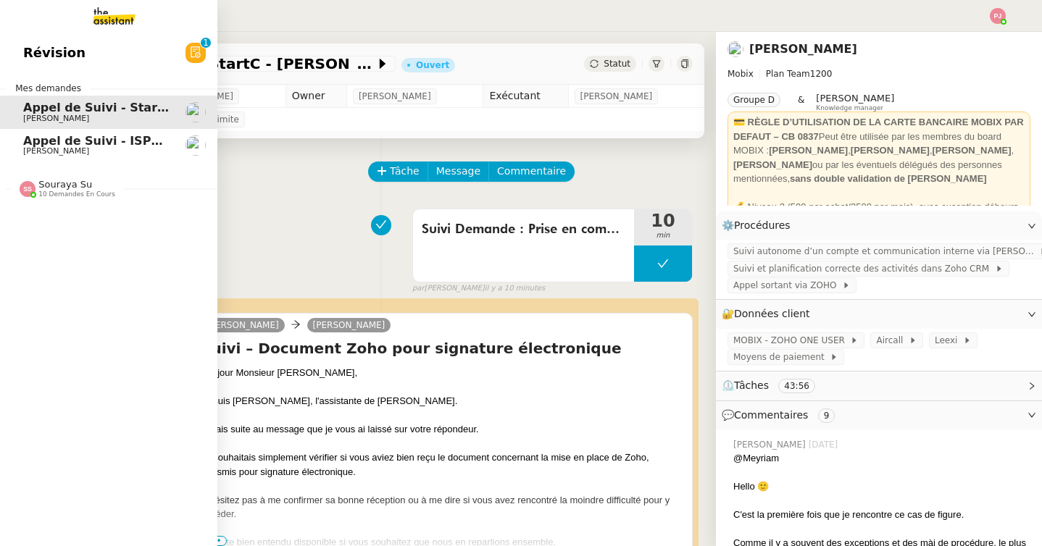
click at [32, 151] on span "[PERSON_NAME]" at bounding box center [56, 150] width 66 height 9
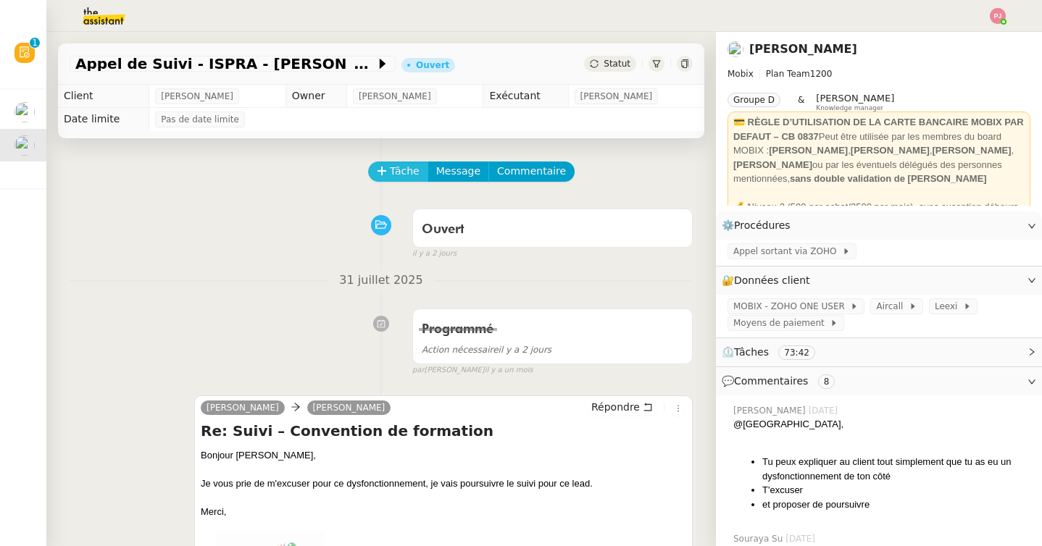
click at [404, 175] on span "Tâche" at bounding box center [405, 171] width 30 height 17
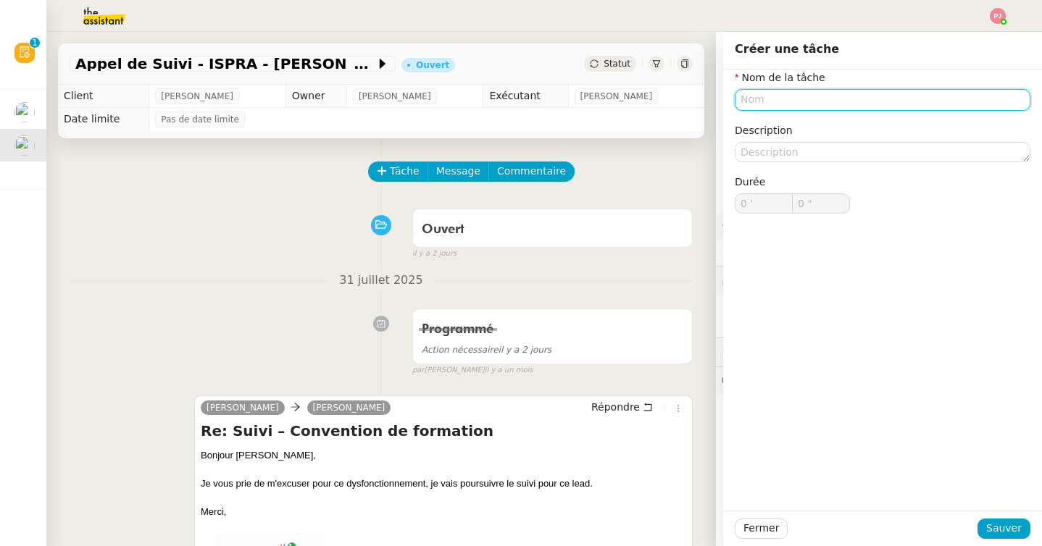
click at [777, 99] on input "text" at bounding box center [883, 99] width 296 height 21
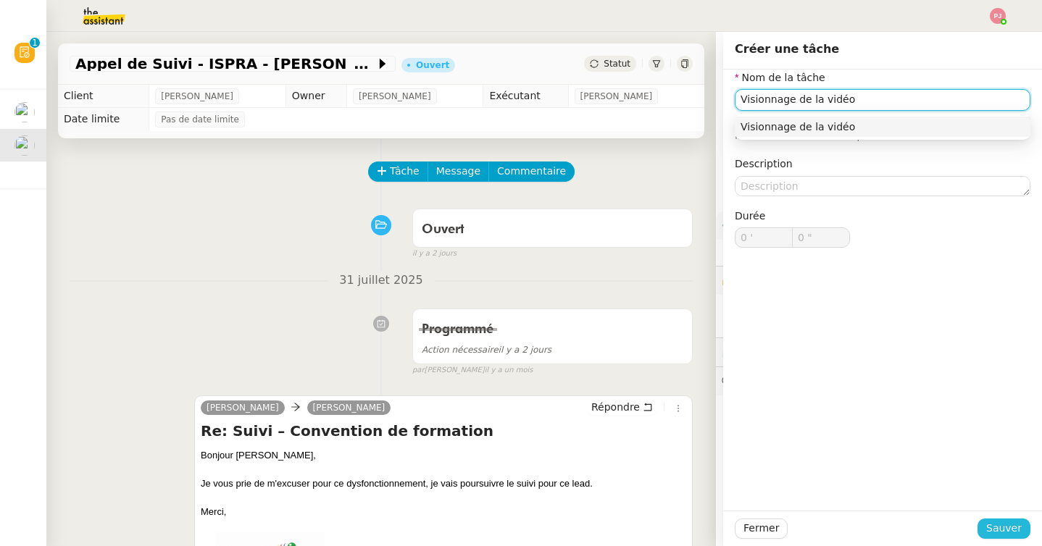
type input "Visionnage de la vidéo"
click at [1008, 531] on span "Sauver" at bounding box center [1004, 528] width 36 height 17
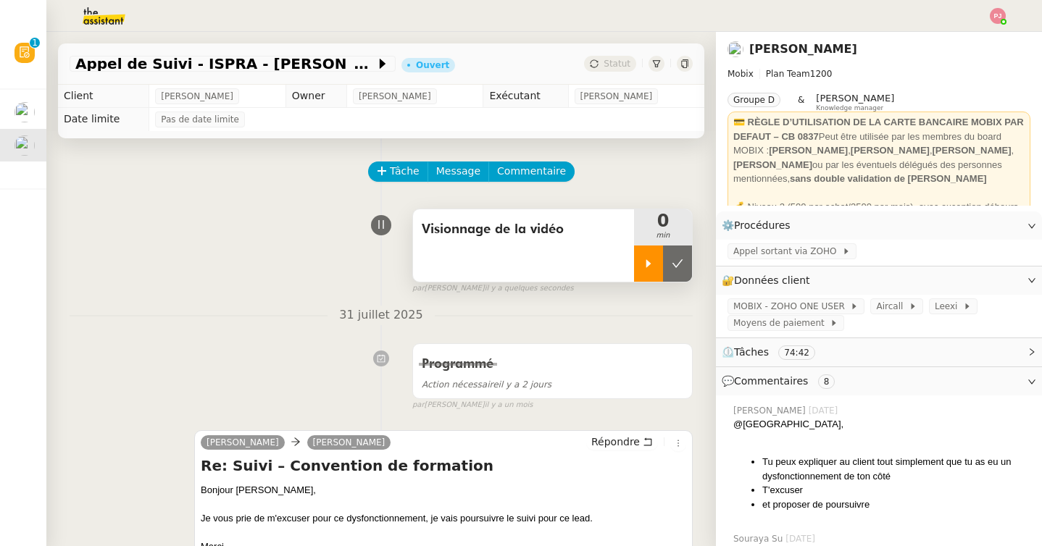
click at [651, 264] on icon at bounding box center [649, 264] width 12 height 12
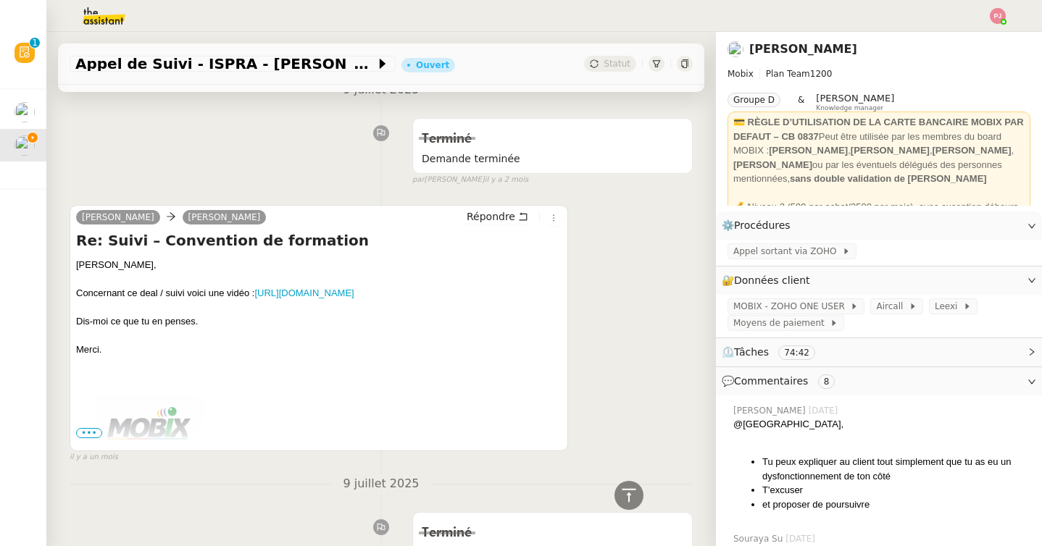
scroll to position [1394, 0]
click at [254, 298] on link "[URL][DOMAIN_NAME]" at bounding box center [303, 292] width 99 height 11
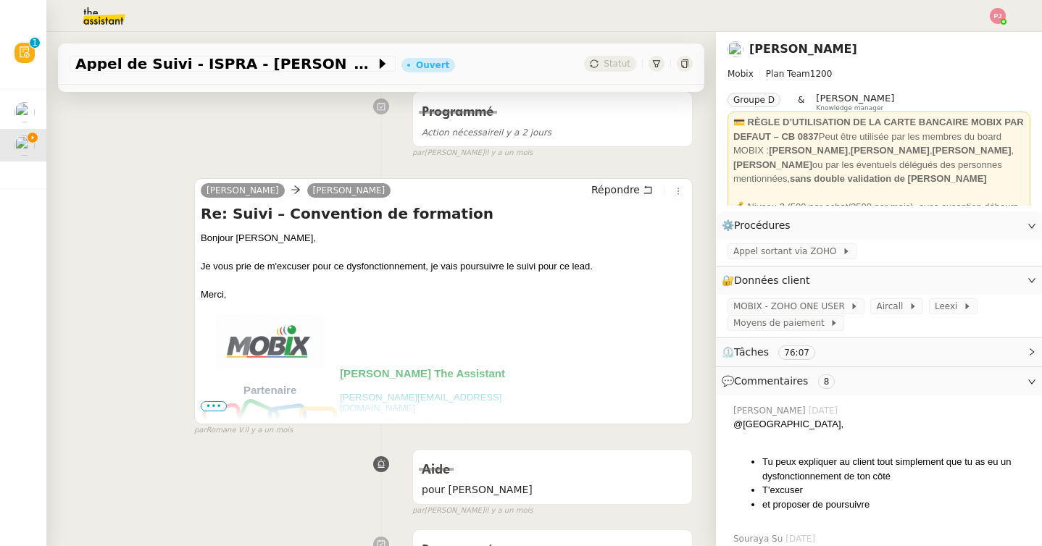
scroll to position [0, 0]
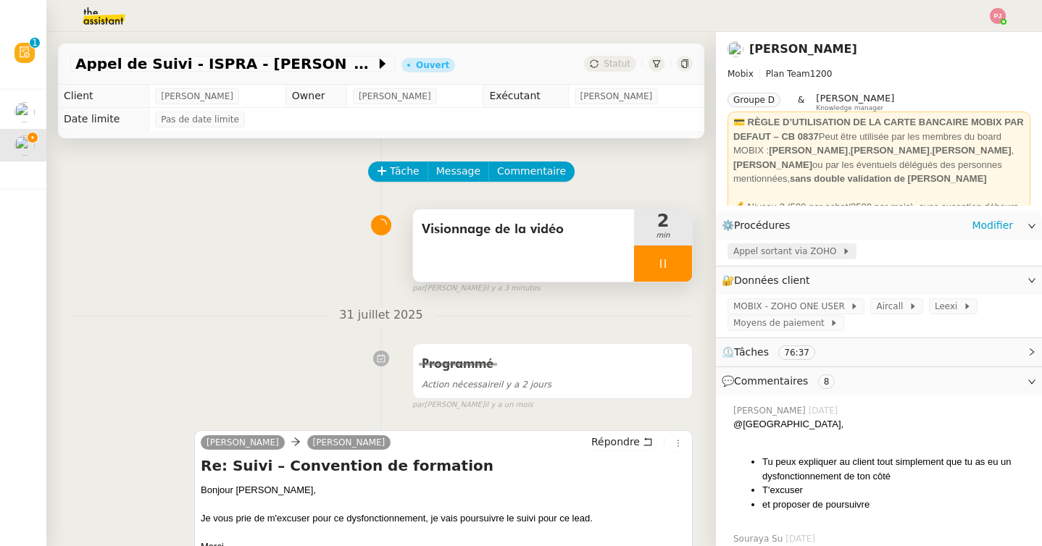
click at [792, 255] on span "Appel sortant via ZOHO" at bounding box center [787, 251] width 109 height 14
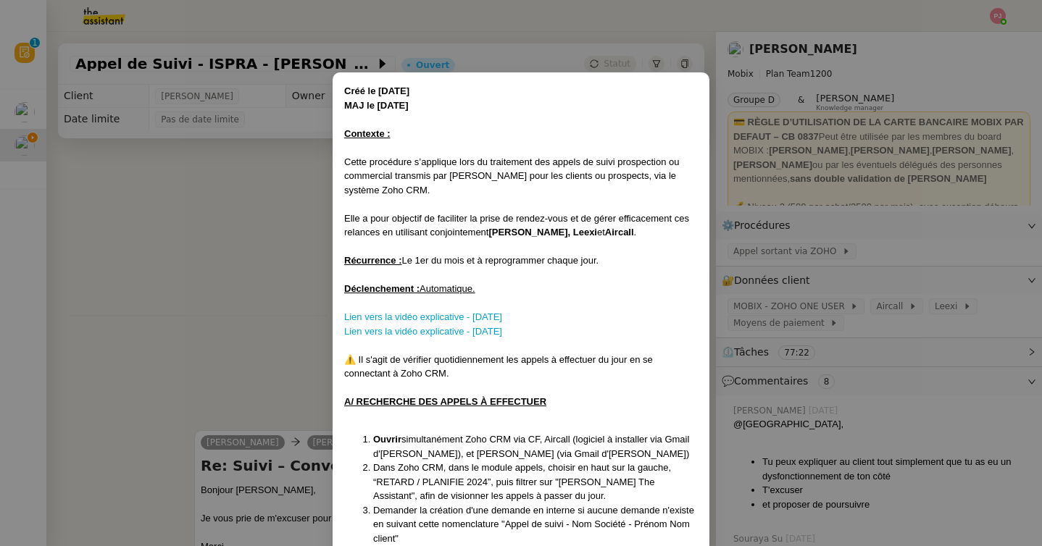
click at [272, 204] on nz-modal-container "Créé le [DATE] MAJ le [DATE] Contexte : Cette procédure s’applique lors du trai…" at bounding box center [521, 273] width 1042 height 546
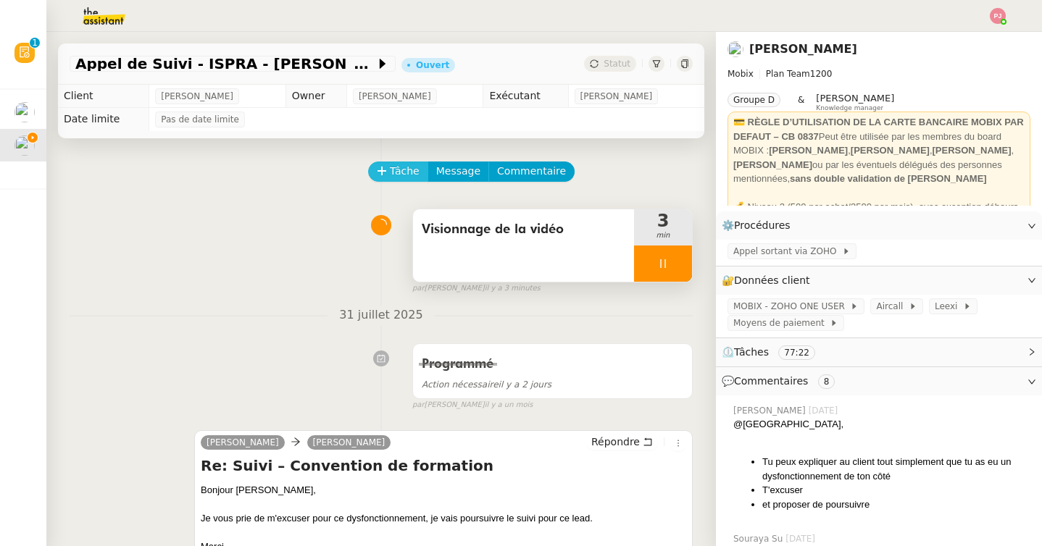
click at [398, 170] on span "Tâche" at bounding box center [405, 171] width 30 height 17
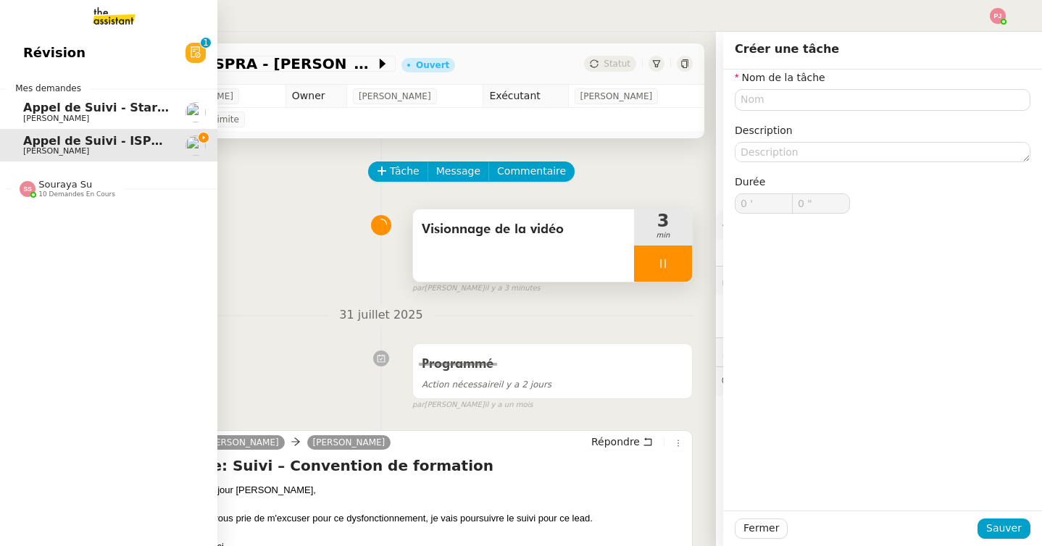
click at [36, 113] on span "Appel de Suivi - StartC - [PERSON_NAME]" at bounding box center [157, 108] width 269 height 14
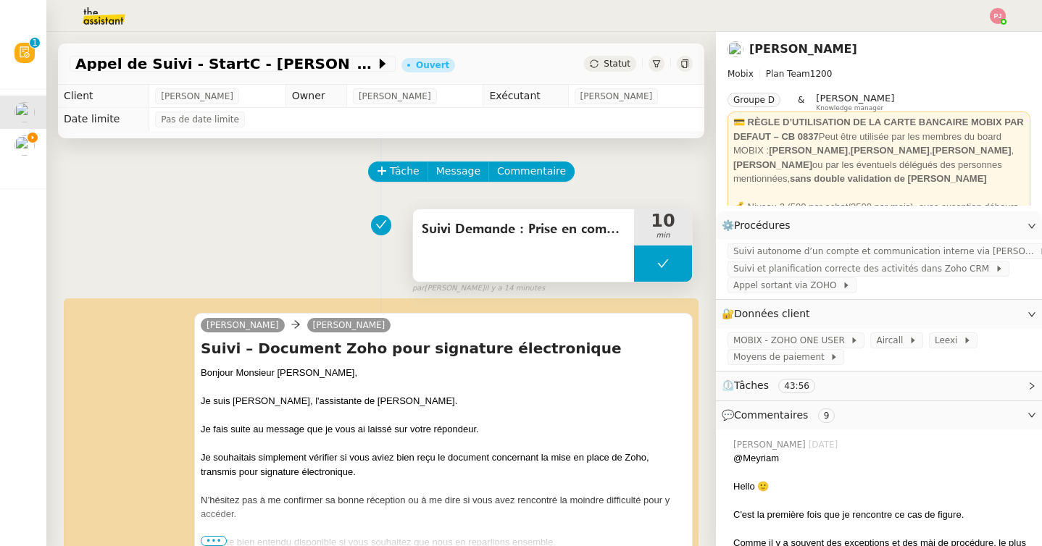
click at [461, 233] on span "Suivi Demande : Prise en compte informations Zoho CRM + Recherche si changement…" at bounding box center [524, 230] width 204 height 22
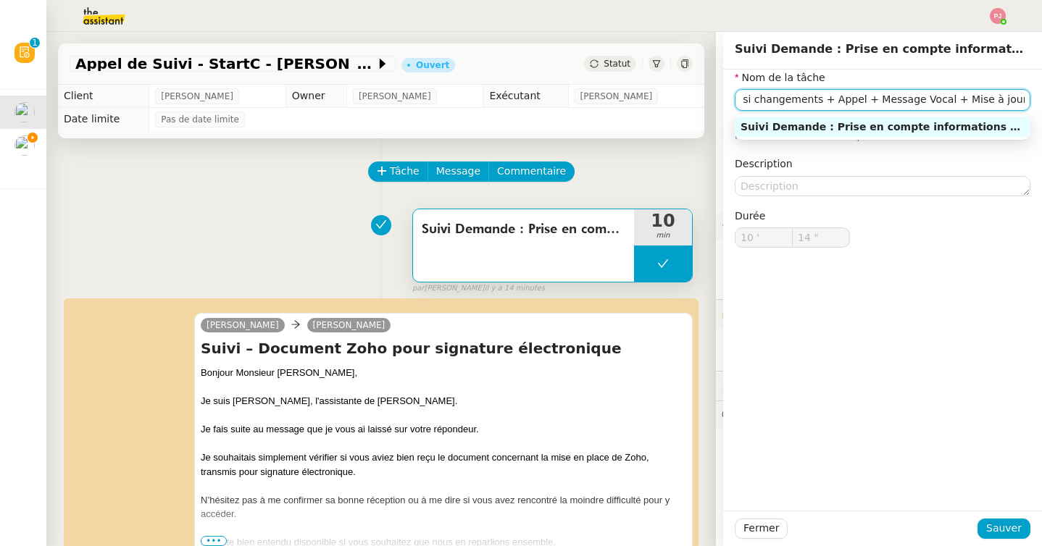
scroll to position [0, 404]
drag, startPoint x: 743, startPoint y: 96, endPoint x: 1043, endPoint y: 96, distance: 300.0
click at [1041, 96] on html "Révision 0 1 2 3 4 5 6 7 8 9 Mes demandes Appel de Suivi - StartC - [PERSON_NAM…" at bounding box center [521, 273] width 1042 height 546
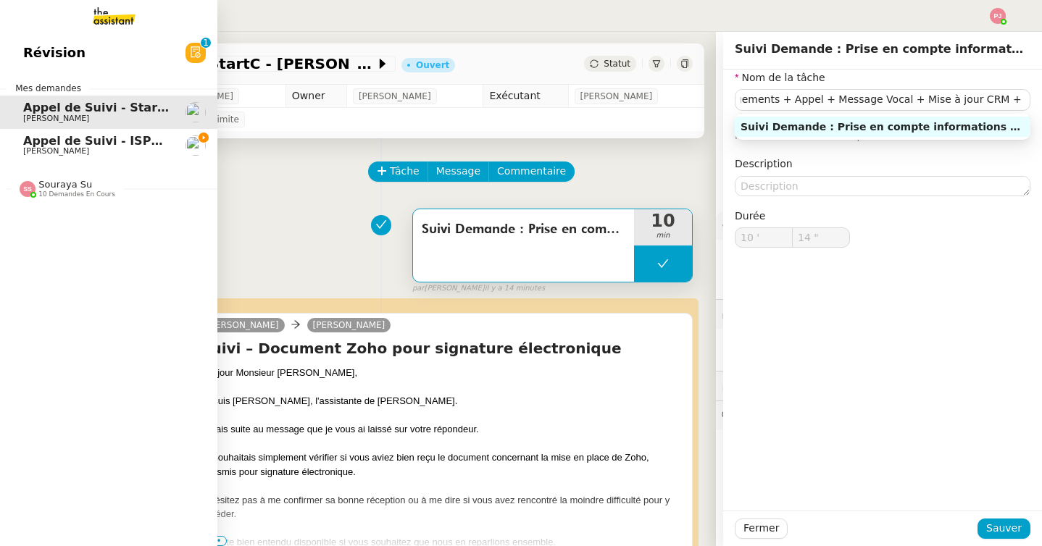
click at [19, 142] on link "Appel de Suivi - ISPRA - [PERSON_NAME] [PERSON_NAME]" at bounding box center [108, 145] width 217 height 33
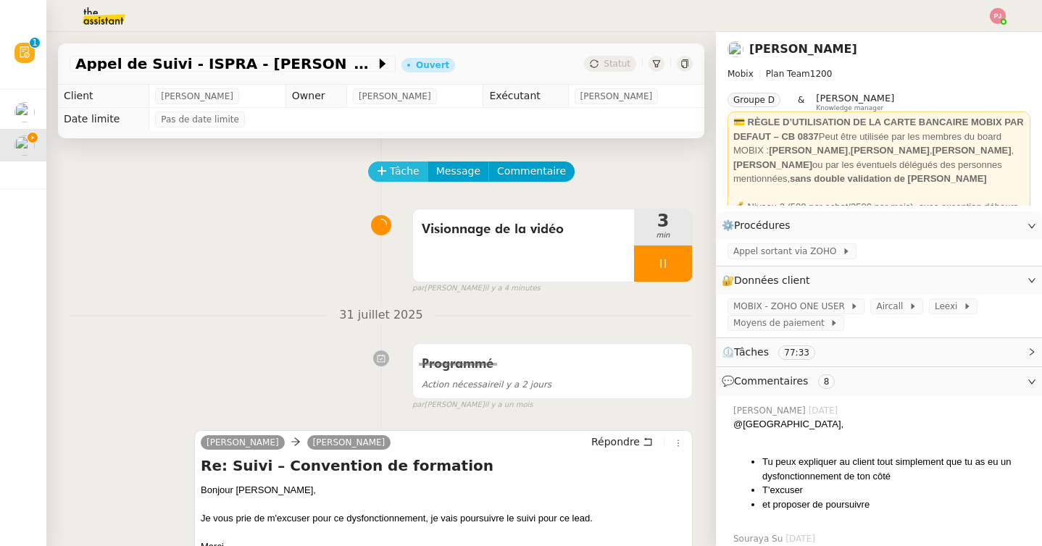
click at [399, 172] on span "Tâche" at bounding box center [405, 171] width 30 height 17
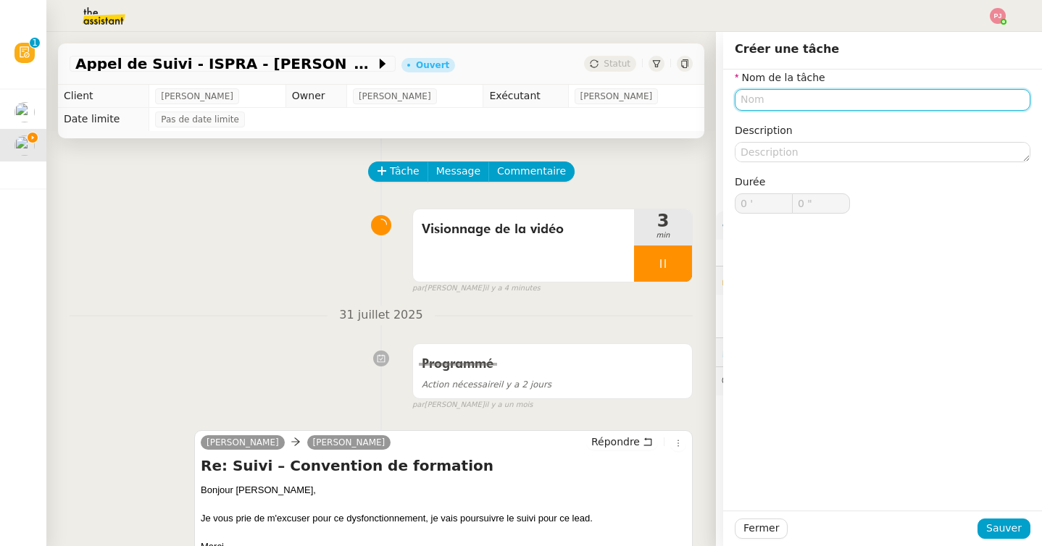
click at [755, 96] on input "text" at bounding box center [883, 99] width 296 height 21
paste input "Suivi Demande : Prise en compte informations Zoho CRM + Recherche si changement…"
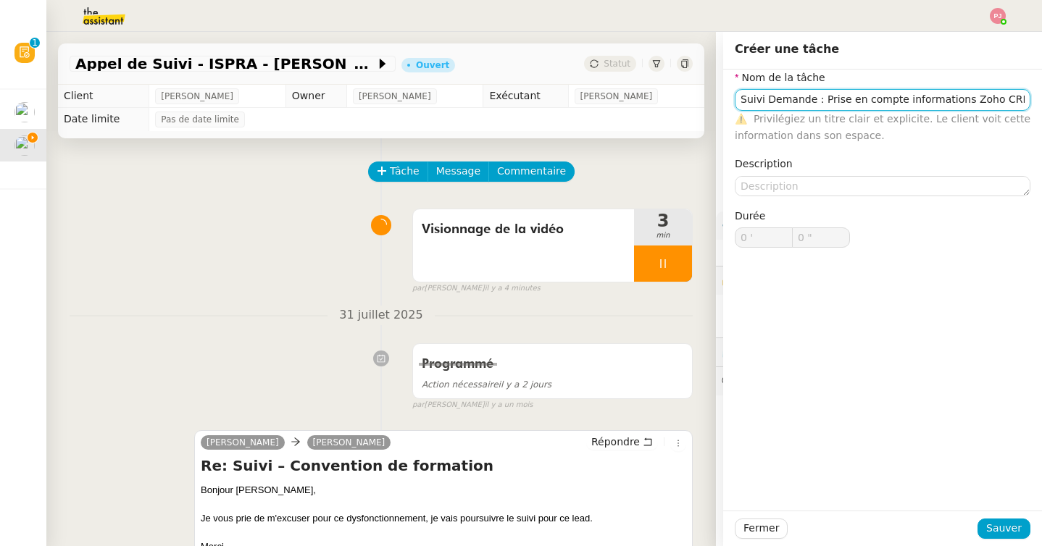
scroll to position [0, 403]
type input "Suivi Demande : Prise en compte informations Zoho CRM + Recherche si changement…"
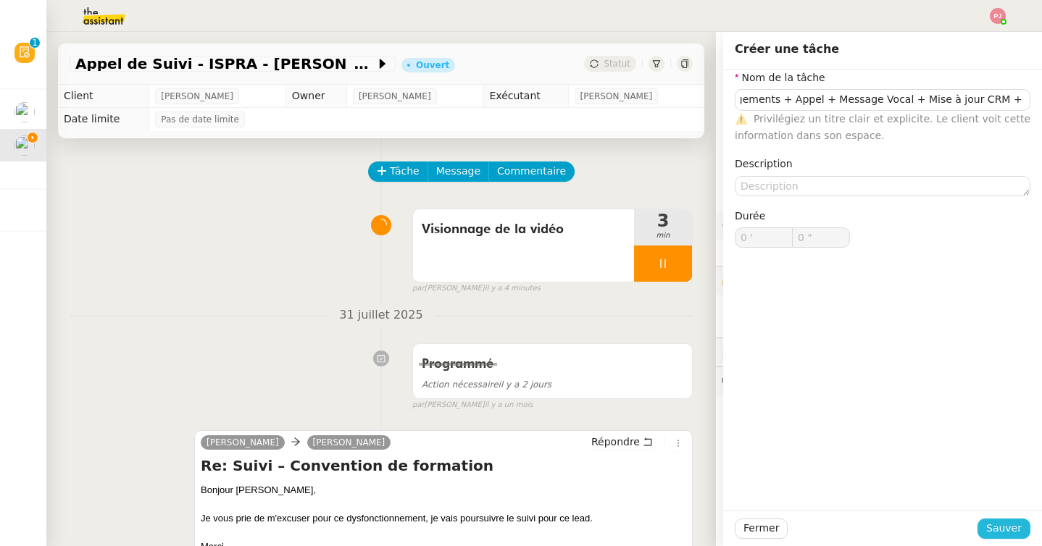
click at [999, 530] on span "Sauver" at bounding box center [1004, 528] width 36 height 17
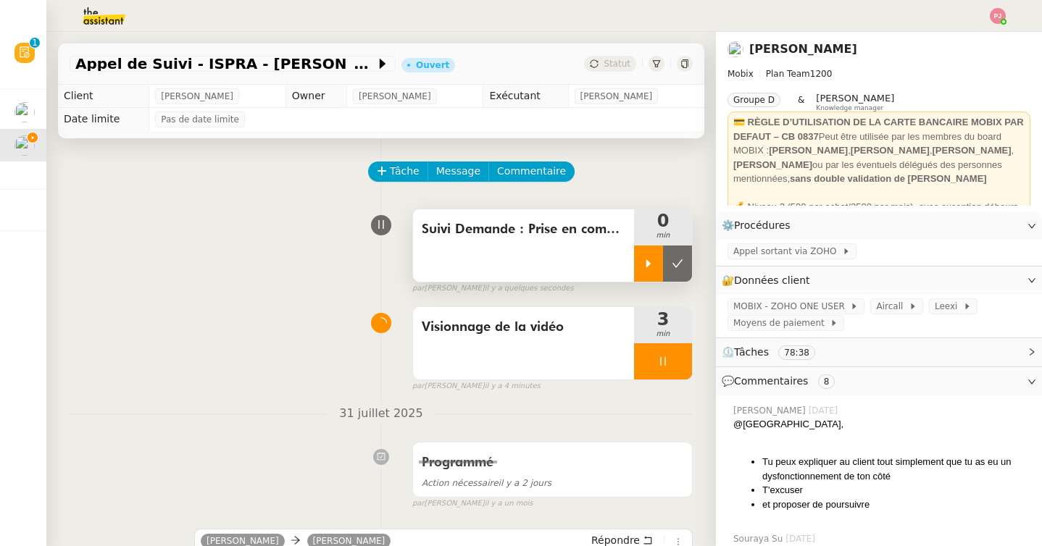
click at [641, 260] on div at bounding box center [648, 264] width 29 height 36
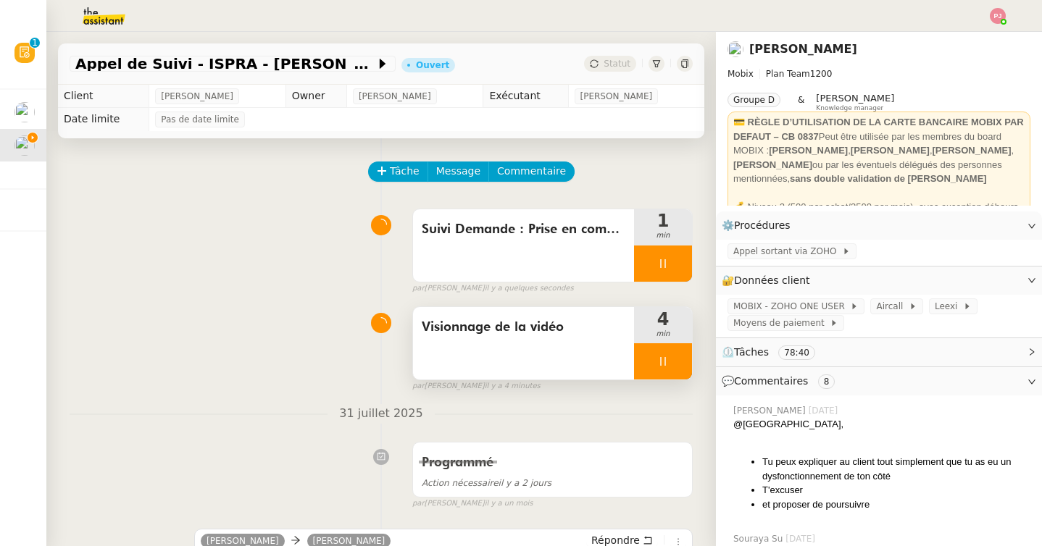
click at [659, 363] on icon at bounding box center [663, 362] width 12 height 12
click at [672, 364] on icon at bounding box center [678, 362] width 12 height 12
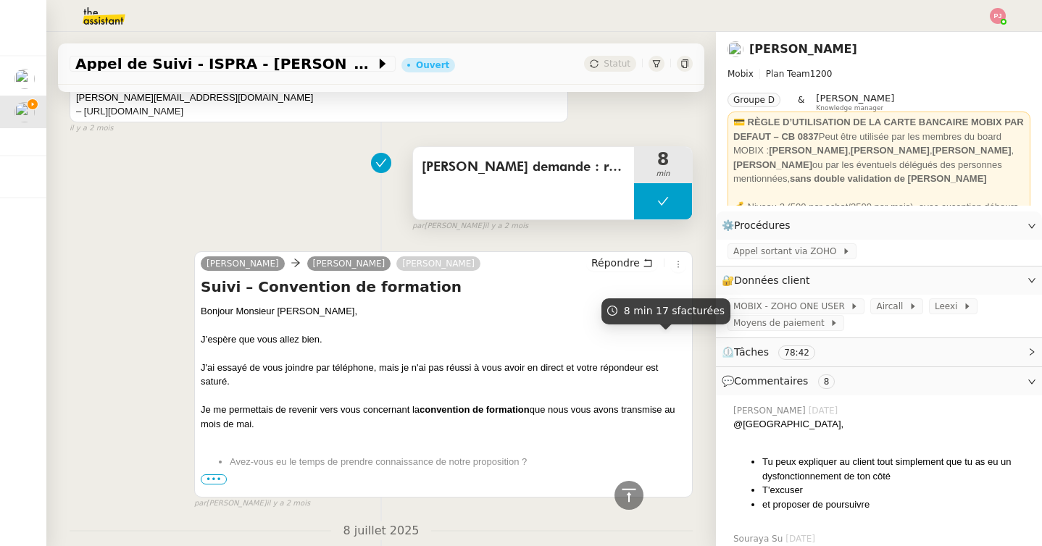
scroll to position [2164, 0]
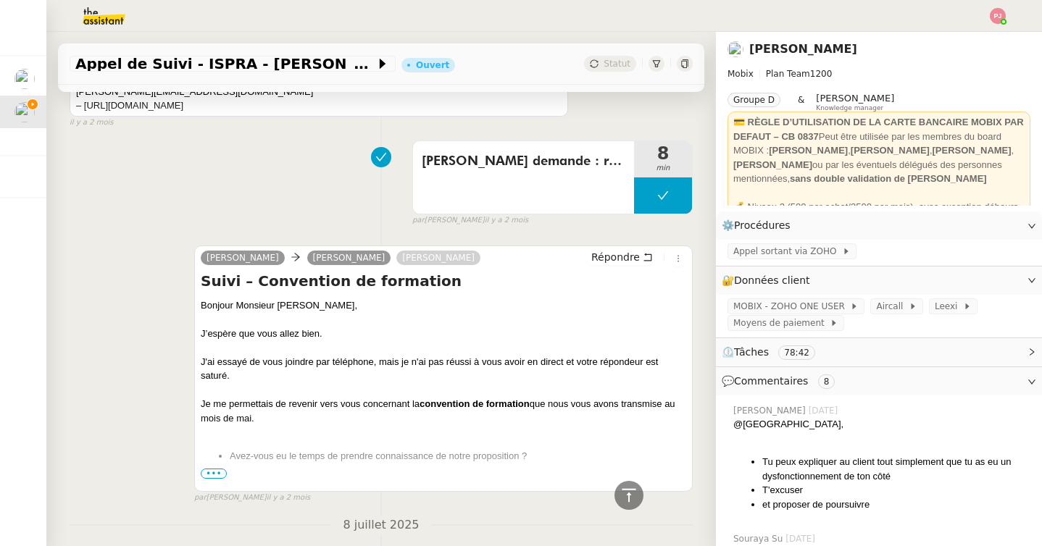
click at [211, 469] on span "•••" at bounding box center [214, 474] width 26 height 10
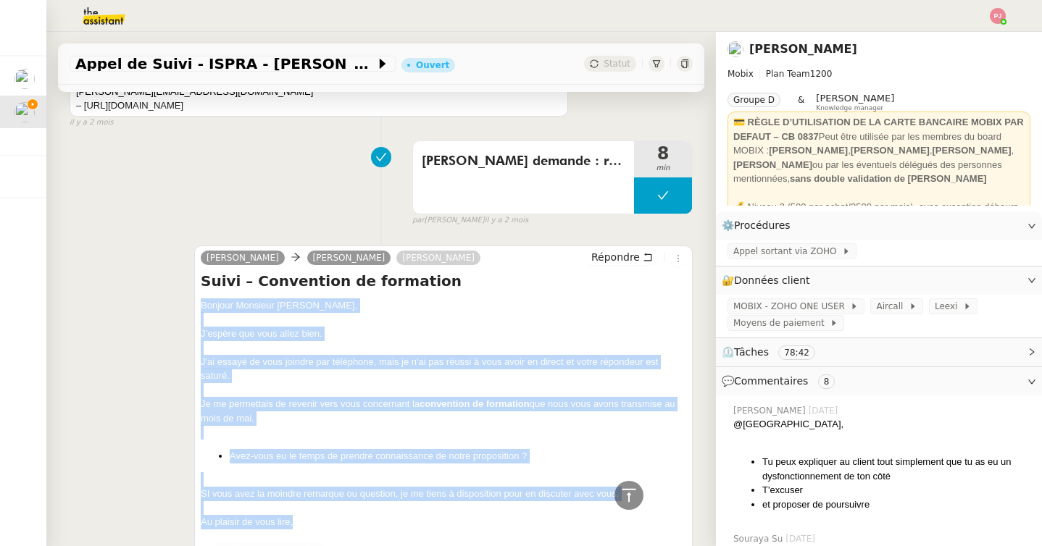
drag, startPoint x: 201, startPoint y: 293, endPoint x: 305, endPoint y: 514, distance: 244.4
copy div "Bonjour Monsieur [PERSON_NAME], J’espère que vous allez bien. J'ai essayé de vo…"
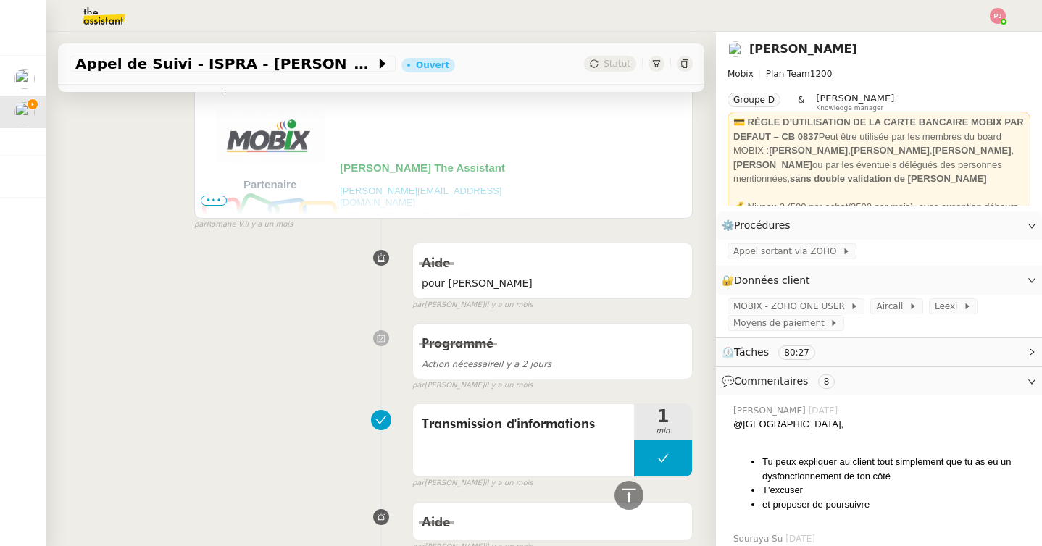
scroll to position [0, 0]
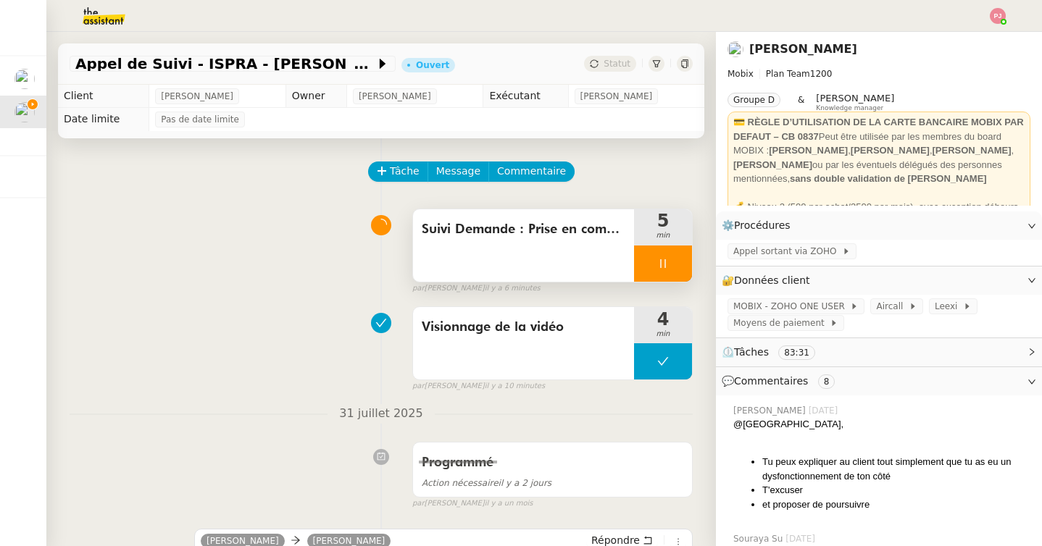
click at [524, 238] on span "Suivi Demande : Prise en compte informations Zoho CRM + Recherche si changement…" at bounding box center [524, 230] width 204 height 22
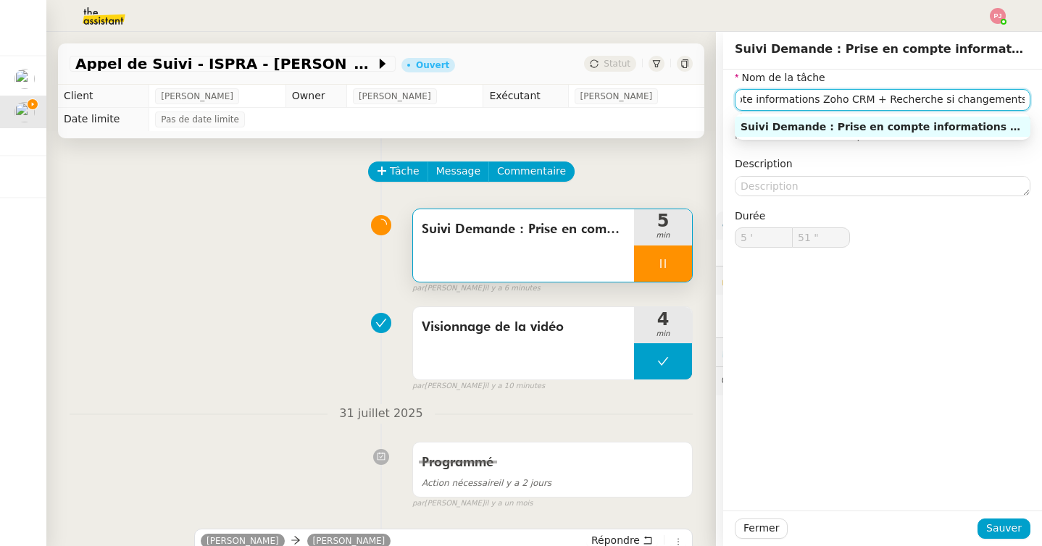
scroll to position [0, 404]
drag, startPoint x: 959, startPoint y: 99, endPoint x: 1043, endPoint y: 100, distance: 83.3
click at [1041, 100] on html "Mes demandes Appel de Suivi - StartC - [PERSON_NAME] [PERSON_NAME] Appel de Sui…" at bounding box center [521, 273] width 1042 height 546
click at [866, 101] on input "Suivi Demande : Prise en compte informations Zoho CRM + Recherche si changement…" at bounding box center [883, 99] width 296 height 21
type input "53 ""
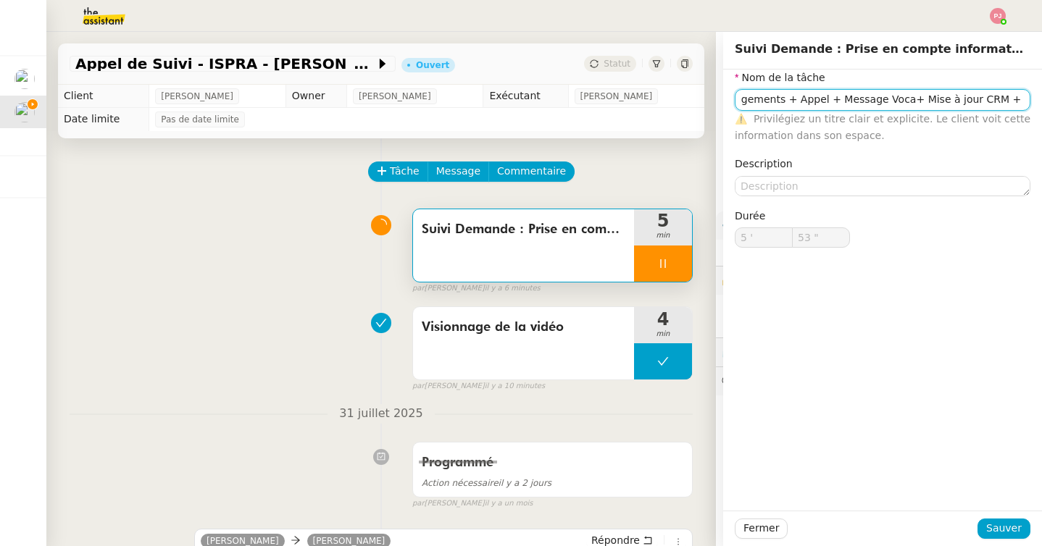
type input "Suivi Demande : Prise en compte informations Zoho CRM + Recherche si changement…"
type input "54 ""
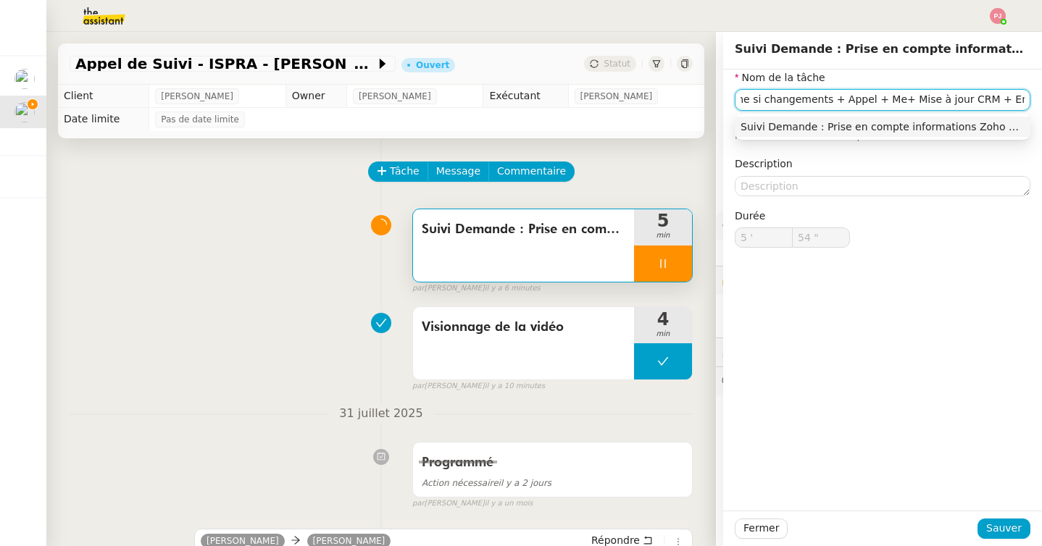
type input "Suivi Demande : Prise en compte informations Zoho CRM + Recherche si changement…"
type input "55 ""
type input "Suivi Demande : Prise en compte informations Zoho CRM + Recherche si changement…"
type input "56 ""
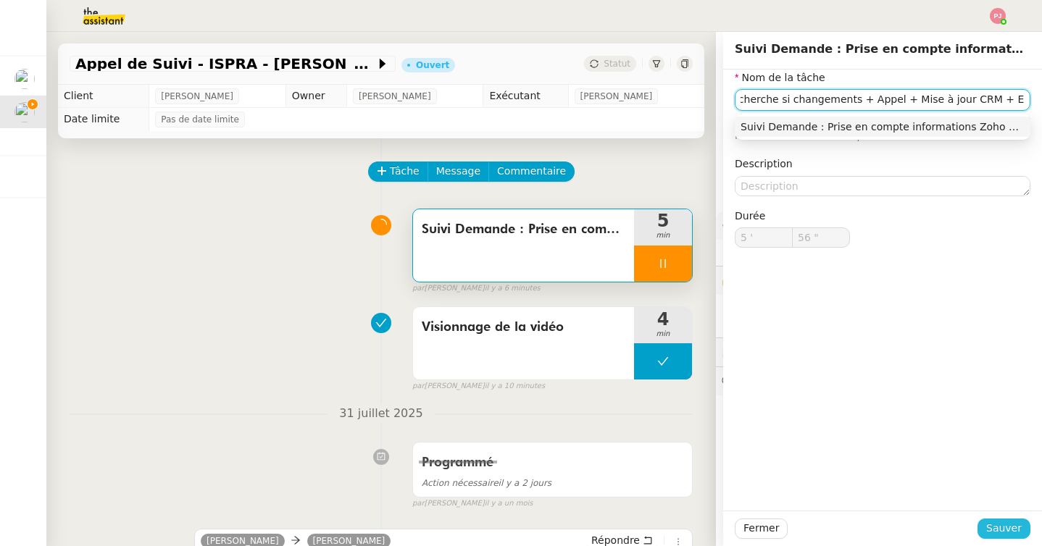
type input "Suivi Demande : Prise en compte informations Zoho CRM + Recherche si changement…"
click at [1004, 523] on span "Sauver" at bounding box center [1004, 528] width 36 height 17
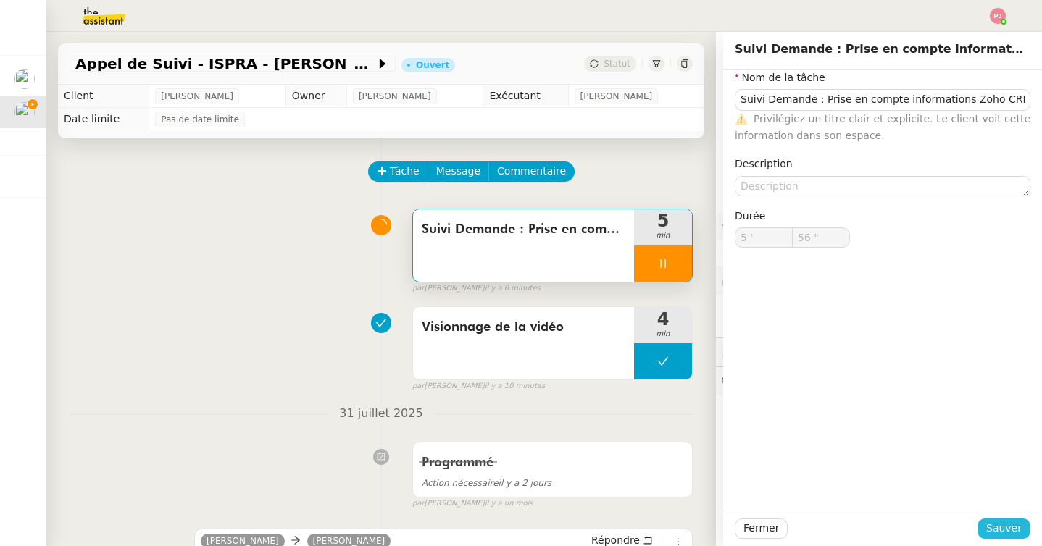
type input "57 ""
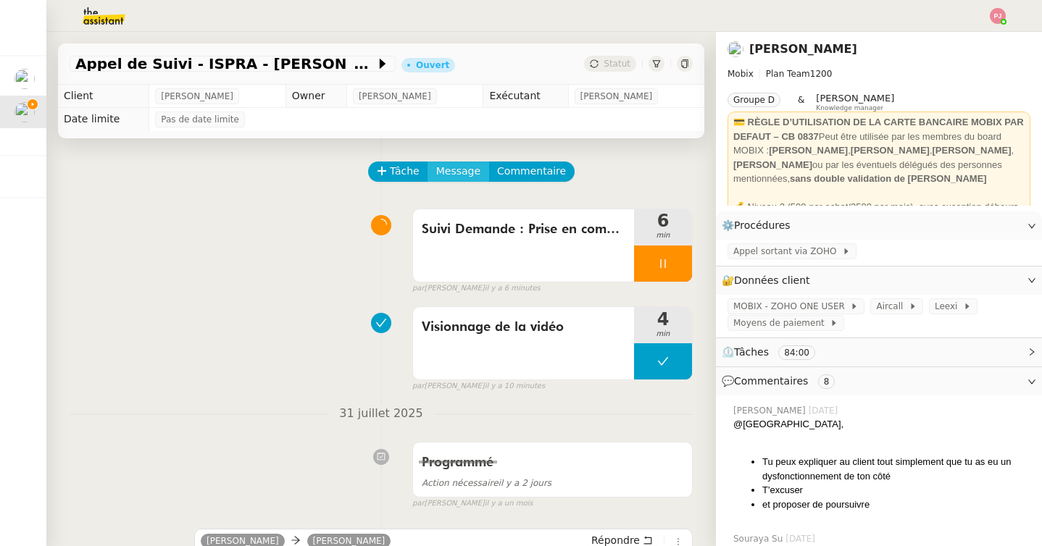
click at [461, 177] on span "Message" at bounding box center [458, 171] width 44 height 17
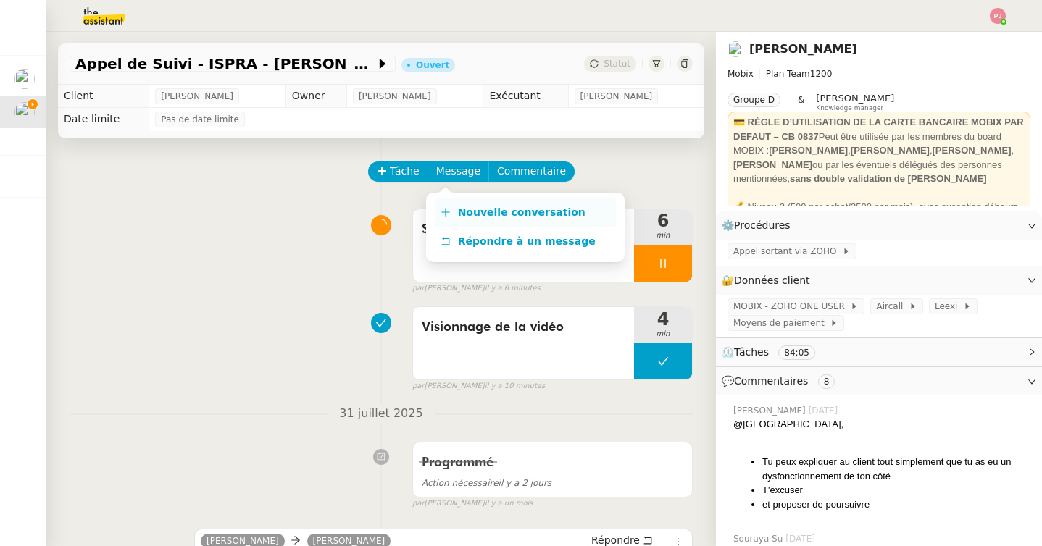
click at [506, 199] on link "Nouvelle conversation" at bounding box center [525, 213] width 181 height 29
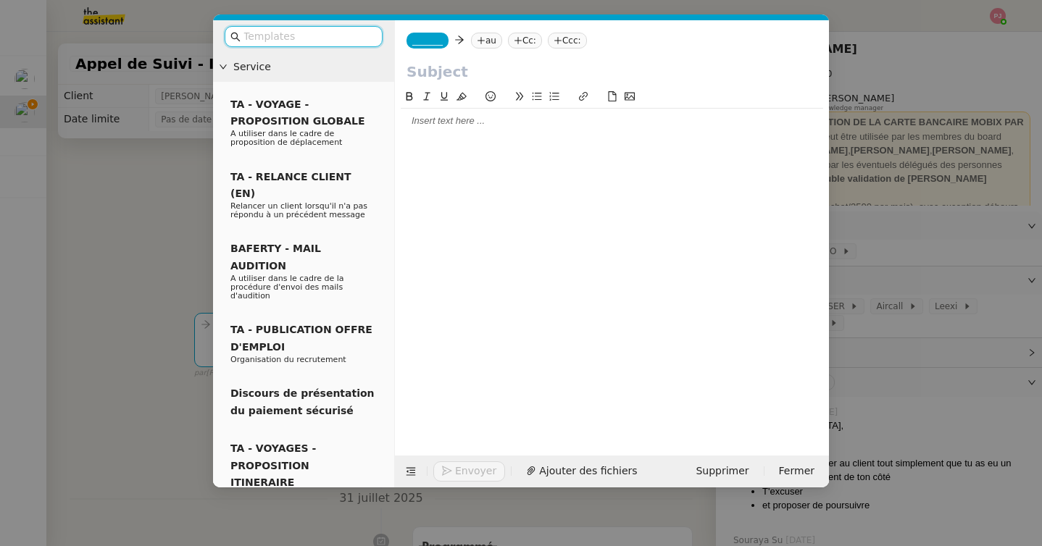
click at [522, 133] on div at bounding box center [612, 121] width 422 height 25
paste div
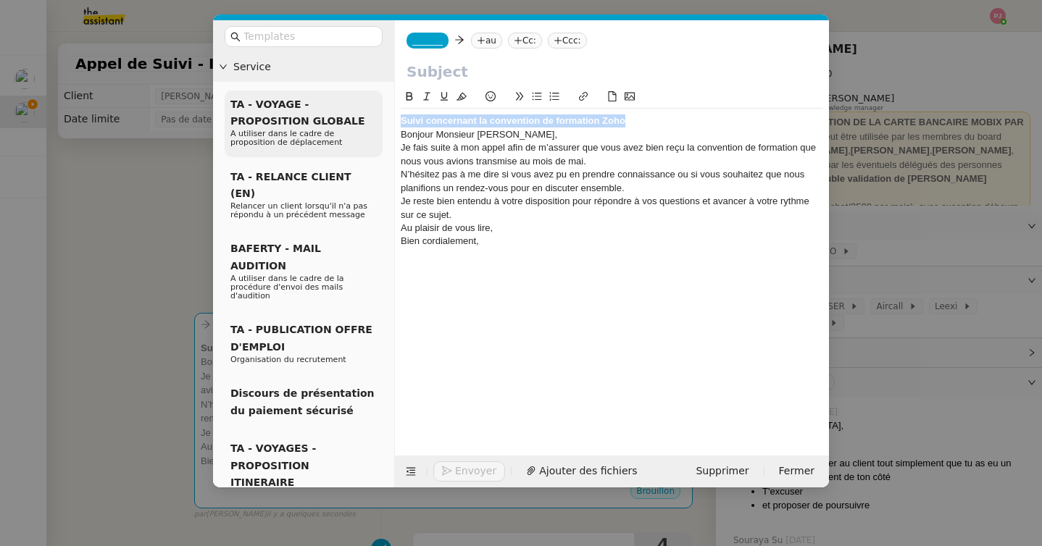
drag, startPoint x: 639, startPoint y: 122, endPoint x: 370, endPoint y: 122, distance: 268.8
click at [370, 122] on nz-layout "Service TA - VOYAGE - PROPOSITION GLOBALE A utiliser dans le cadre de propositi…" at bounding box center [521, 253] width 616 height 467
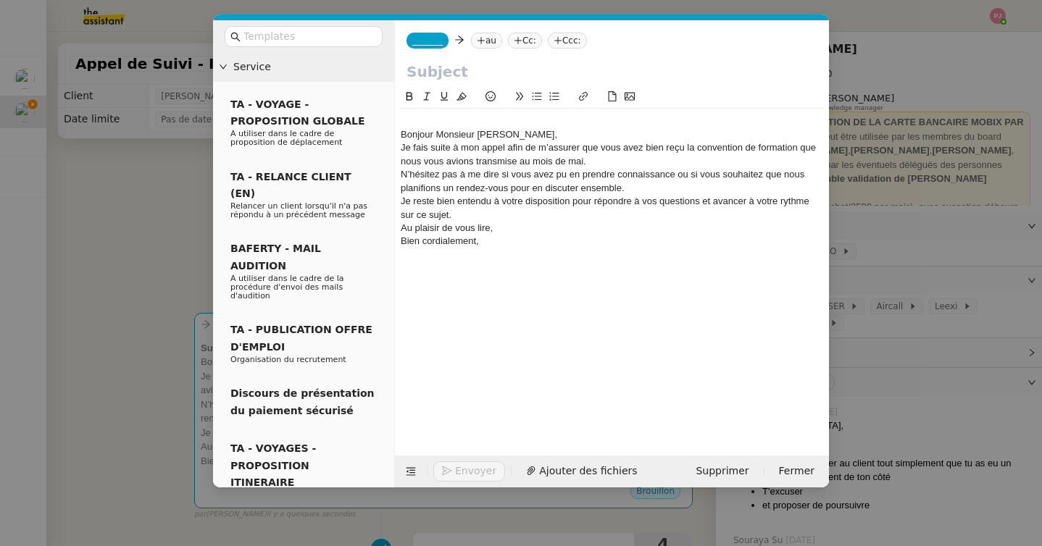
click at [430, 70] on input "text" at bounding box center [611, 72] width 411 height 22
paste input "Suivi concernant la convention de formation Zoho"
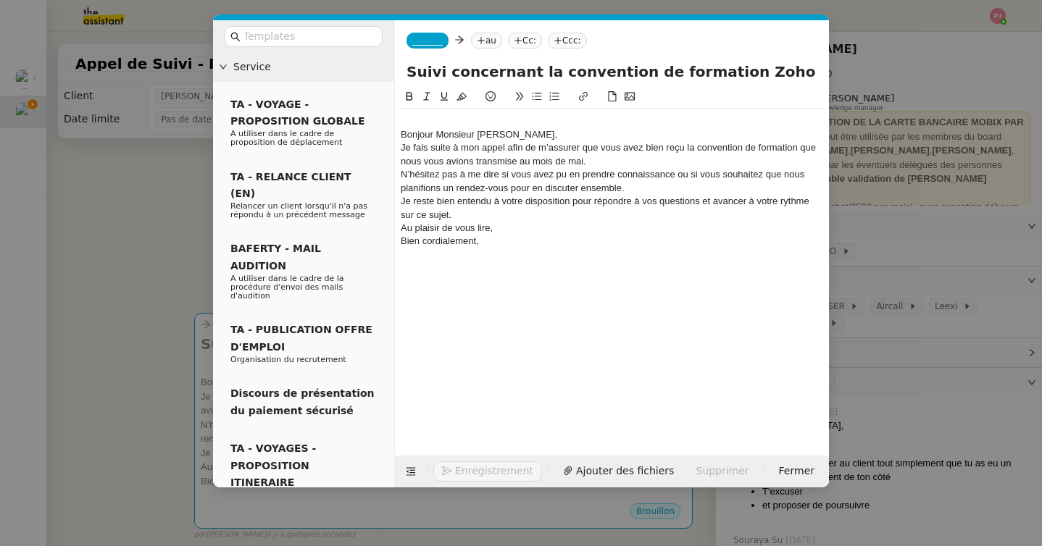
type input "Suivi concernant la convention de formation Zoho"
click at [437, 43] on span "_______" at bounding box center [427, 41] width 30 height 10
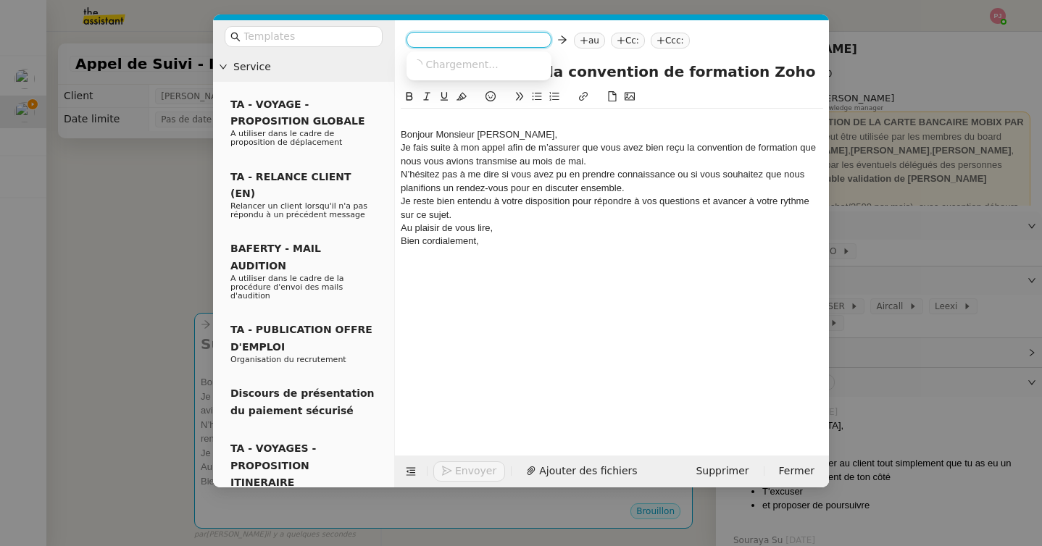
paste input "[PERSON_NAME][EMAIL_ADDRESS][DOMAIN_NAME]"
type input "y"
click at [446, 66] on span "[PERSON_NAME]" at bounding box center [515, 64] width 206 height 12
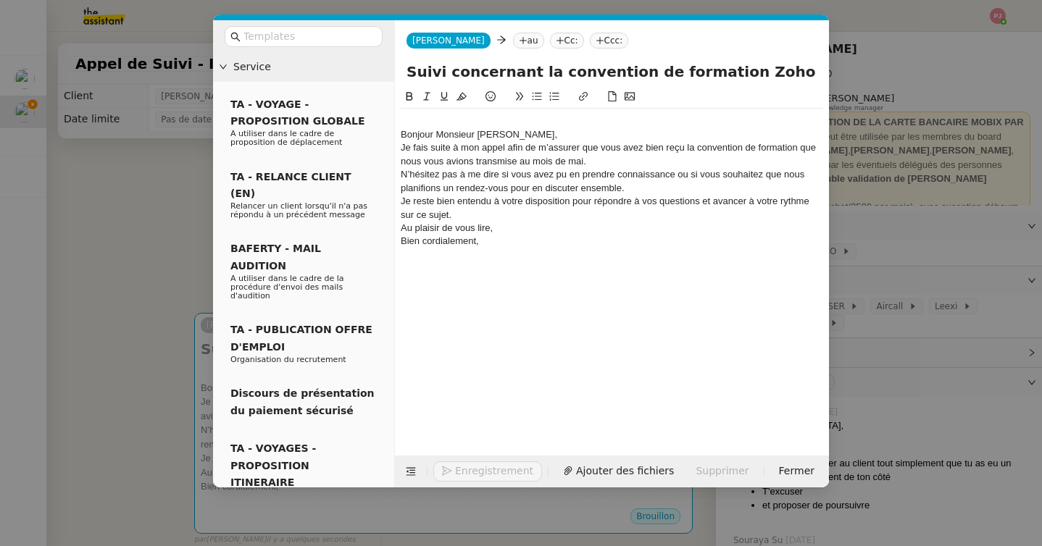
click at [513, 40] on nz-tag "au" at bounding box center [528, 41] width 31 height 16
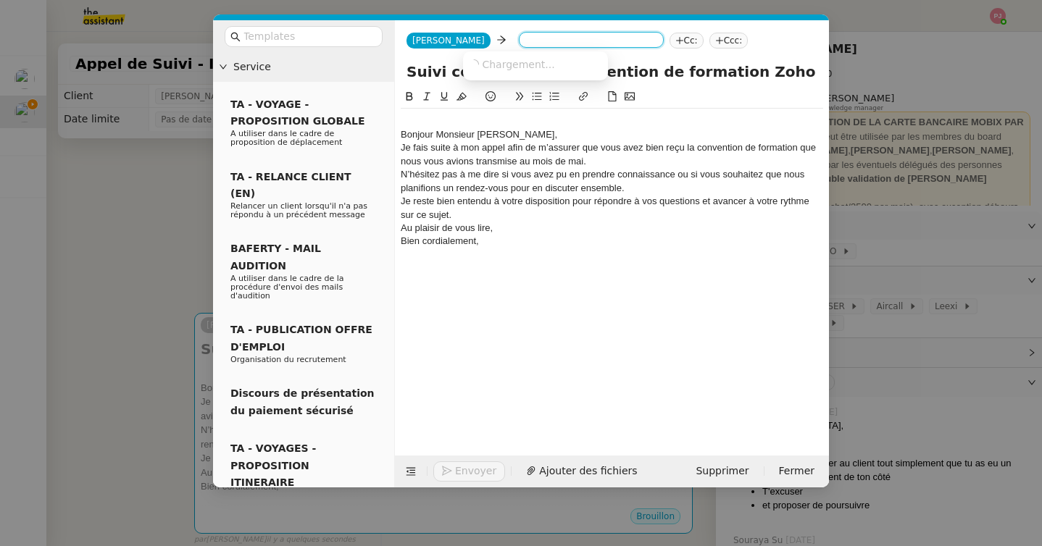
paste input "[PERSON_NAME][EMAIL_ADDRESS][DOMAIN_NAME]"
type input "[PERSON_NAME][EMAIL_ADDRESS][DOMAIN_NAME]"
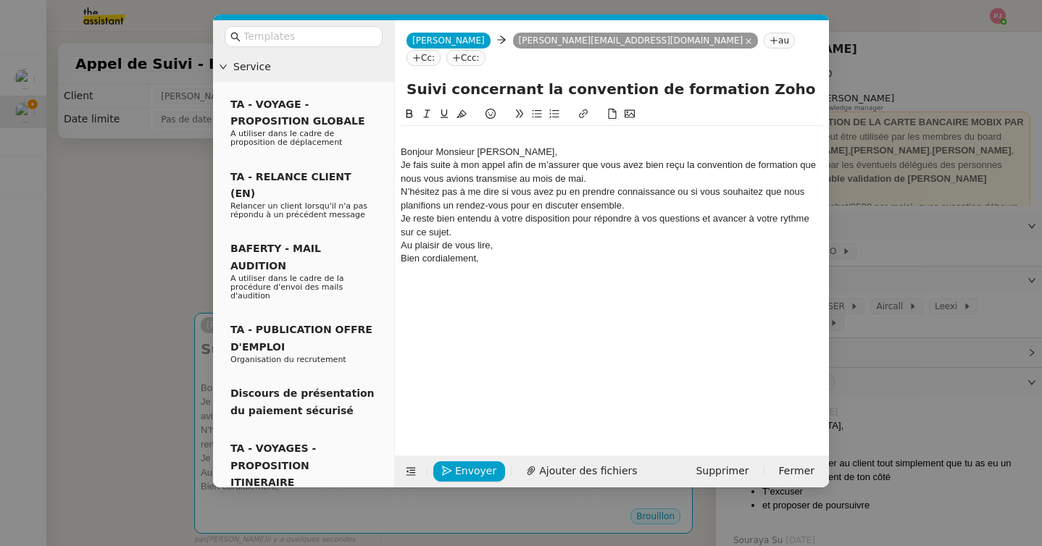
click at [400, 130] on nz-spin "Bonjour Monsieur [PERSON_NAME], Je fais suite à mon appel afin de m’assurer que…" at bounding box center [612, 272] width 434 height 333
click at [401, 146] on div "Bonjour Monsieur [PERSON_NAME]," at bounding box center [612, 152] width 422 height 13
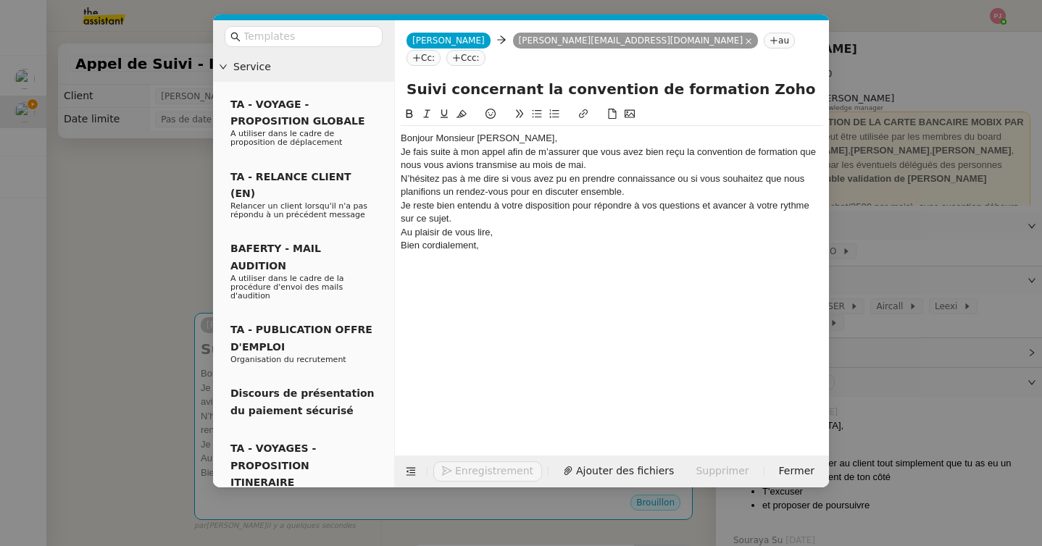
click at [514, 132] on div "Bonjour Monsieur [PERSON_NAME]," at bounding box center [612, 138] width 422 height 13
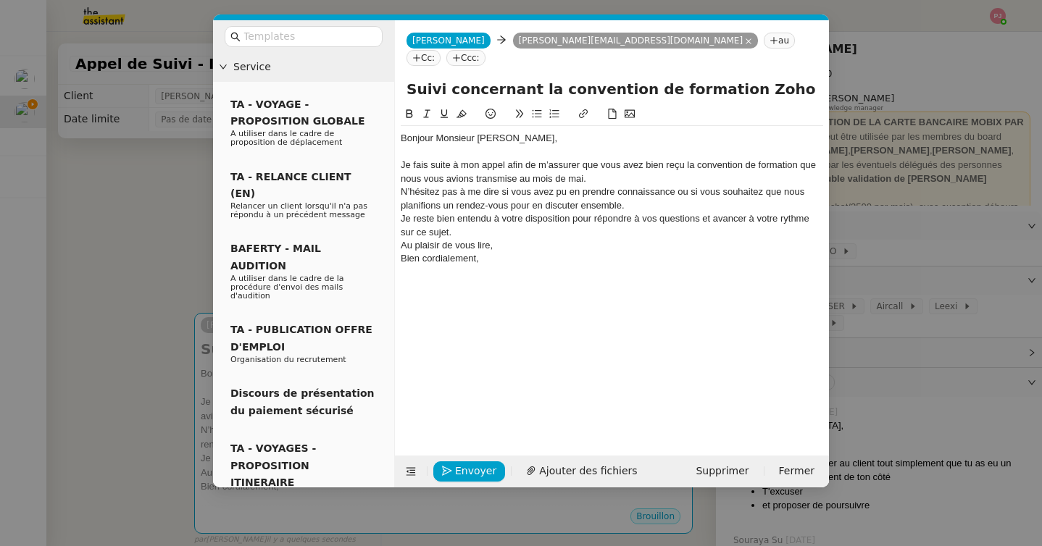
click at [506, 159] on div "Je fais suite à mon appel afin de m’assurer que vous avez bien reçu la conventi…" at bounding box center [612, 172] width 422 height 27
click at [617, 159] on div "Je fais suite à mon appel afin de m’assurer que vous avez bien reçu la conventi…" at bounding box center [612, 172] width 422 height 27
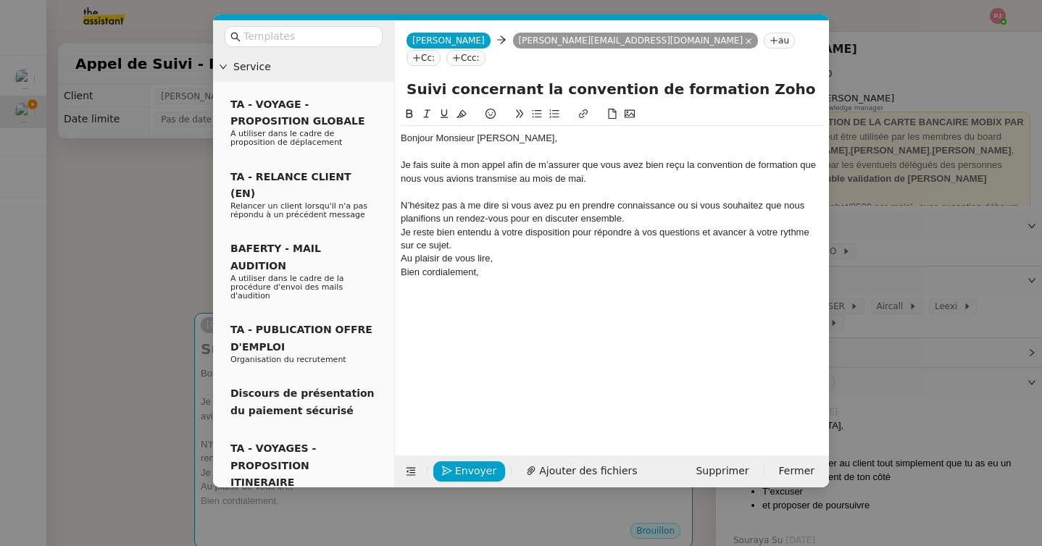
click at [404, 199] on div "N’hésitez pas à me dire si vous avez pu en prendre connaissance ou si vous souh…" at bounding box center [612, 212] width 422 height 27
click at [635, 204] on div "N’hésitez pas à me dire si vous avez pu en prendre connaissance ou si vous souh…" at bounding box center [612, 212] width 422 height 27
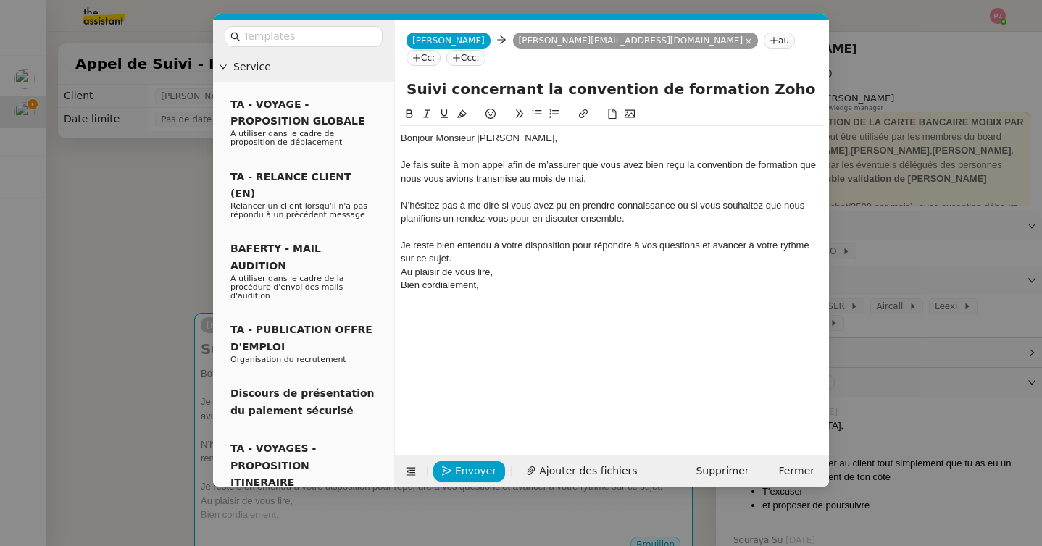
click at [817, 239] on div "Je reste bien entendu à votre disposition pour répondre à vos questions et avan…" at bounding box center [612, 252] width 422 height 27
click at [777, 241] on div "Je reste bien entendu à votre disposition pour répondre à vos questions et avan…" at bounding box center [612, 252] width 422 height 27
click at [403, 293] on div "Bien cordialement," at bounding box center [612, 299] width 422 height 13
click at [507, 279] on div "Au plaisir de vous lire," at bounding box center [612, 285] width 422 height 13
click at [430, 206] on div "N’hésitez pas à me dire si vous avez pu en prendre connaissance ou si vous souh…" at bounding box center [612, 212] width 422 height 27
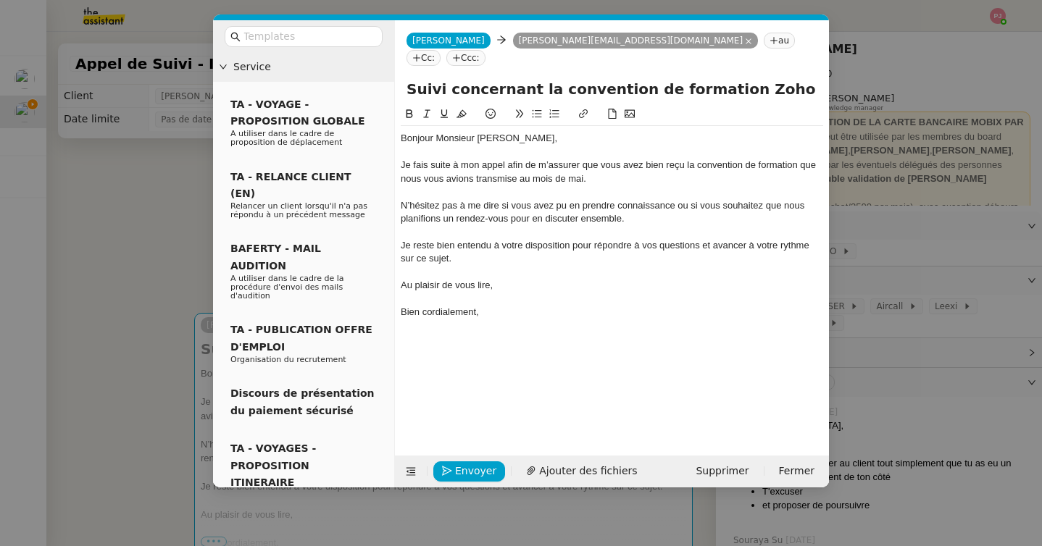
click at [454, 199] on div "N’hésitez pas à me dire si vous avez pu en prendre connaissance ou si vous souh…" at bounding box center [612, 212] width 422 height 27
click at [572, 201] on div "N’hésitez pas à me dire si vous avez pu en prendre connaissance ou si vous souh…" at bounding box center [612, 212] width 422 height 27
click at [0, 0] on lt-em "discuter" at bounding box center [0, 0] width 0 height 0
click at [432, 203] on div "N’hésitez pas à me dire si vous avez pu en prendre connaissance ou si vous souh…" at bounding box center [612, 212] width 422 height 27
click at [0, 0] on lt-span "planifi i ons" at bounding box center [0, 0] width 0 height 0
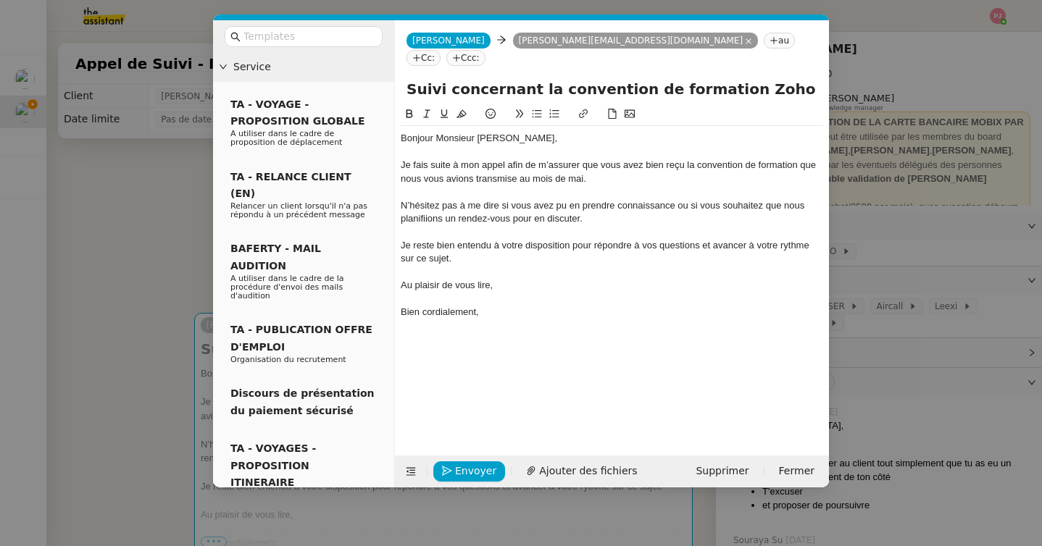
click at [188, 373] on nz-modal-container "Service TA - VOYAGE - PROPOSITION GLOBALE A utiliser dans le cadre de propositi…" at bounding box center [521, 273] width 1042 height 546
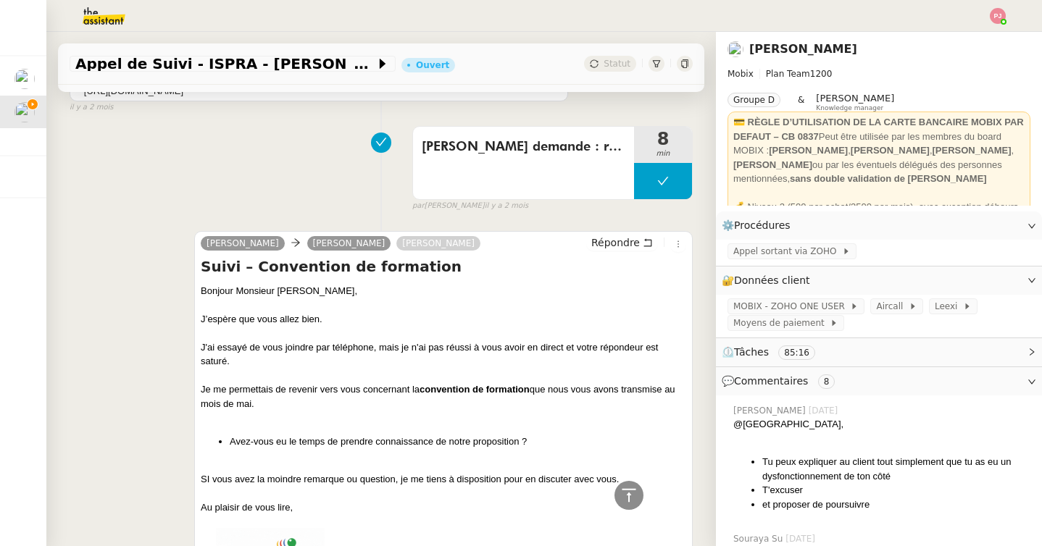
scroll to position [2512, 0]
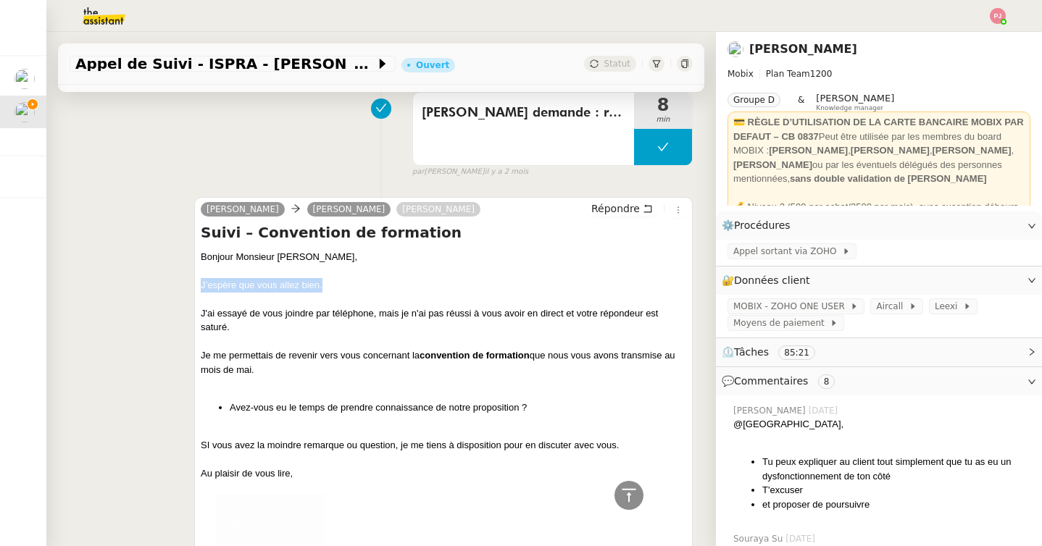
drag, startPoint x: 326, startPoint y: 274, endPoint x: 200, endPoint y: 272, distance: 126.1
click at [201, 278] on div "J’espère que vous allez bien." at bounding box center [443, 285] width 485 height 14
copy div "J’espère que vous allez bien."
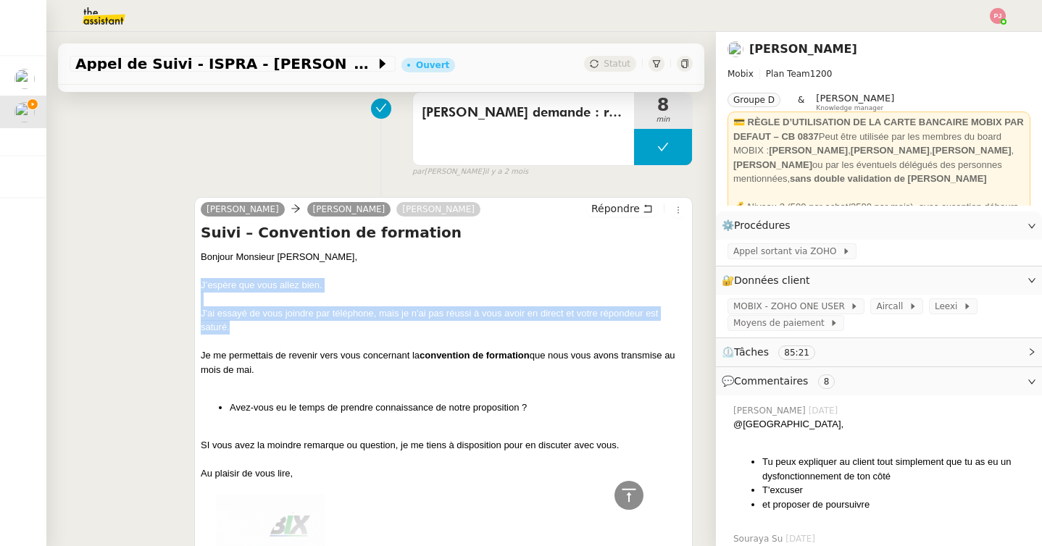
drag, startPoint x: 245, startPoint y: 317, endPoint x: 198, endPoint y: 269, distance: 67.6
copy div "J’espère que vous allez bien. J'ai essayé de vous joindre par téléphone, mais j…"
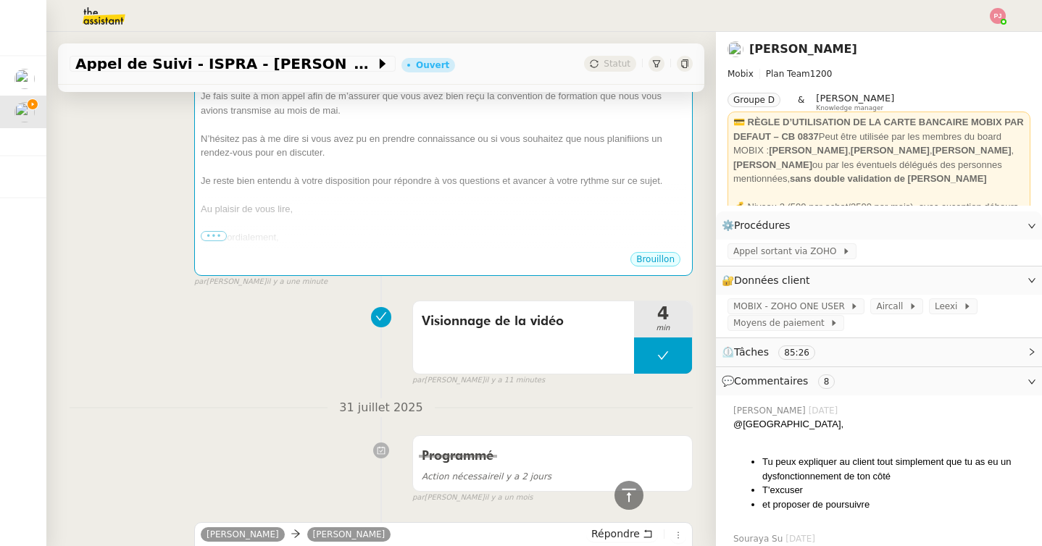
scroll to position [0, 0]
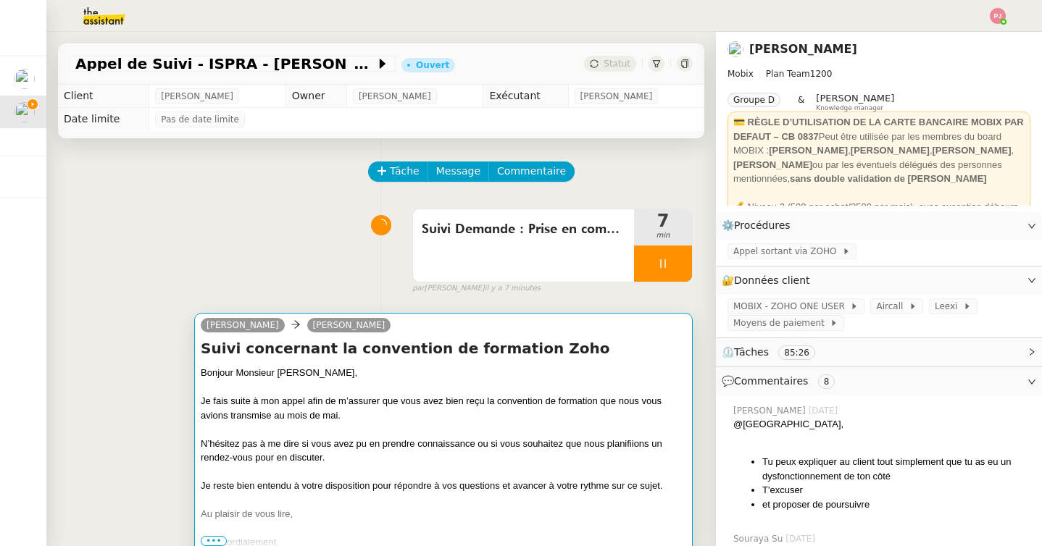
click at [243, 414] on div "Je fais suite à mon appel afin de m’assurer que vous avez bien reçu la conventi…" at bounding box center [443, 408] width 485 height 28
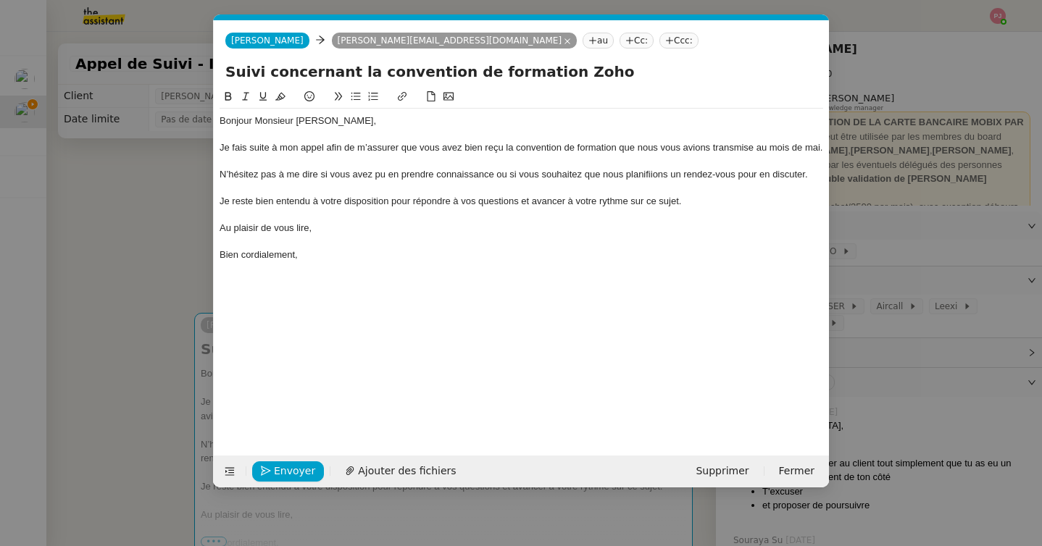
scroll to position [0, 30]
click at [338, 118] on div "Bonjour Monsieur [PERSON_NAME]," at bounding box center [522, 120] width 604 height 13
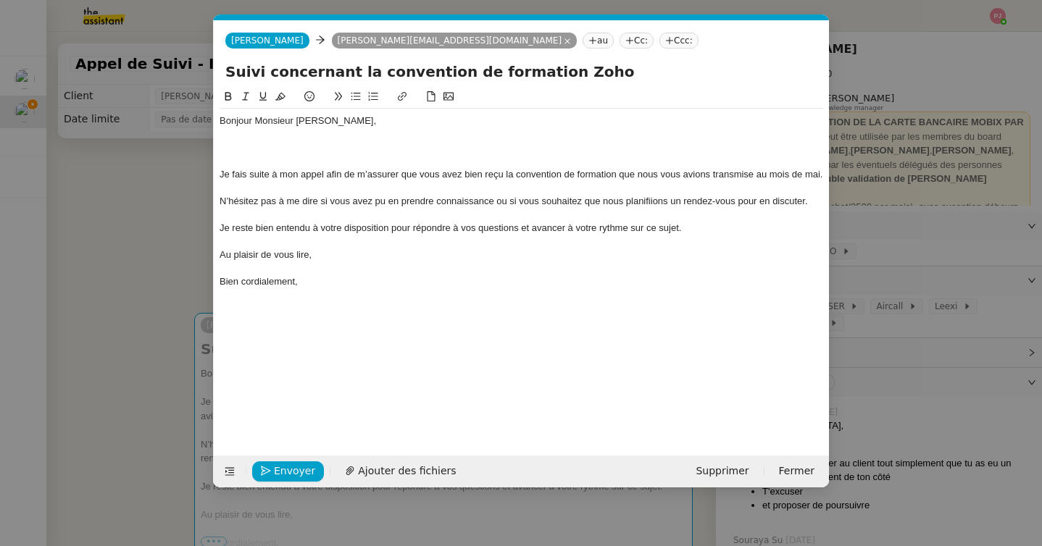
scroll to position [0, 0]
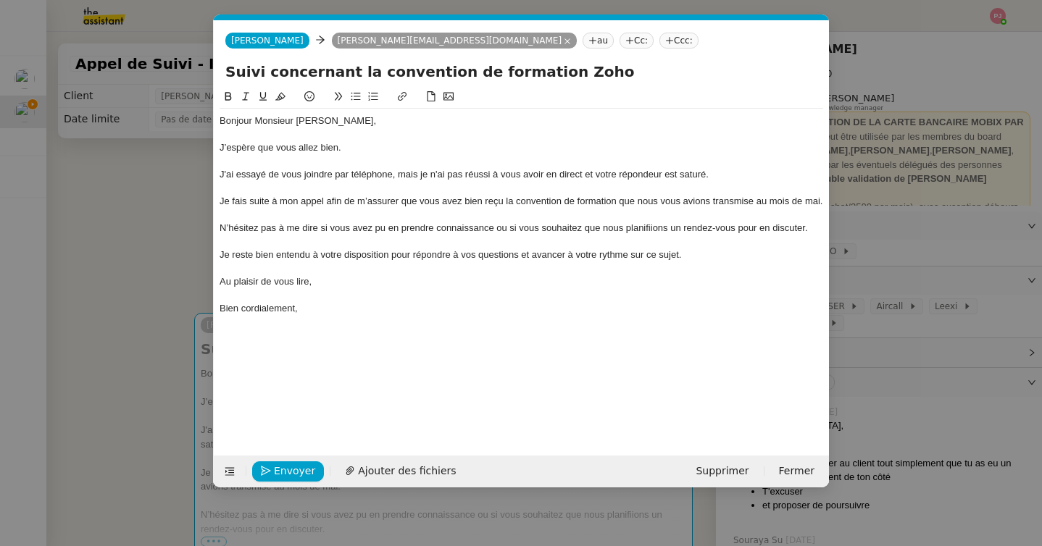
click at [349, 147] on div "J’espère que vous allez bien." at bounding box center [522, 147] width 604 height 13
click at [278, 470] on span "Envoyer" at bounding box center [294, 471] width 41 height 17
click at [278, 470] on span "Confirmer l'envoi" at bounding box center [317, 471] width 87 height 17
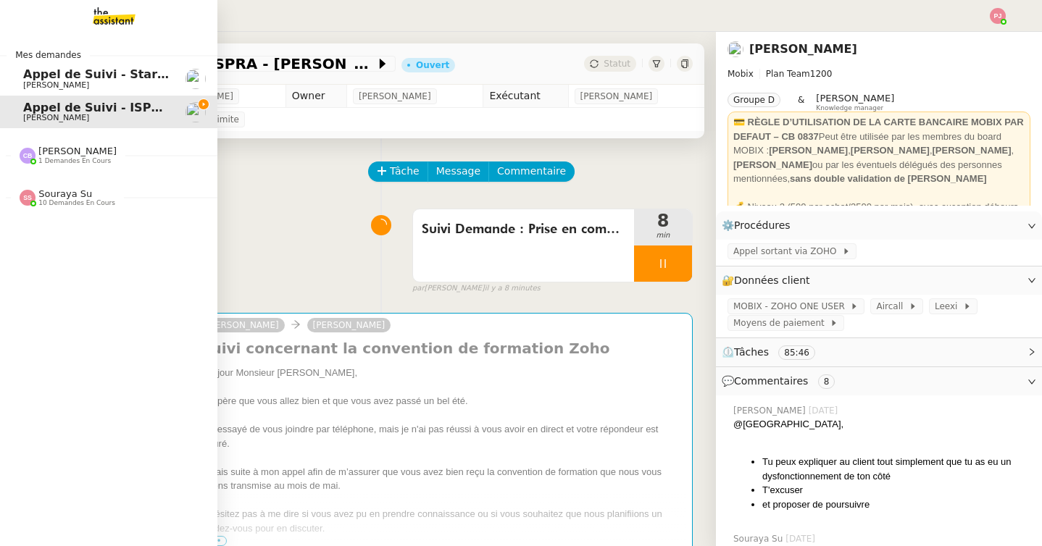
click at [48, 82] on span "[PERSON_NAME]" at bounding box center [56, 84] width 66 height 9
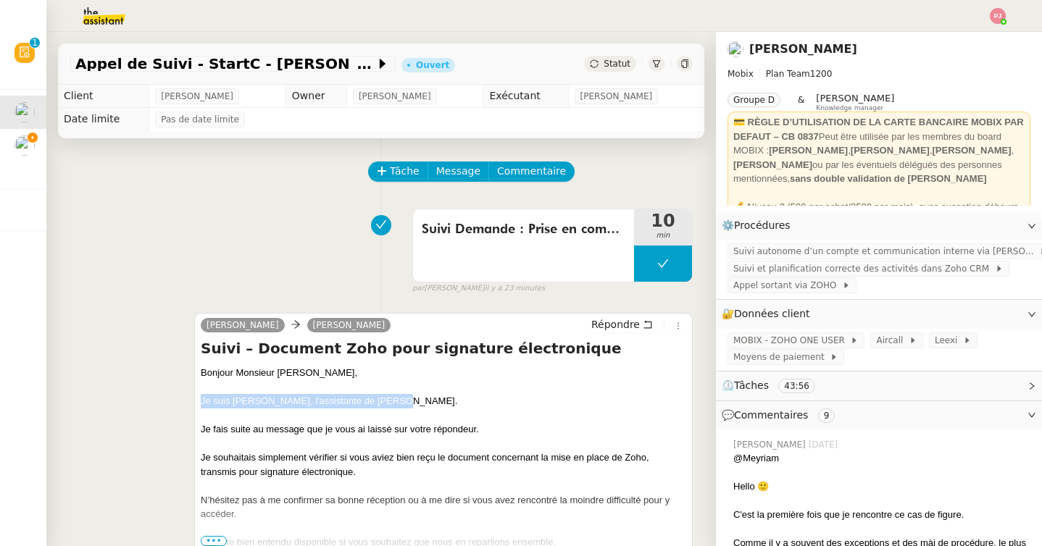
drag, startPoint x: 382, startPoint y: 396, endPoint x: 201, endPoint y: 401, distance: 181.2
click at [201, 401] on div "Je suis [PERSON_NAME], l'assistante de [PERSON_NAME]." at bounding box center [443, 401] width 485 height 14
copy div "Je suis [PERSON_NAME], l'assistante de [PERSON_NAME]."
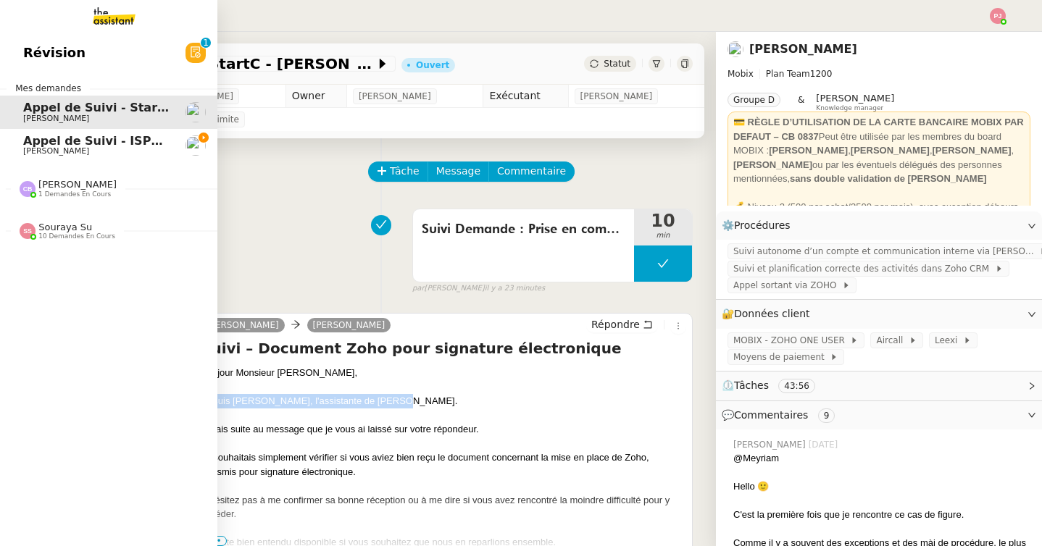
click at [35, 136] on span "Appel de Suivi - ISPRA - [PERSON_NAME]" at bounding box center [156, 141] width 267 height 14
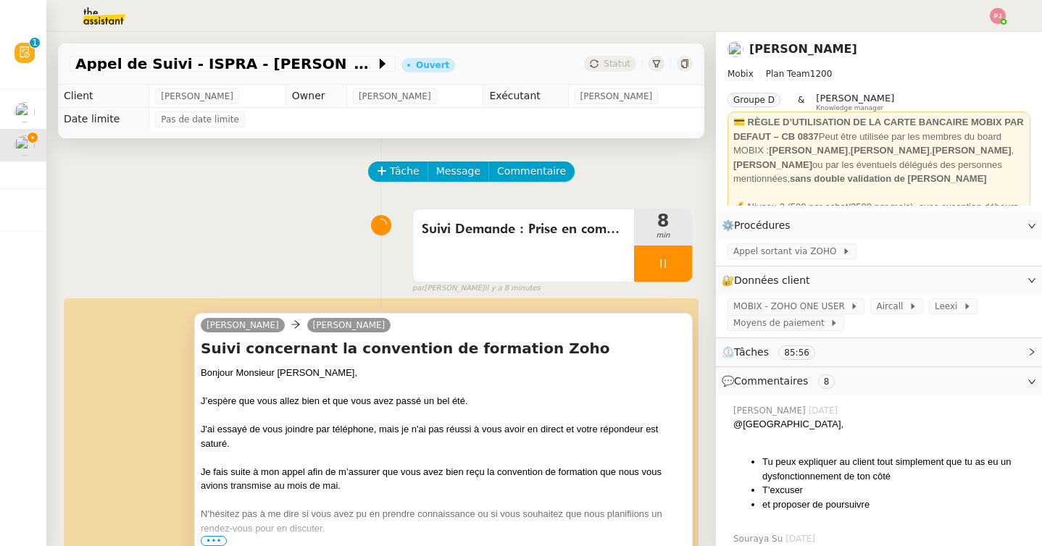
click at [334, 399] on div "J’espère que vous allez bien et que vous avez passé un bel été." at bounding box center [443, 401] width 485 height 14
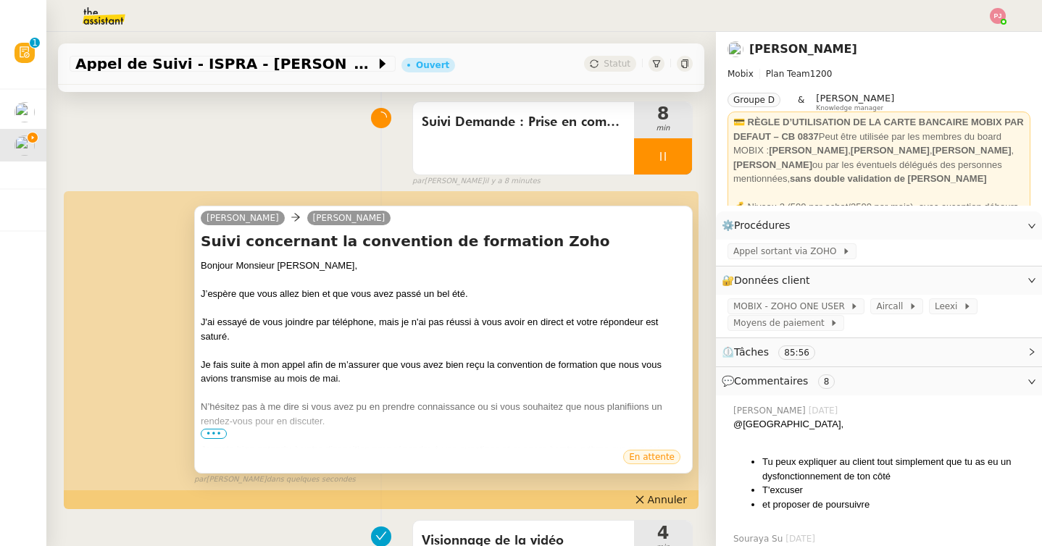
scroll to position [202, 0]
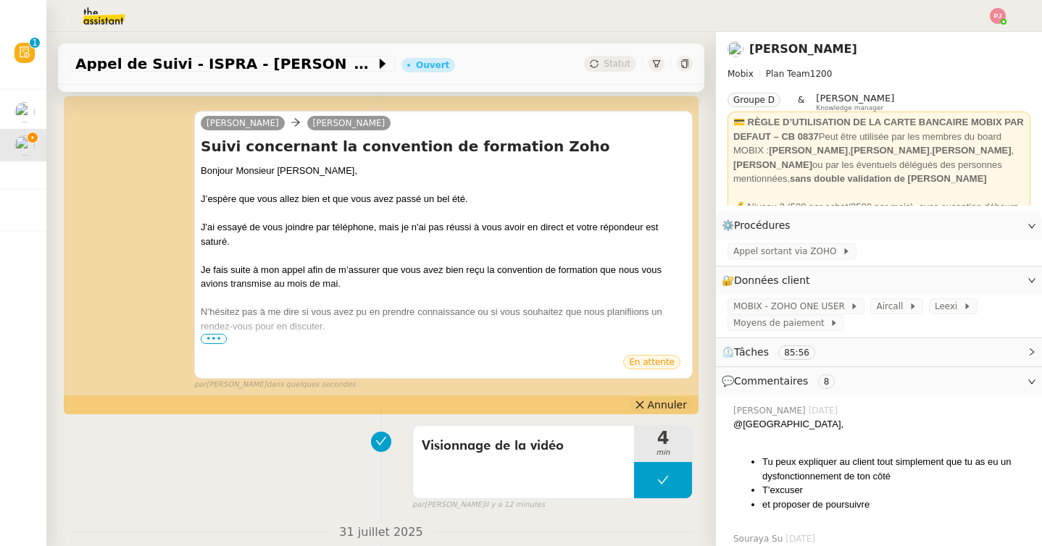
click at [666, 397] on button "Annuler" at bounding box center [661, 405] width 64 height 16
click at [659, 401] on span "Annuler" at bounding box center [667, 405] width 39 height 14
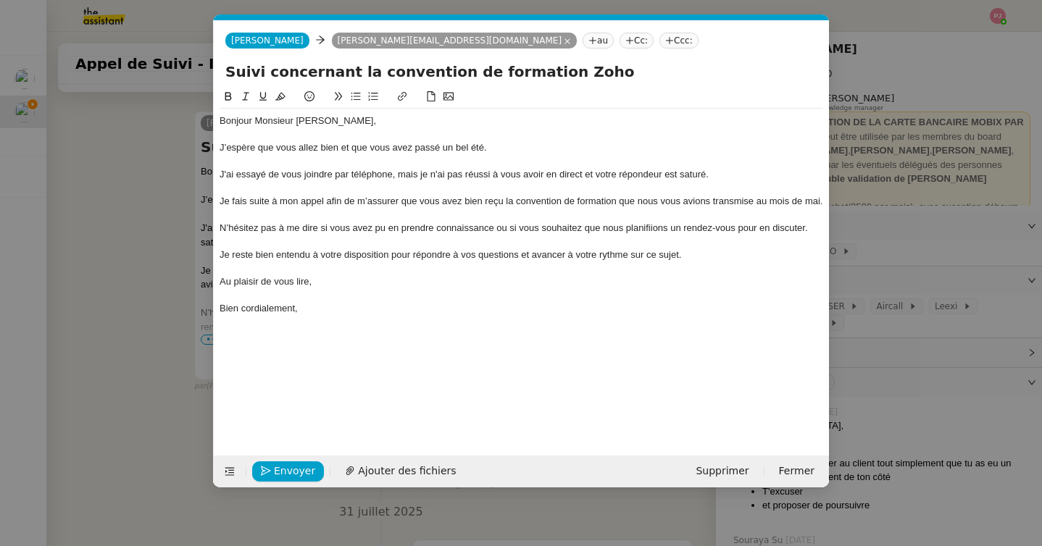
scroll to position [0, 30]
click at [370, 117] on div "Bonjour Monsieur [PERSON_NAME]," at bounding box center [522, 120] width 604 height 13
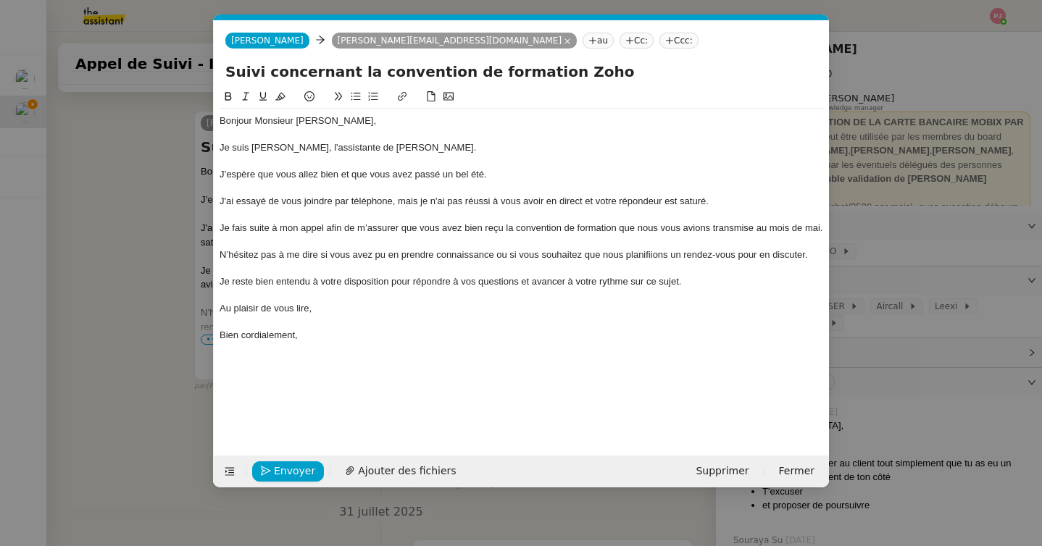
scroll to position [0, 0]
click at [311, 467] on button "Envoyer" at bounding box center [288, 472] width 72 height 20
click at [311, 467] on span "Confirmer l'envoi" at bounding box center [317, 471] width 87 height 17
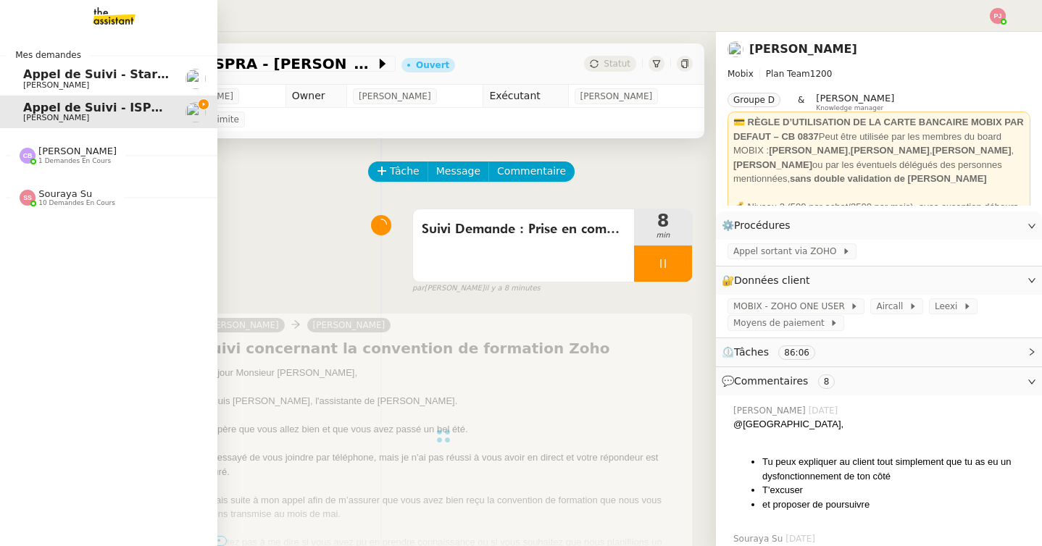
click at [23, 77] on span "Appel de Suivi - StartC - [PERSON_NAME]" at bounding box center [157, 74] width 269 height 14
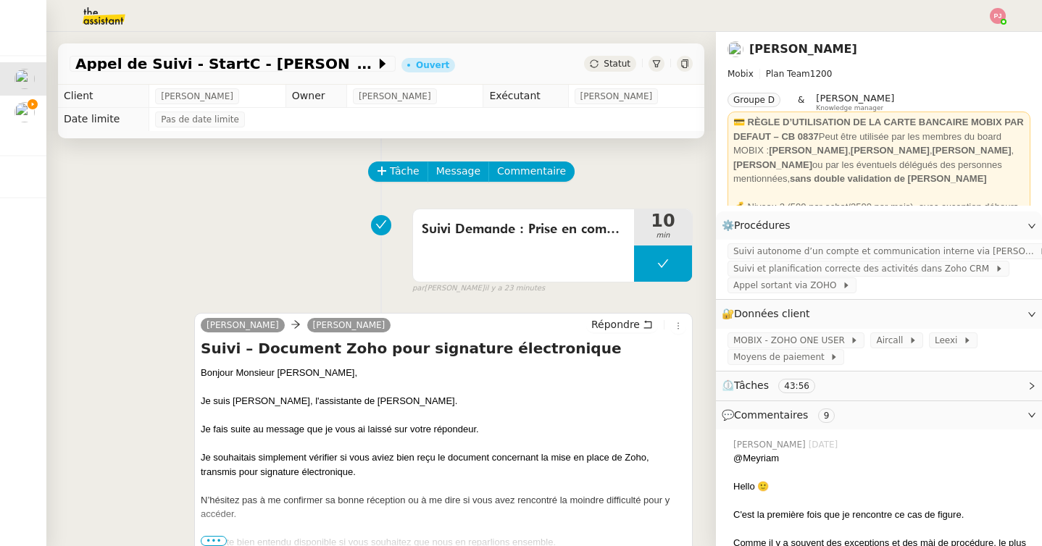
click at [617, 54] on div "Appel de Suivi - StartC - [PERSON_NAME] Ouvert Statut" at bounding box center [381, 63] width 646 height 41
click at [615, 61] on span "Statut" at bounding box center [617, 64] width 27 height 10
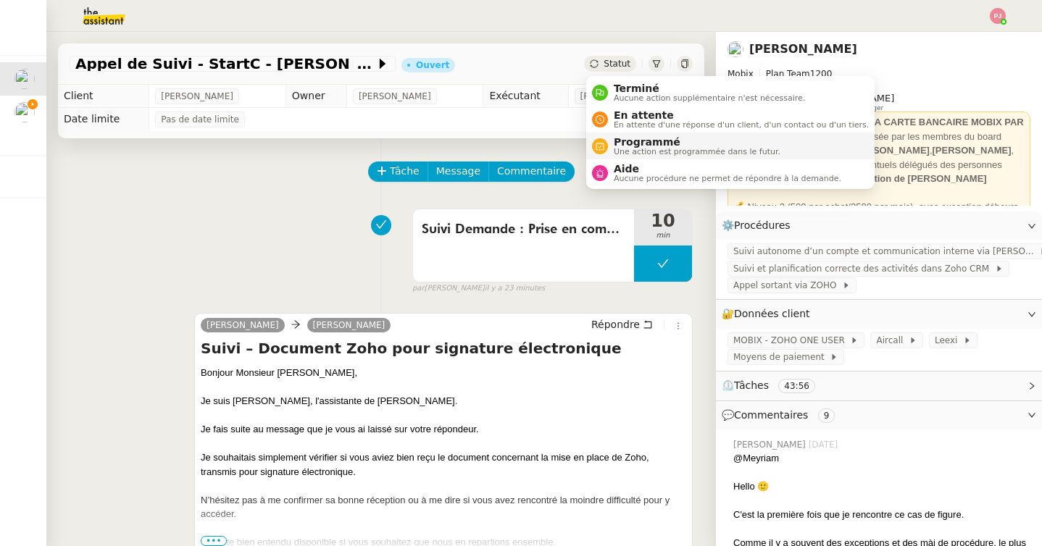
click at [629, 142] on span "Programmé" at bounding box center [697, 142] width 167 height 12
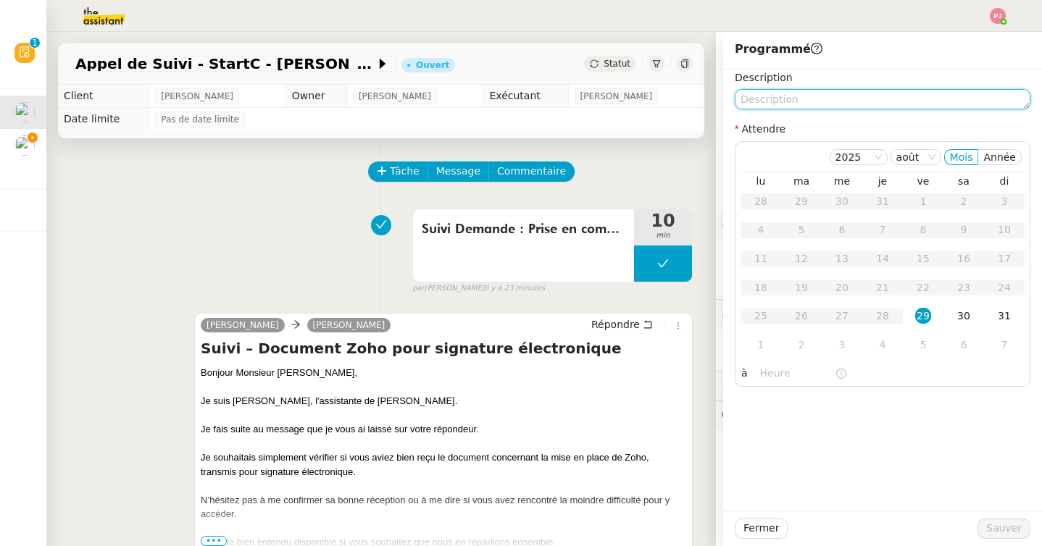
click at [770, 103] on textarea at bounding box center [883, 99] width 296 height 20
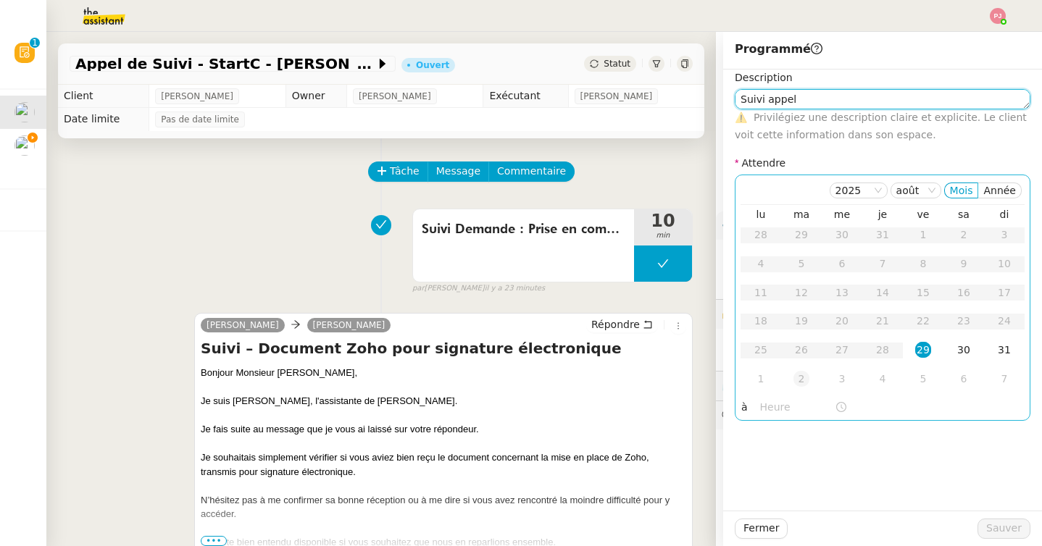
type textarea "Suivi appel"
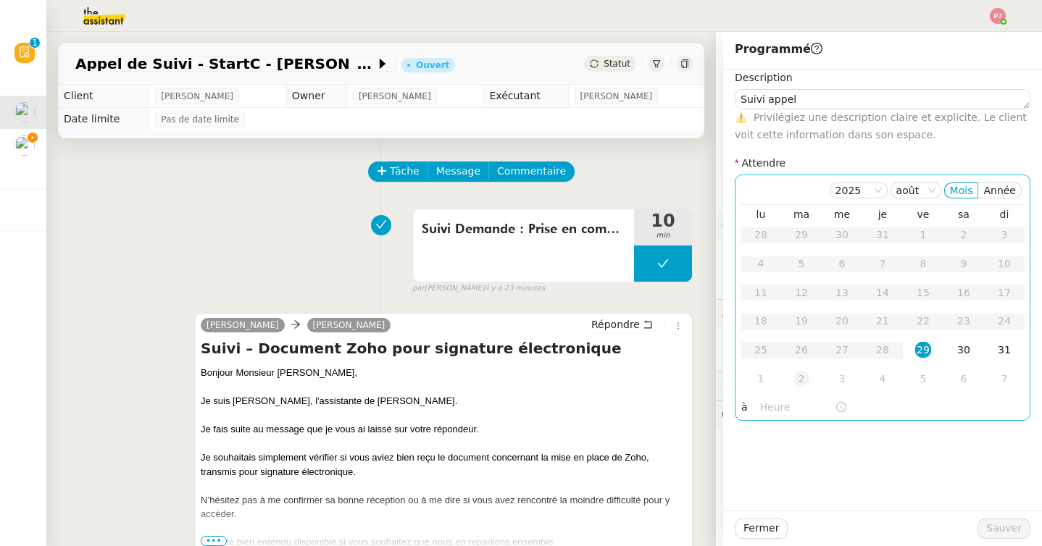
click at [800, 378] on div "2" at bounding box center [801, 379] width 16 height 16
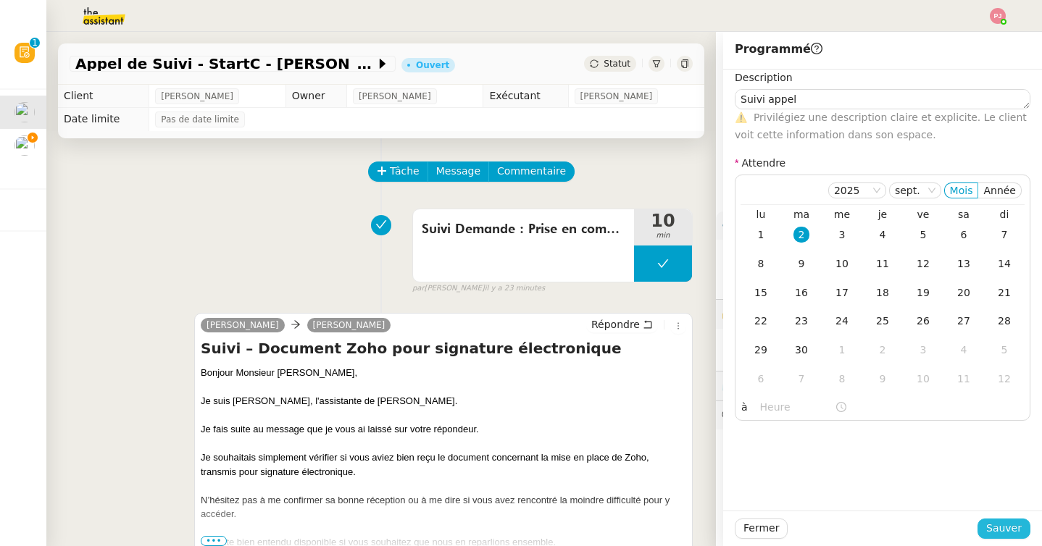
click at [1003, 527] on span "Sauver" at bounding box center [1004, 528] width 36 height 17
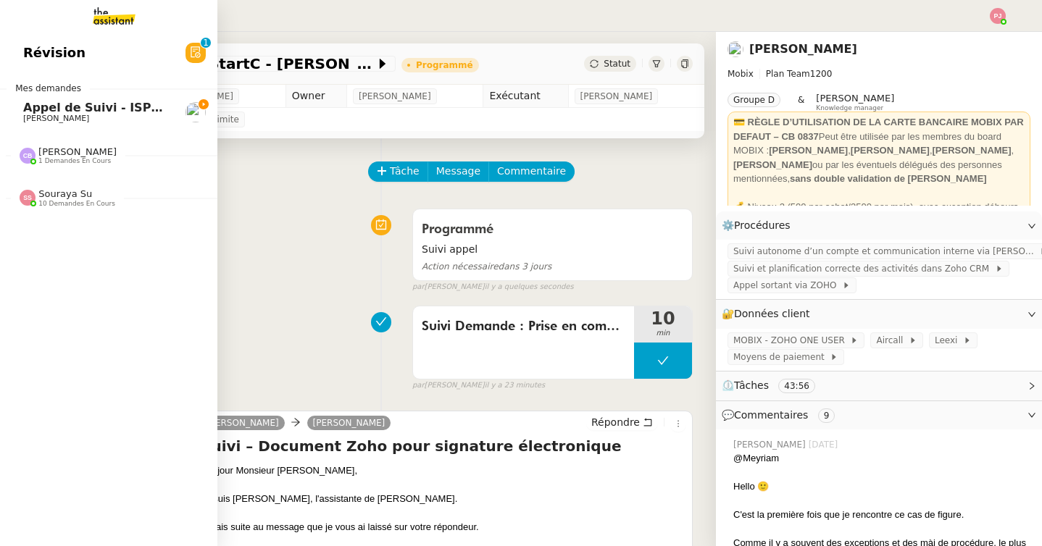
click at [36, 109] on span "Appel de Suivi - ISPRA - [PERSON_NAME]" at bounding box center [156, 108] width 267 height 14
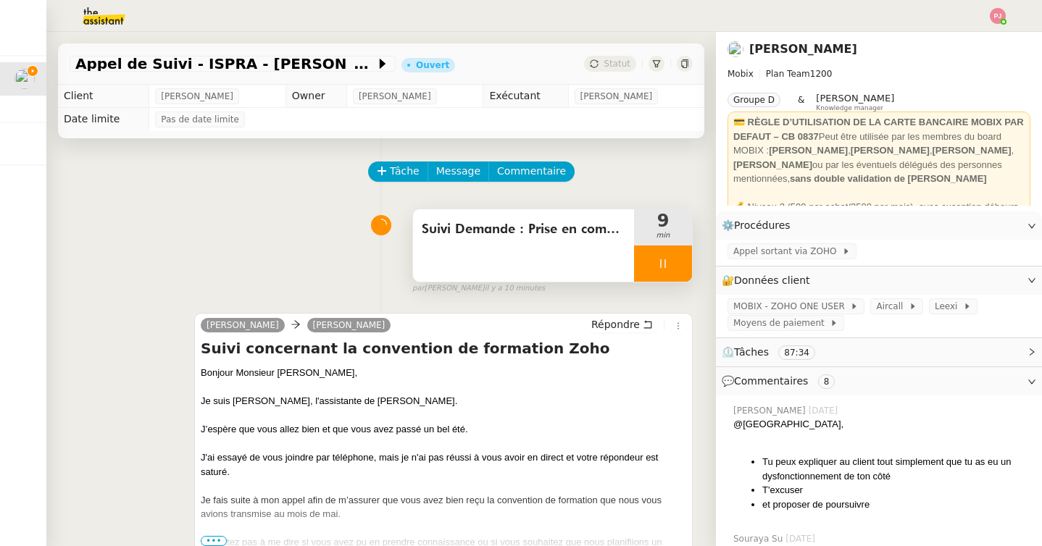
click at [667, 269] on div at bounding box center [663, 264] width 58 height 36
click at [671, 269] on button at bounding box center [677, 264] width 29 height 36
click at [651, 270] on button at bounding box center [663, 264] width 58 height 36
click at [650, 270] on div at bounding box center [648, 264] width 29 height 36
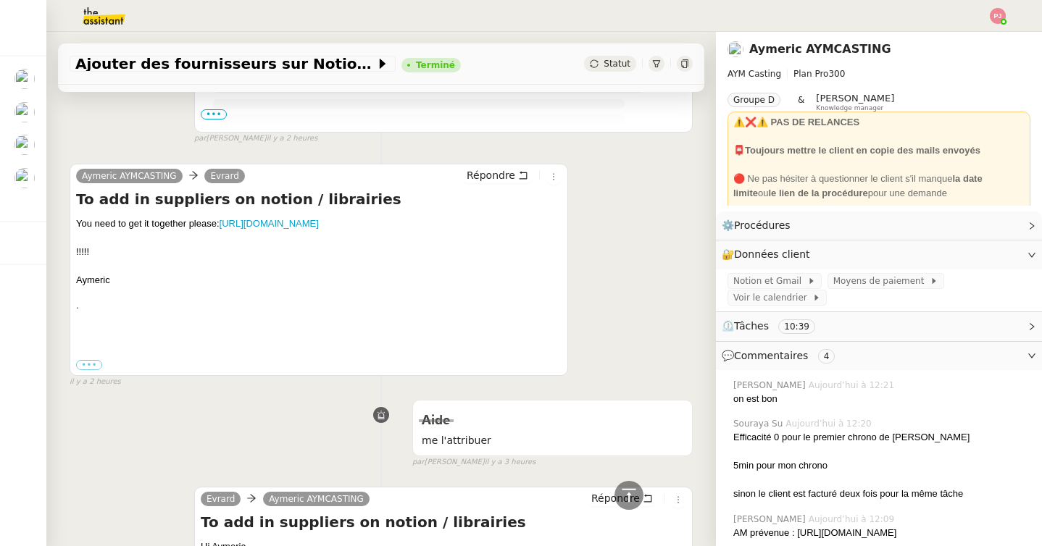
scroll to position [1477, 0]
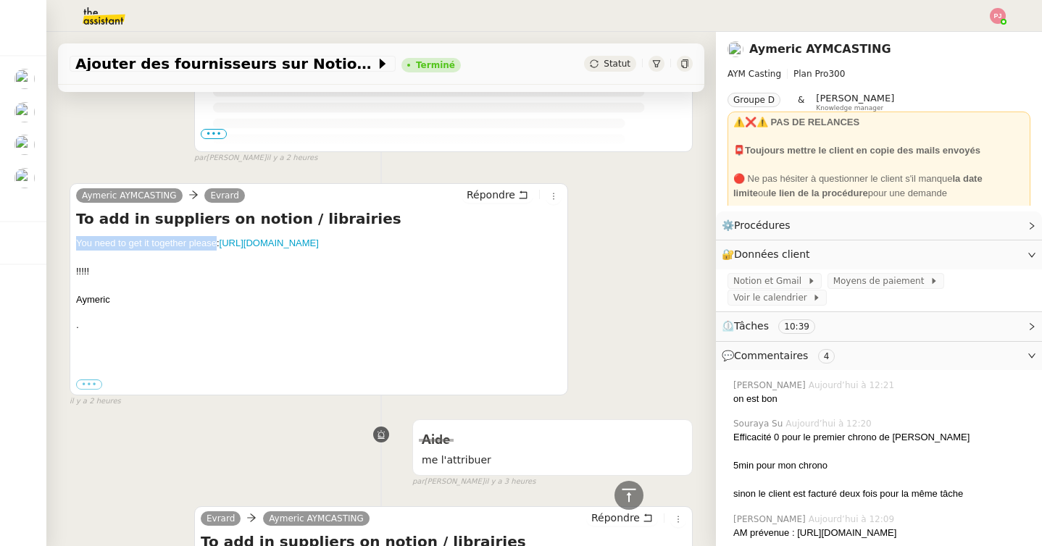
drag, startPoint x: 216, startPoint y: 270, endPoint x: 75, endPoint y: 270, distance: 140.6
click at [76, 251] on div "You need to get it together please: https://www.notion.so/1581bfb49fe146babe34f…" at bounding box center [318, 243] width 485 height 14
copy div "You need to get it together please"
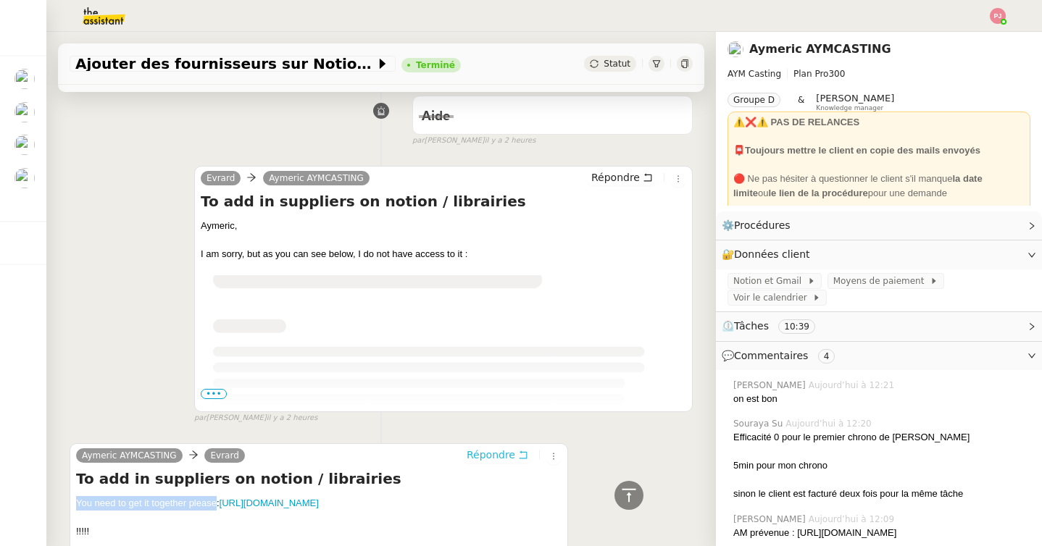
scroll to position [1214, 0]
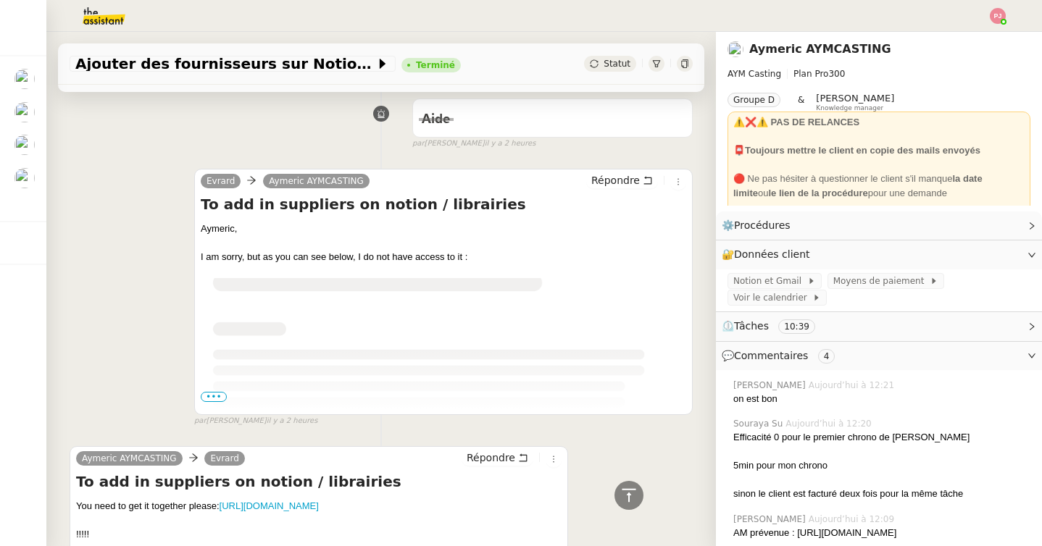
click at [217, 402] on span "•••" at bounding box center [214, 397] width 26 height 10
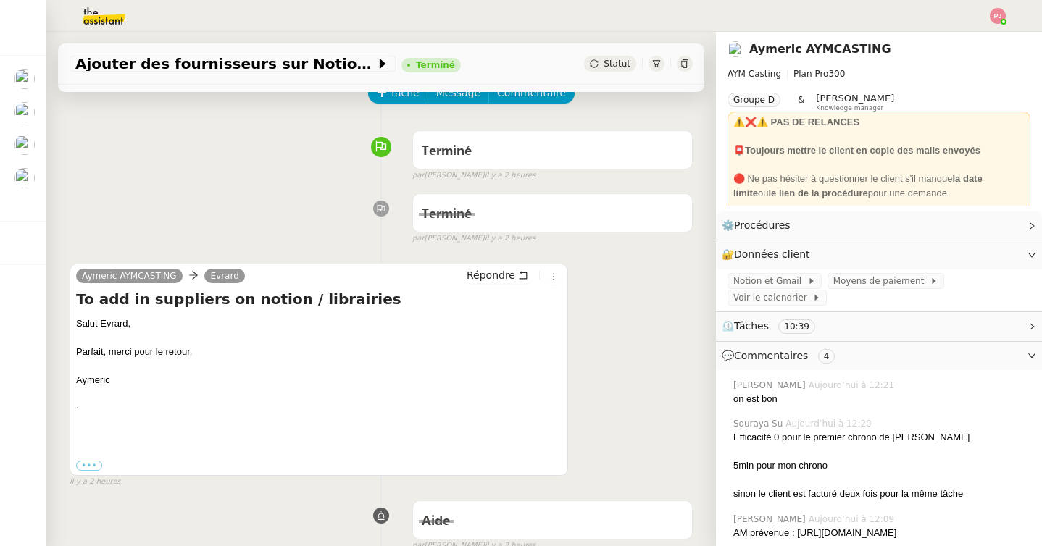
scroll to position [0, 0]
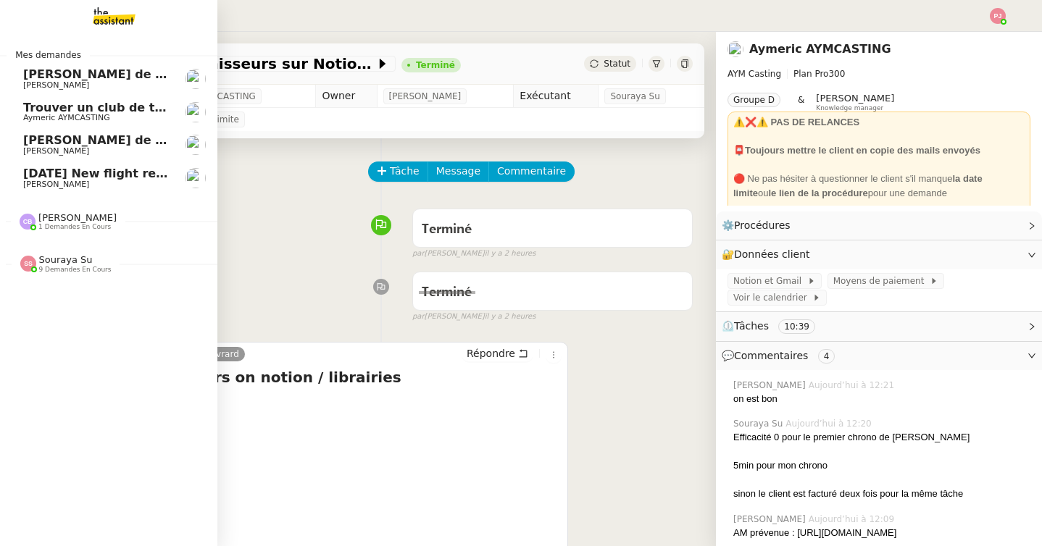
click at [22, 183] on link "3rd September 2025 New flight request - Rashid Ibrahim Louis Frei" at bounding box center [108, 178] width 217 height 33
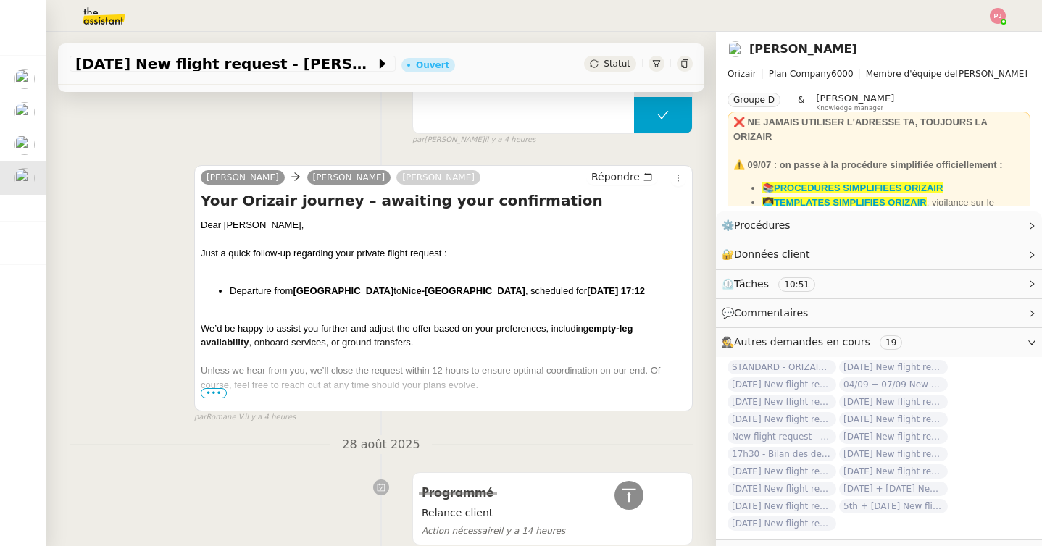
scroll to position [512, 0]
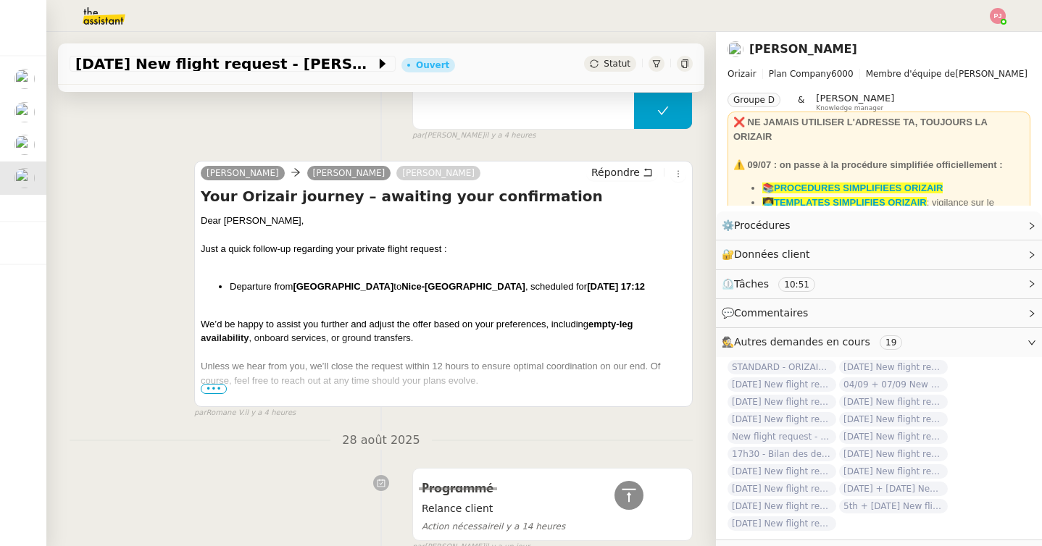
click at [215, 391] on span "•••" at bounding box center [214, 389] width 26 height 10
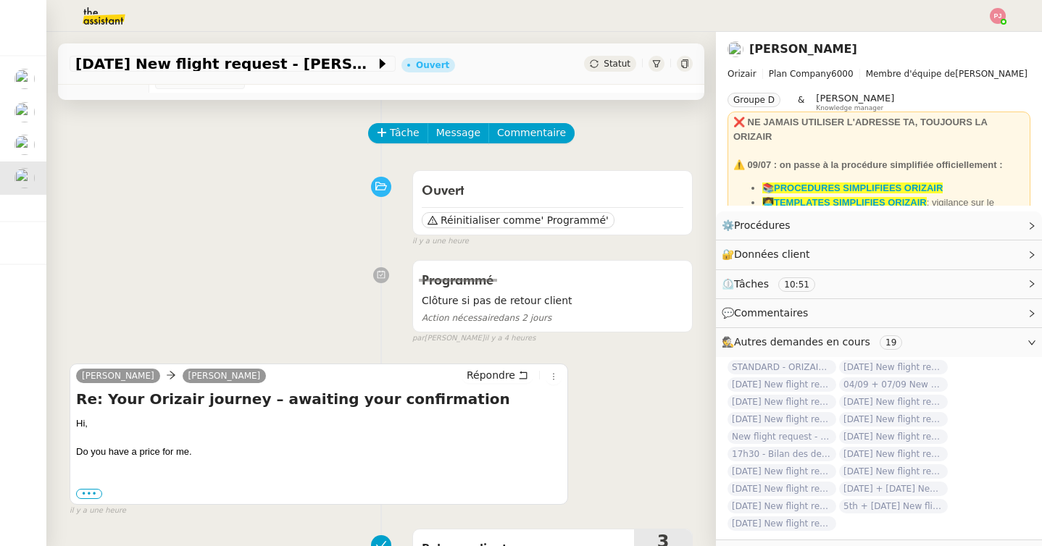
scroll to position [0, 0]
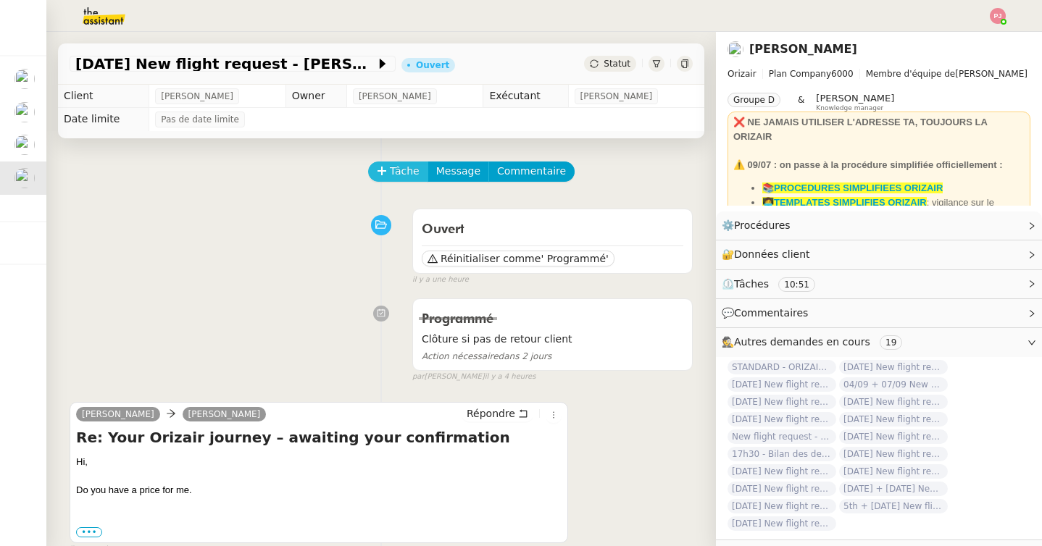
click at [390, 178] on span "Tâche" at bounding box center [405, 171] width 30 height 17
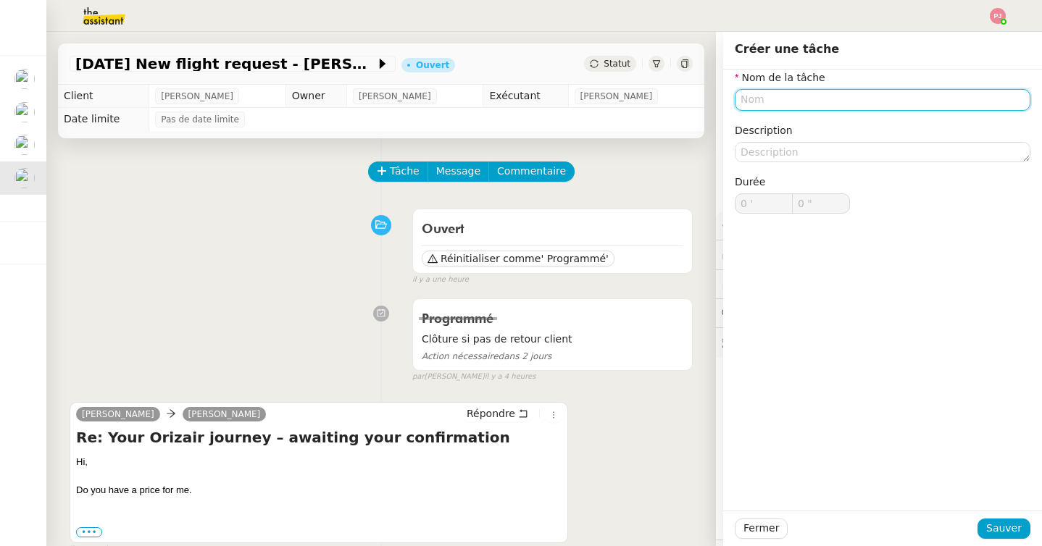
click at [789, 101] on input "text" at bounding box center [883, 99] width 296 height 21
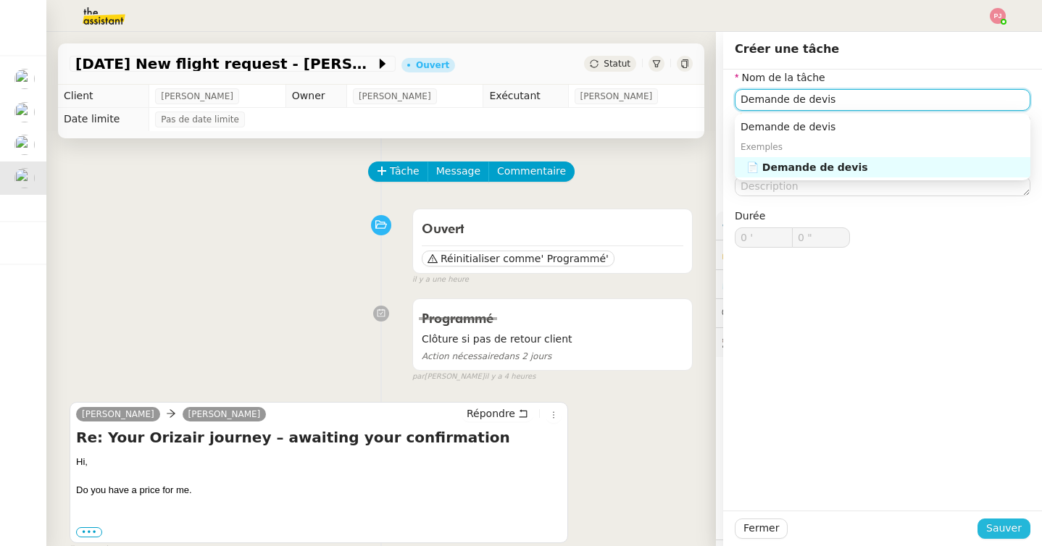
type input "Demande de devis"
click at [998, 524] on span "Sauver" at bounding box center [1004, 528] width 36 height 17
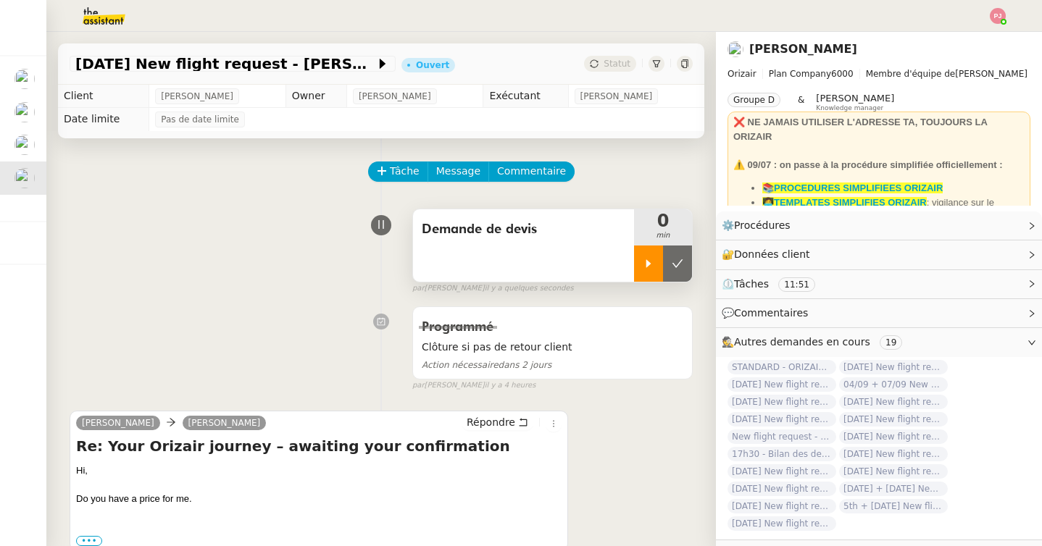
click at [648, 259] on icon at bounding box center [649, 264] width 12 height 12
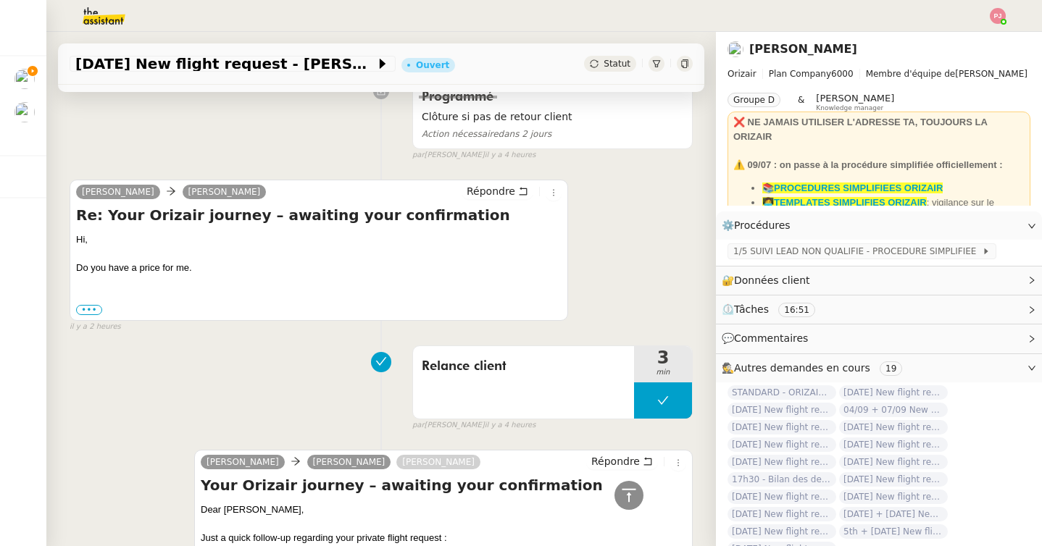
scroll to position [519, 0]
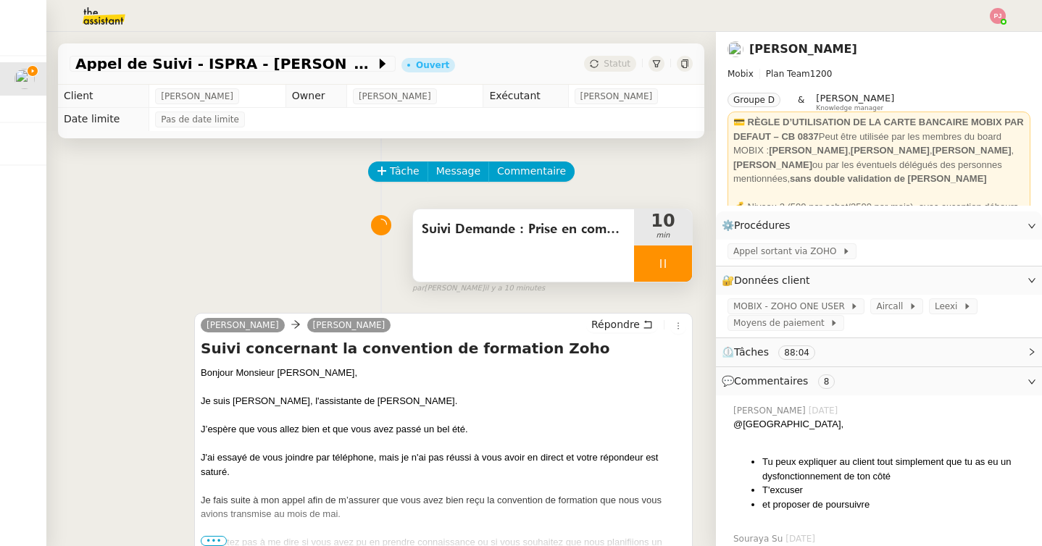
click at [656, 263] on div at bounding box center [663, 264] width 58 height 36
click at [672, 263] on icon at bounding box center [677, 263] width 11 height 8
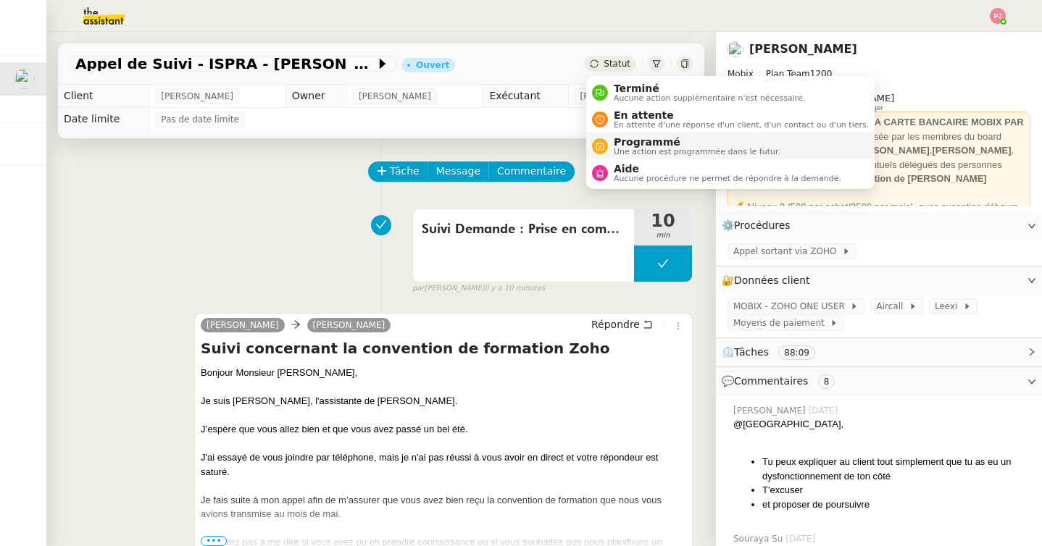
click at [618, 141] on span "Programmé" at bounding box center [697, 142] width 167 height 12
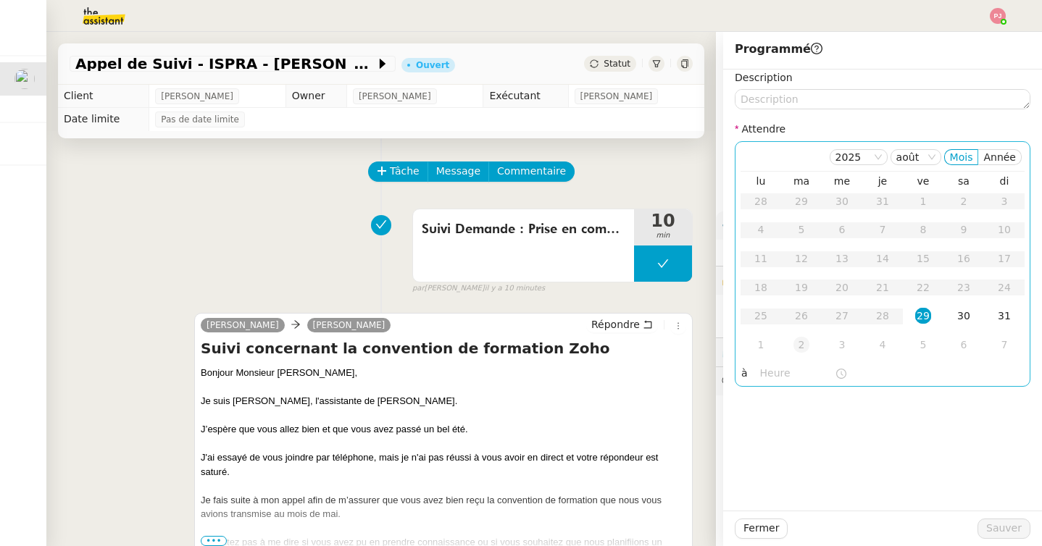
click at [793, 343] on div "2" at bounding box center [801, 345] width 16 height 16
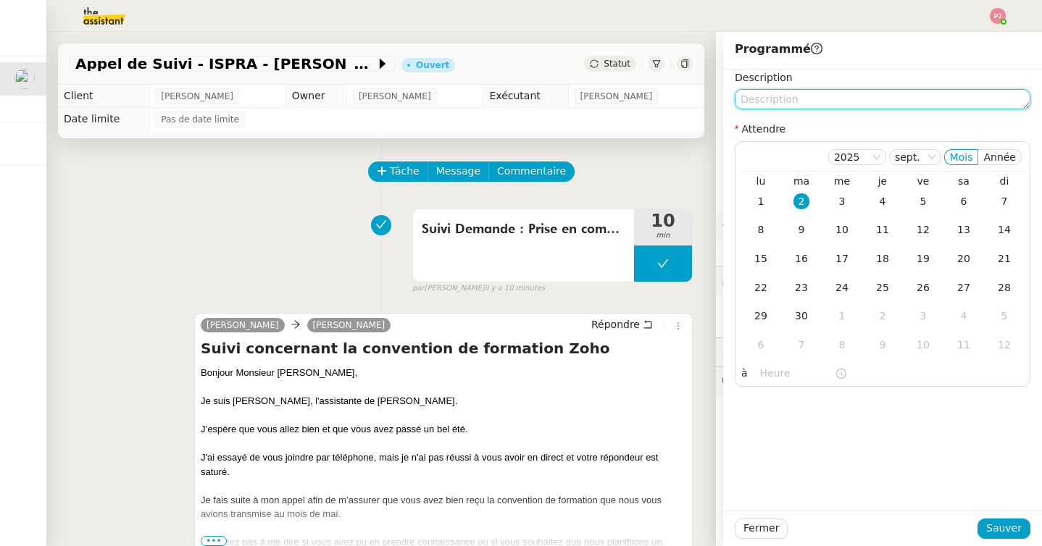
click at [774, 105] on textarea at bounding box center [883, 99] width 296 height 20
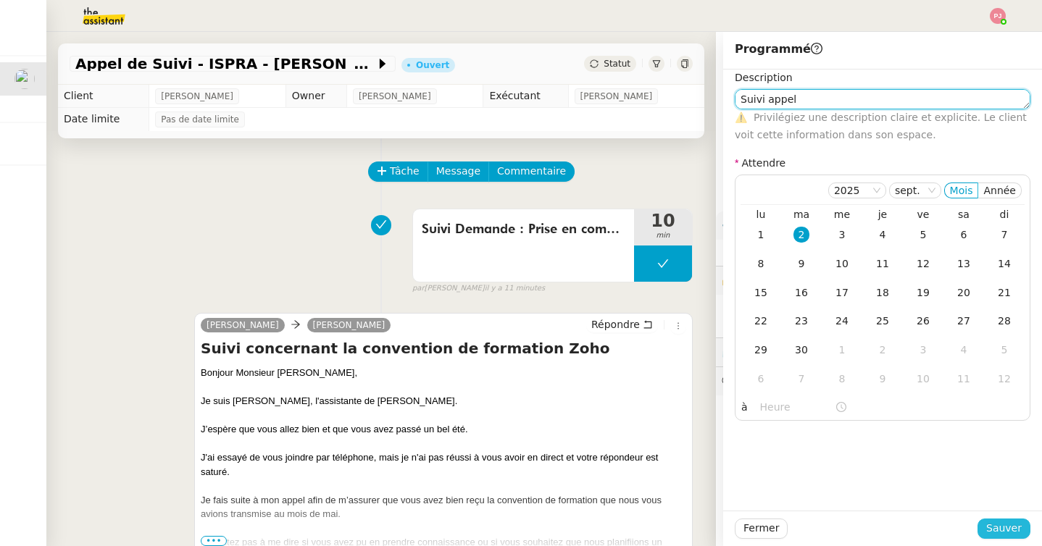
type textarea "Suivi appel"
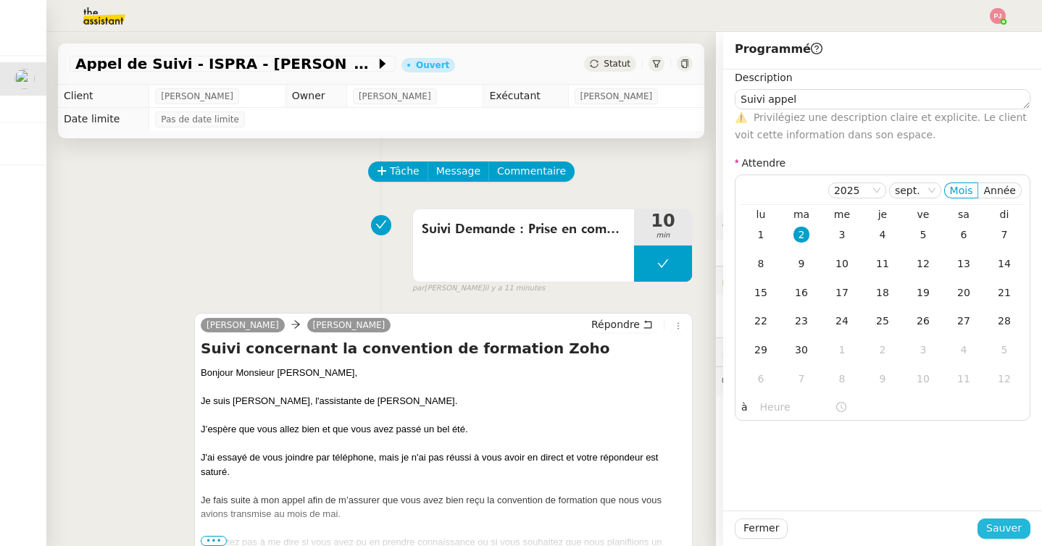
click at [1000, 530] on span "Sauver" at bounding box center [1004, 528] width 36 height 17
